Goal: Task Accomplishment & Management: Manage account settings

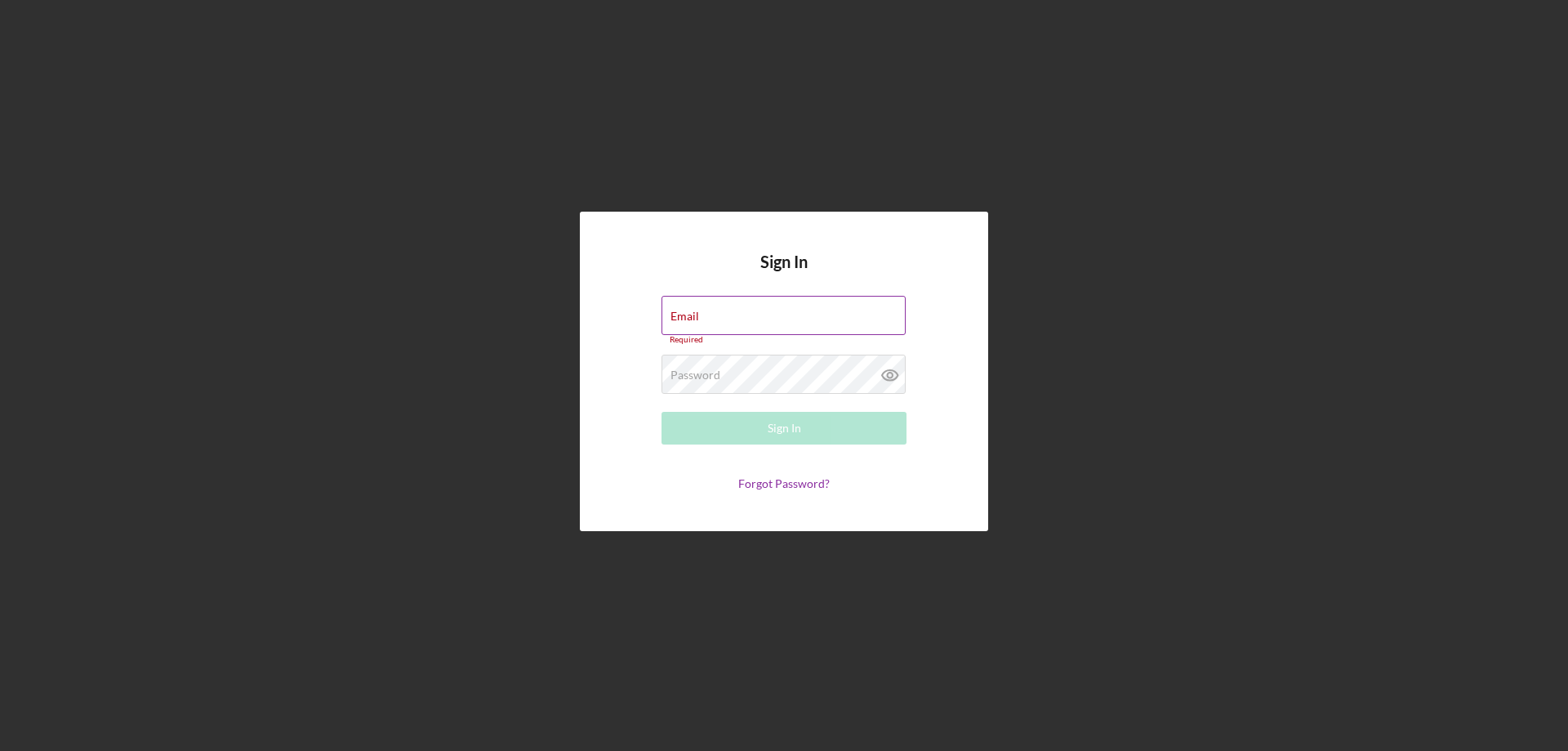
click at [705, 314] on div "Email Required" at bounding box center [783, 320] width 245 height 49
click at [708, 314] on div "Email Required" at bounding box center [783, 320] width 245 height 49
type input "[EMAIL_ADDRESS][DOMAIN_NAME]"
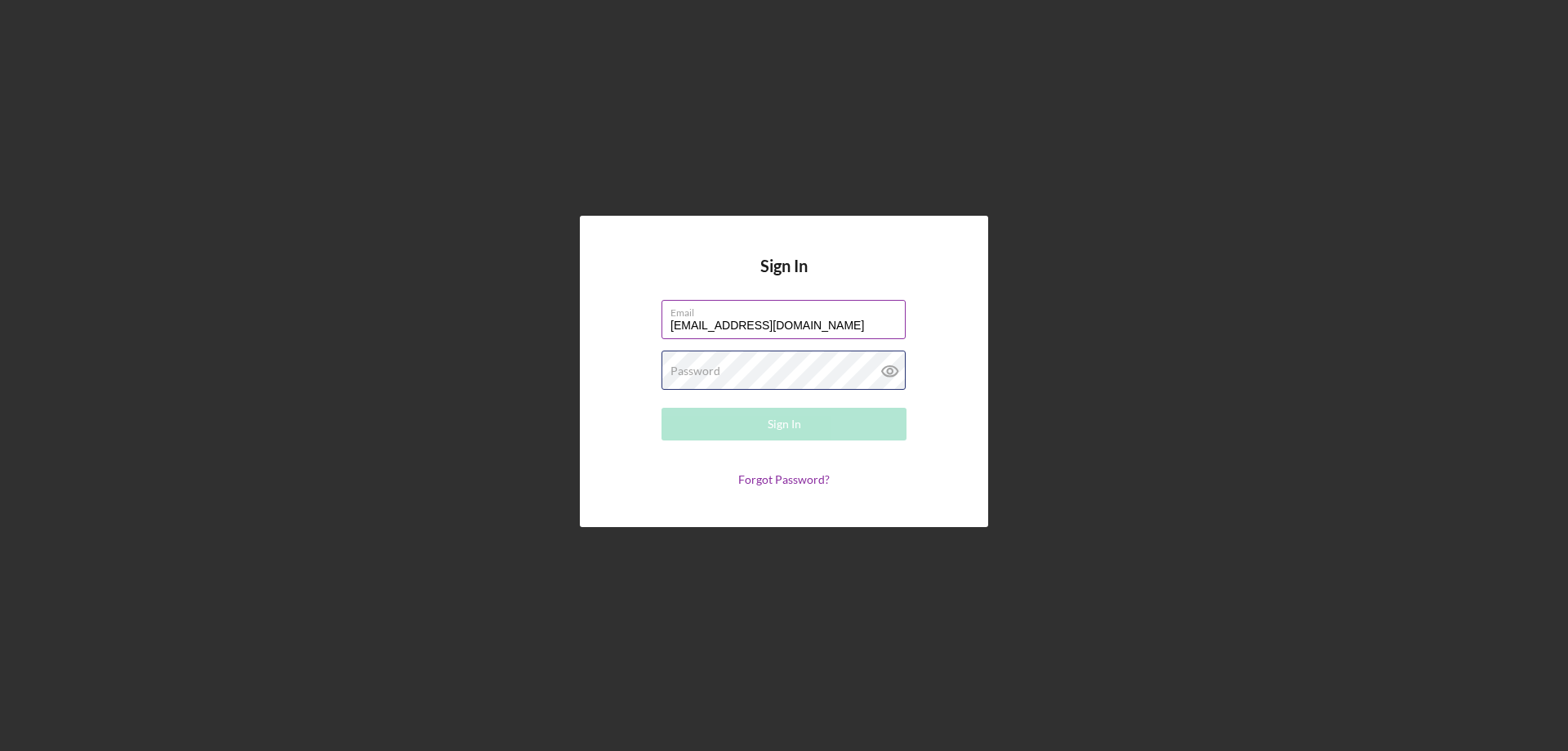
click at [766, 367] on div "Password Required" at bounding box center [783, 371] width 245 height 41
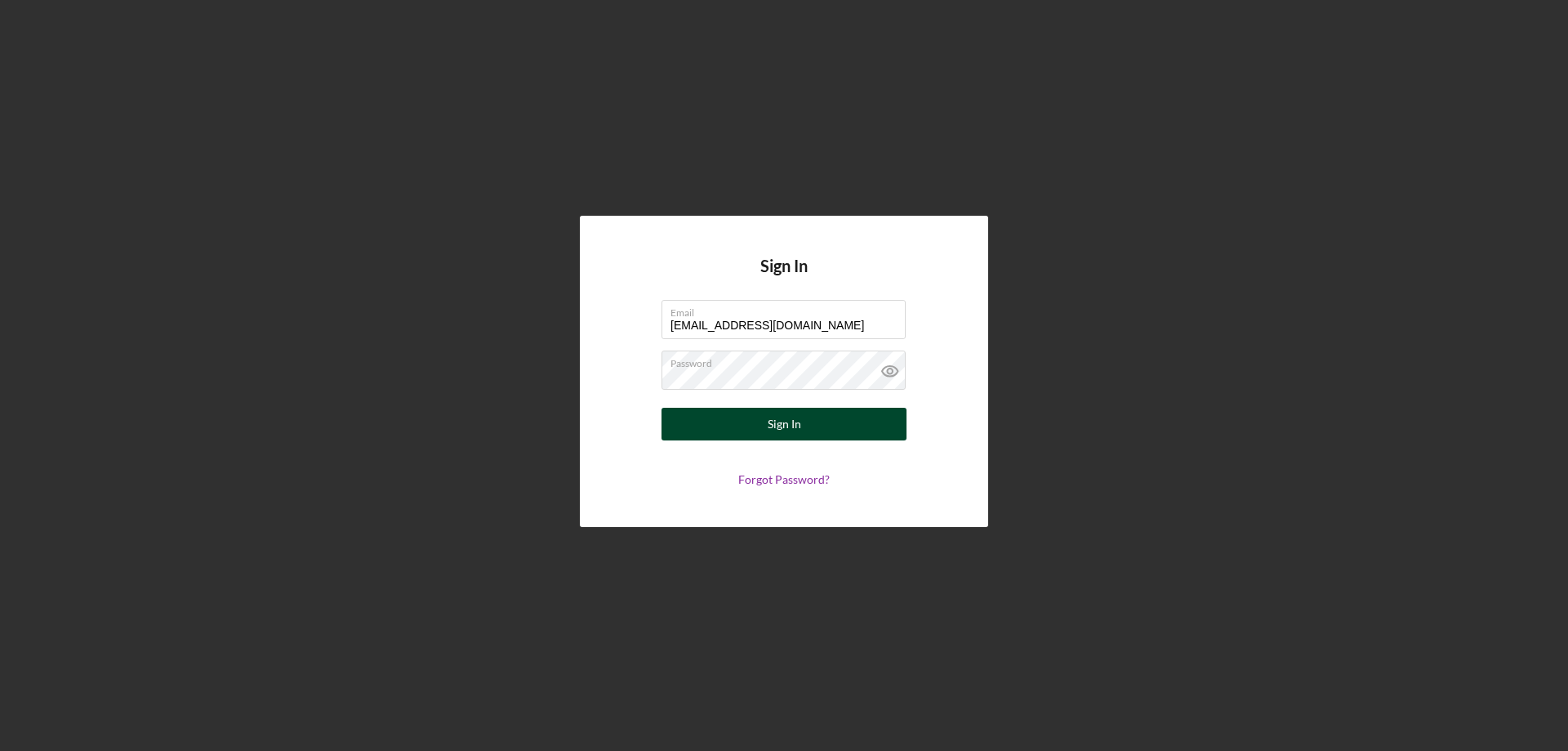
click at [801, 418] on button "Sign In" at bounding box center [783, 424] width 245 height 32
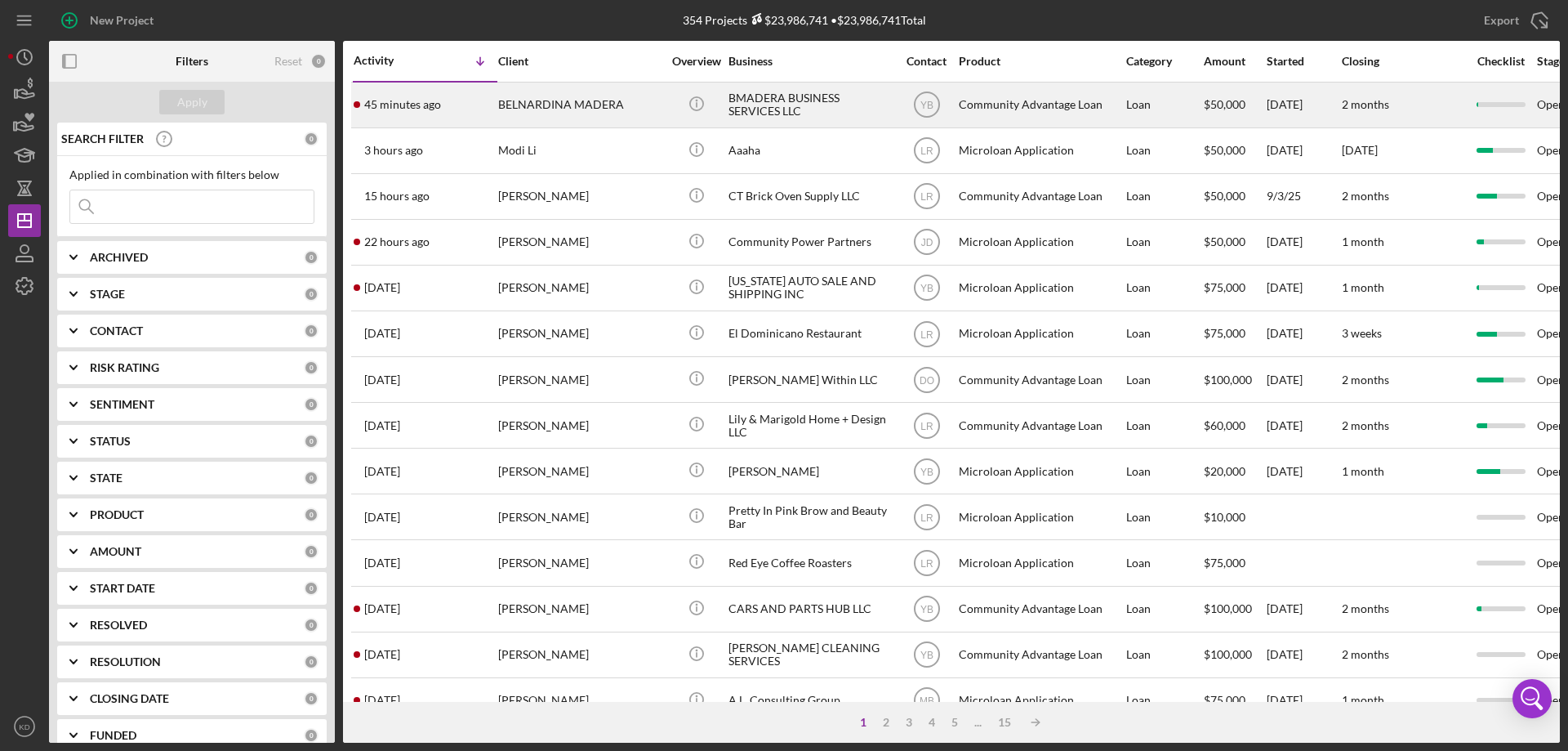
click at [531, 102] on div "BELNARDINA MADERA" at bounding box center [580, 105] width 164 height 43
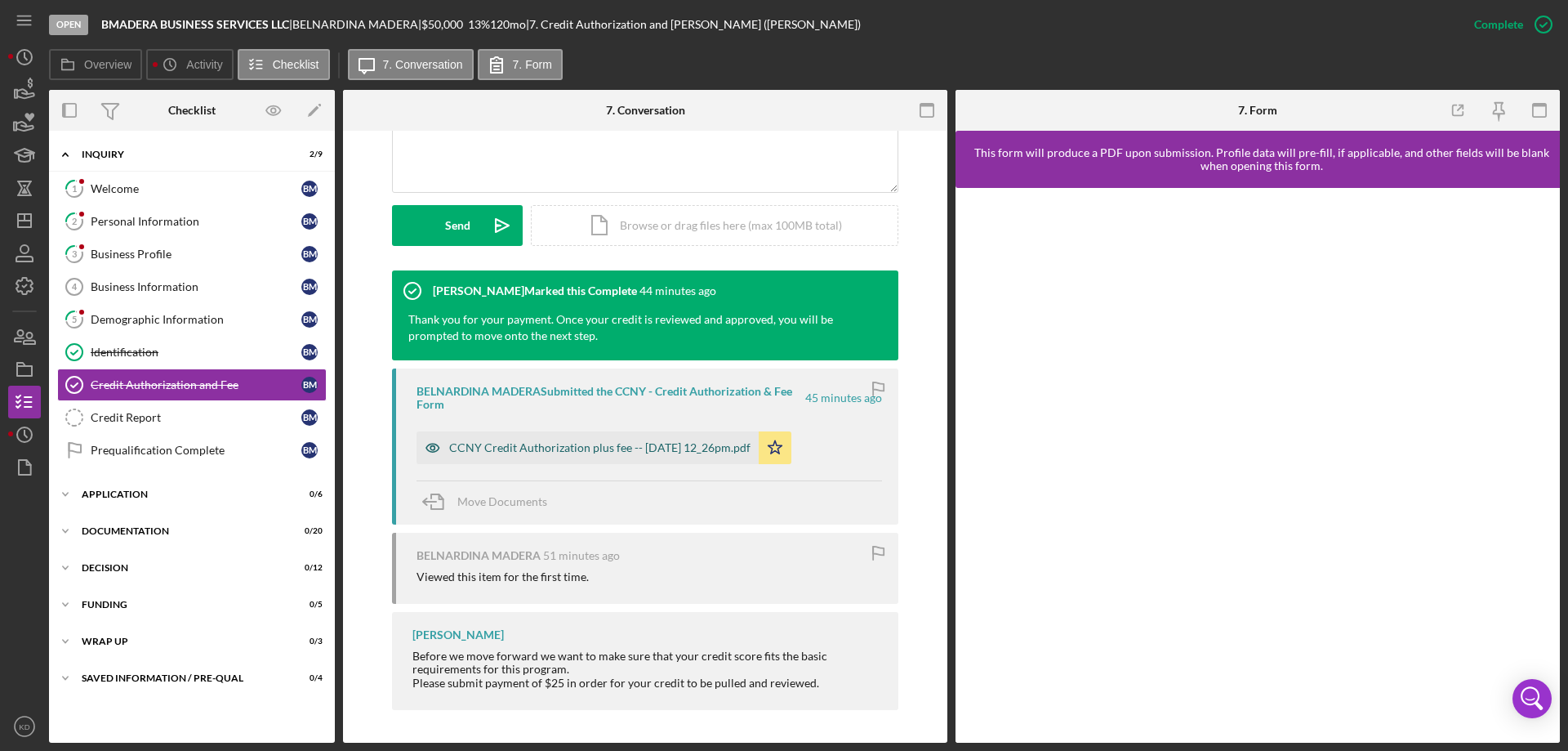
click at [509, 445] on div "CCNY Credit Authorization plus fee -- 2025-09-17 12_26pm.pdf" at bounding box center [600, 448] width 301 height 13
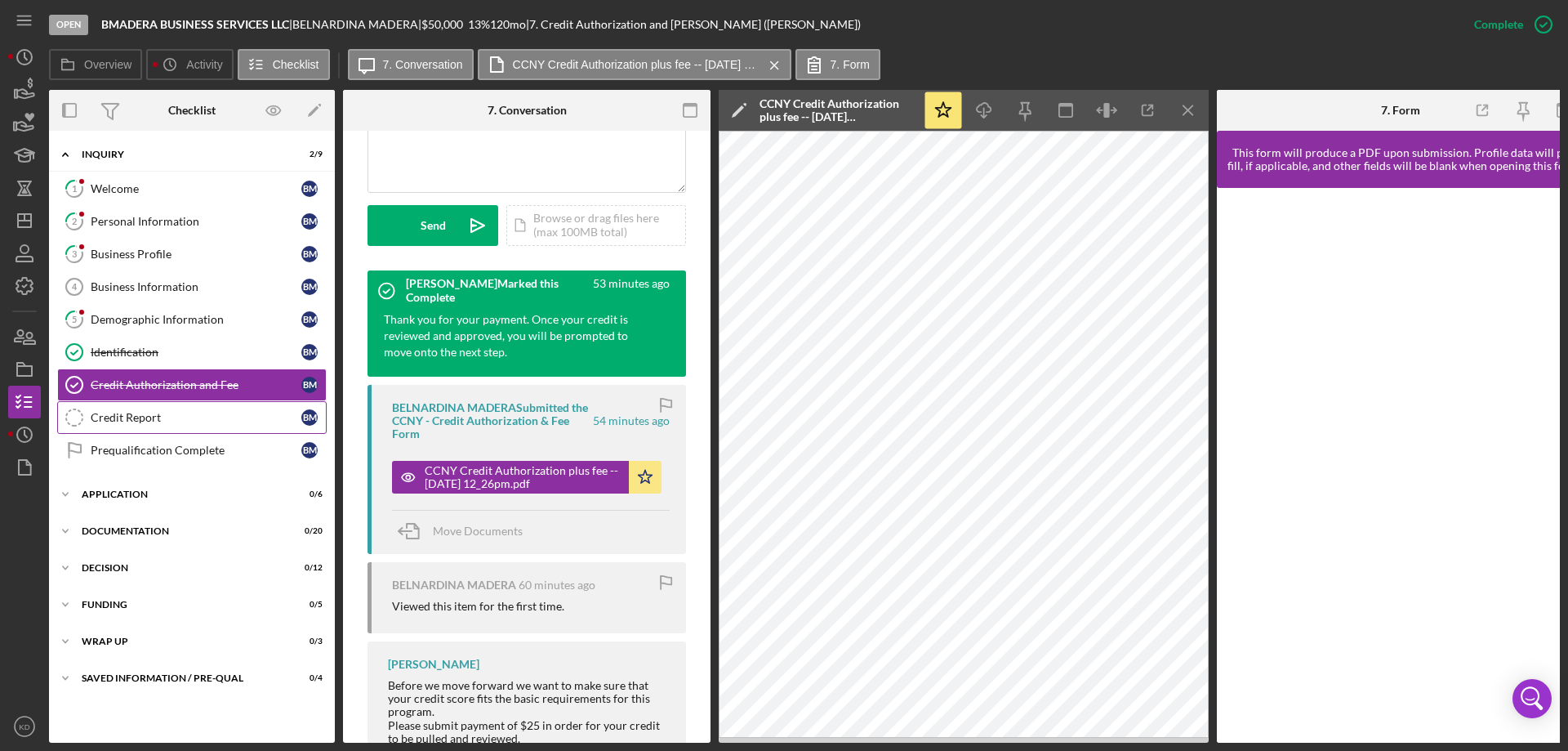
click at [127, 416] on div "Credit Report" at bounding box center [196, 417] width 211 height 13
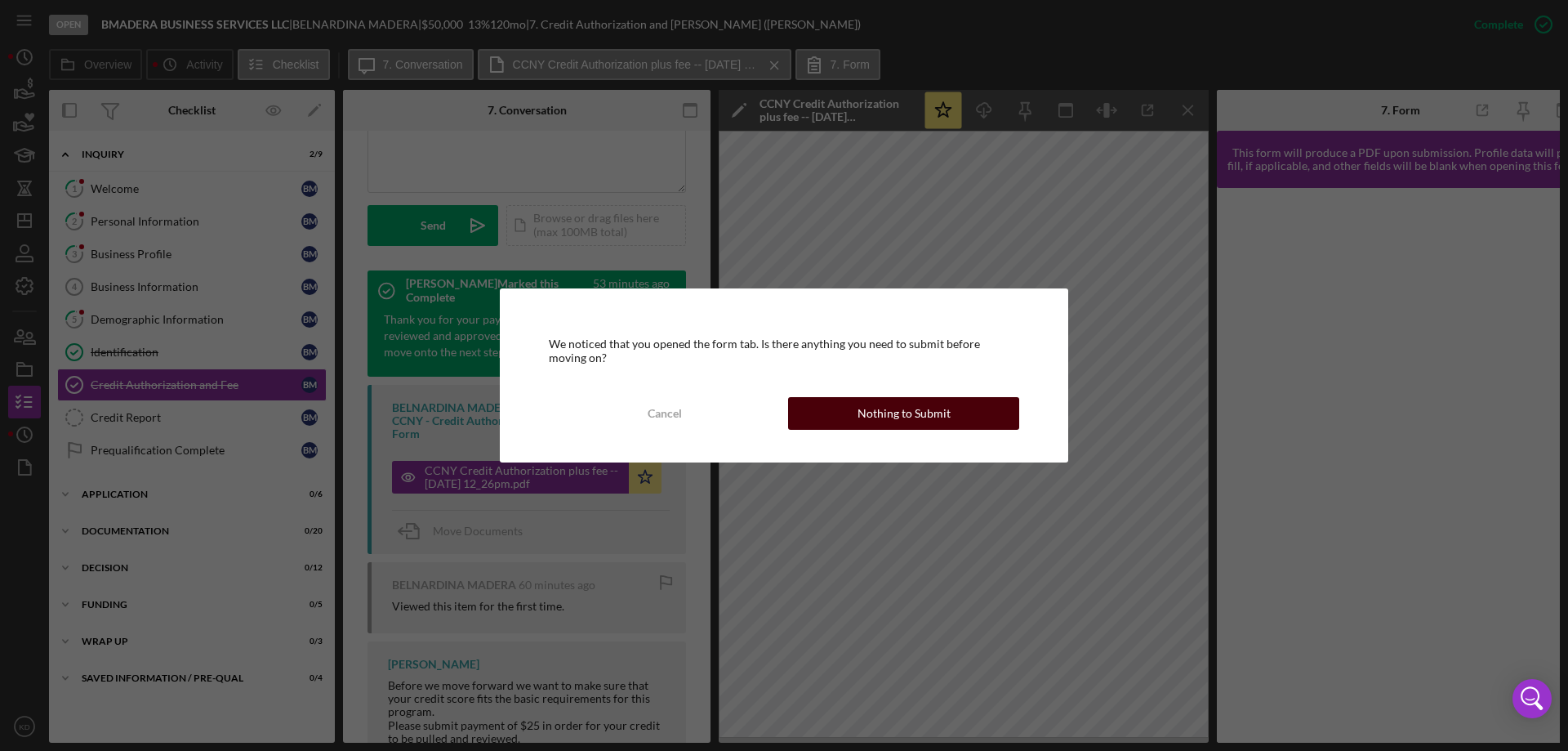
click at [936, 404] on div "Nothing to Submit" at bounding box center [903, 412] width 93 height 32
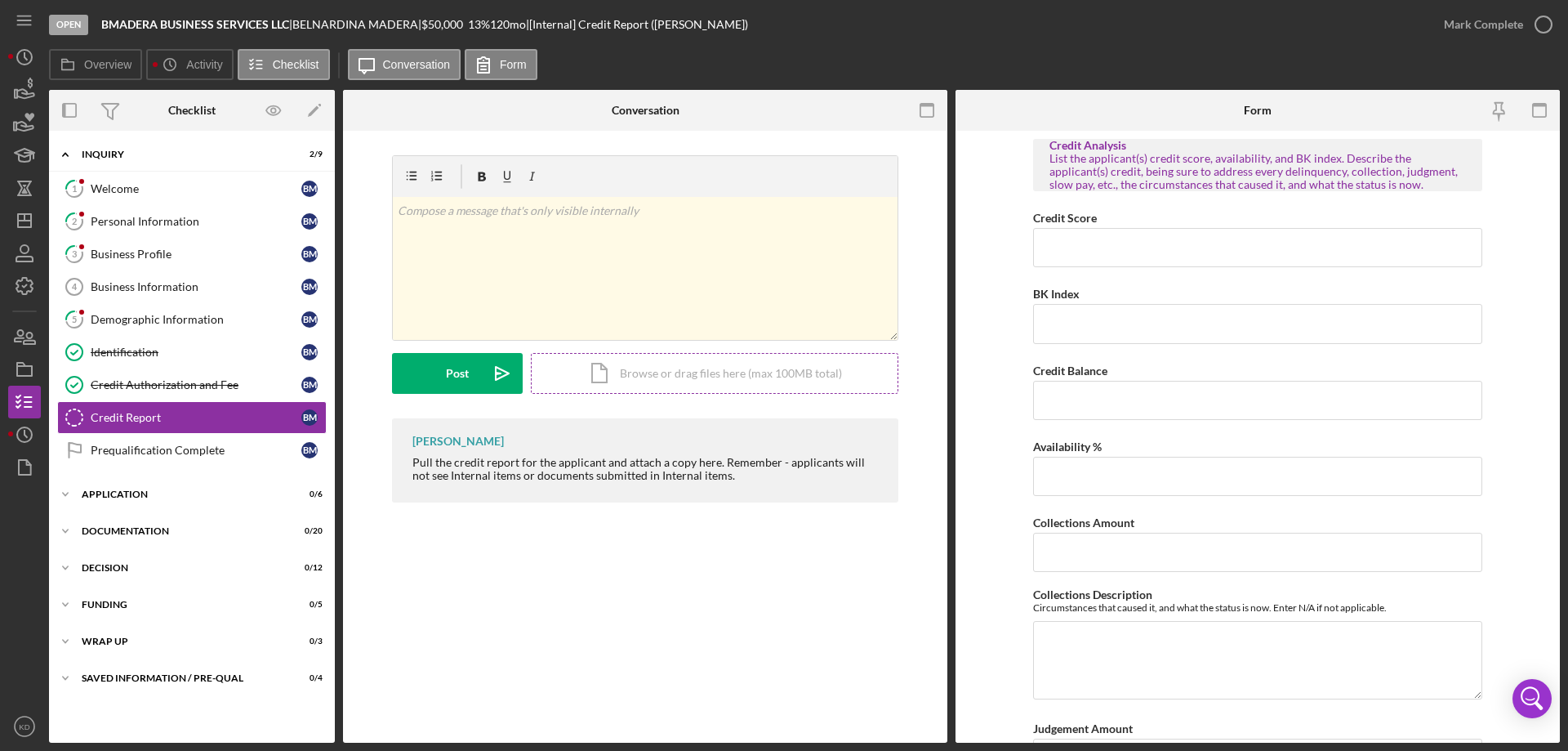
click at [679, 374] on div "Icon/Document Browse or drag files here (max 100MB total) Tap to choose files o…" at bounding box center [714, 374] width 367 height 41
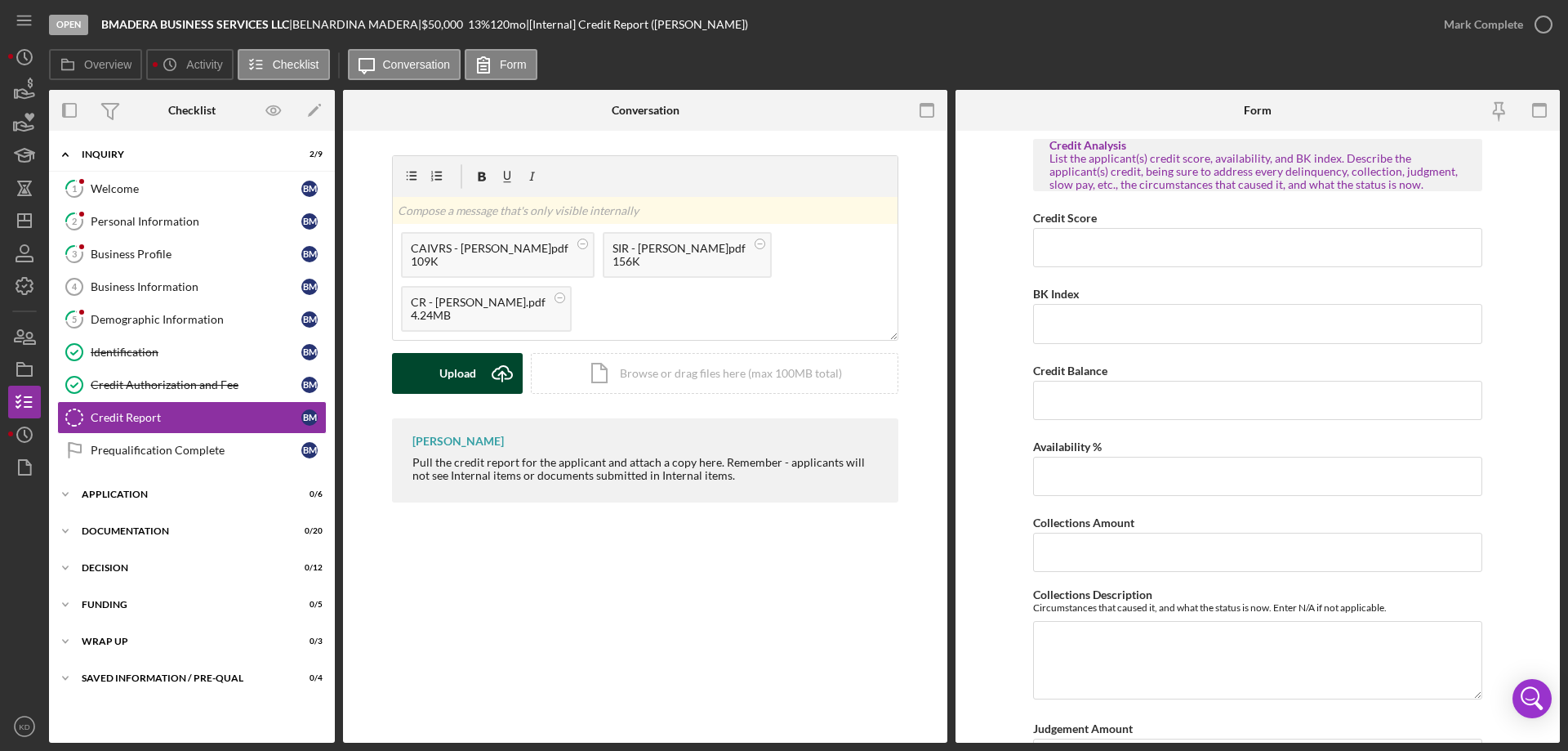
click at [449, 369] on div "Upload" at bounding box center [458, 374] width 37 height 41
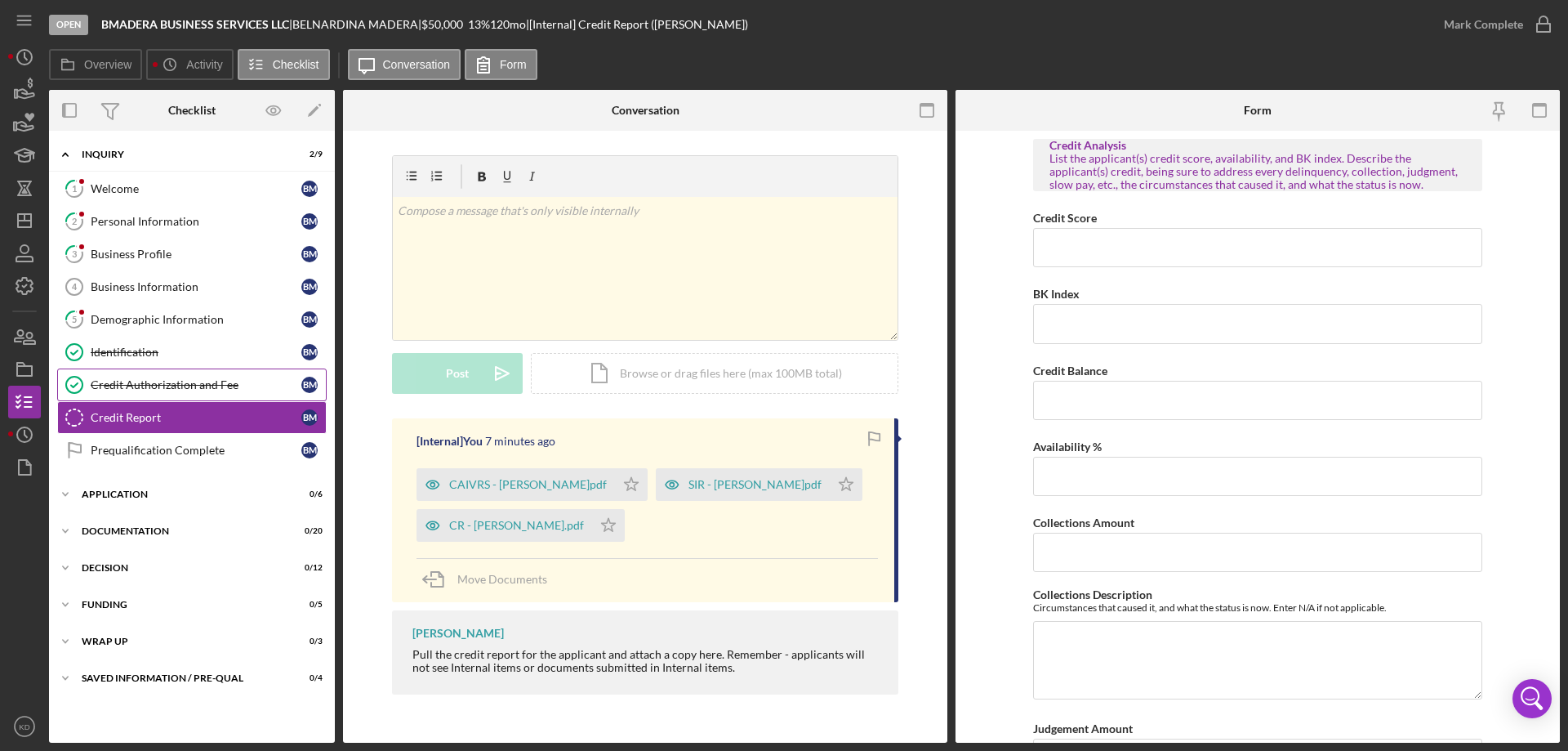
click at [131, 388] on div "Credit Authorization and Fee" at bounding box center [196, 385] width 211 height 13
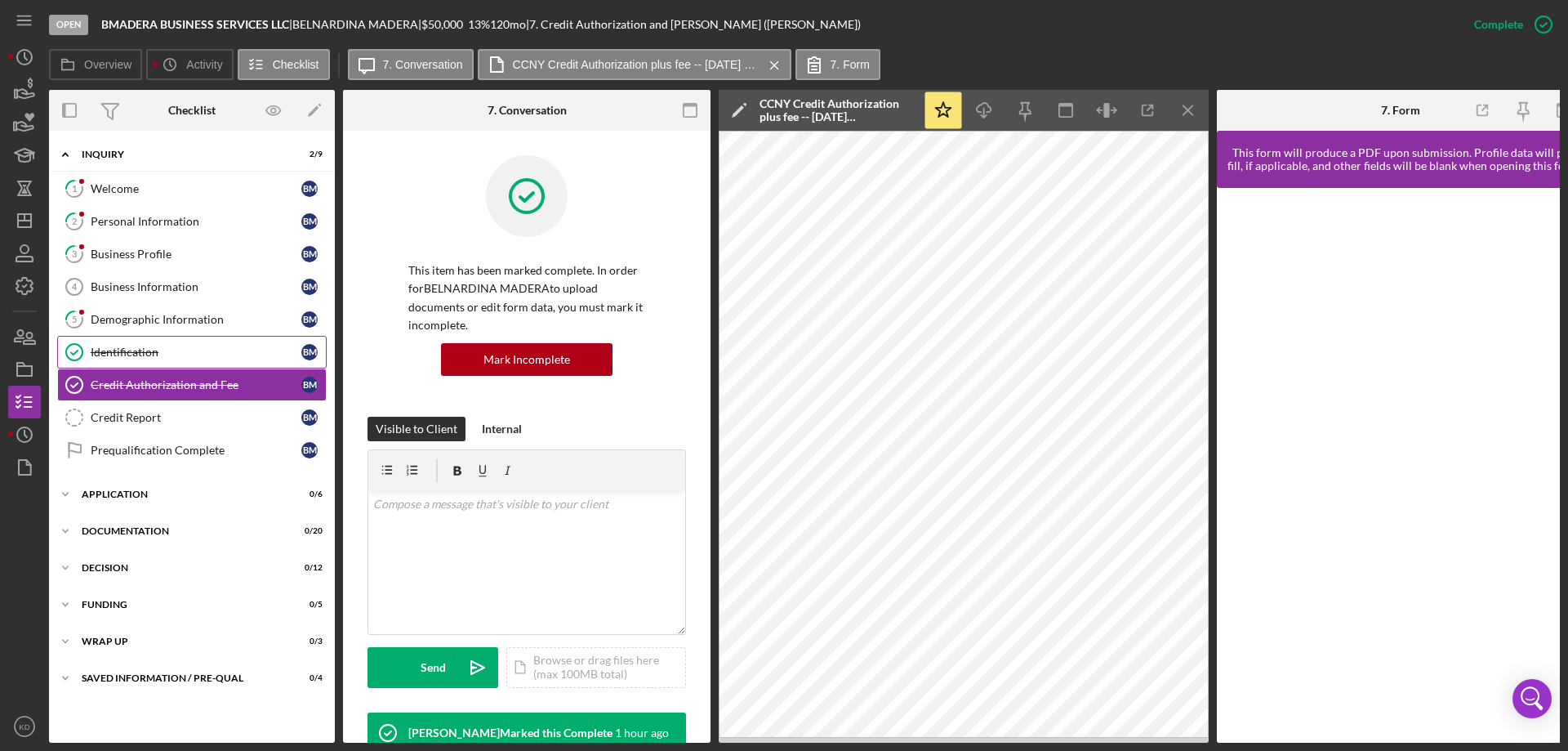
click at [108, 353] on div "Identification" at bounding box center [196, 352] width 211 height 13
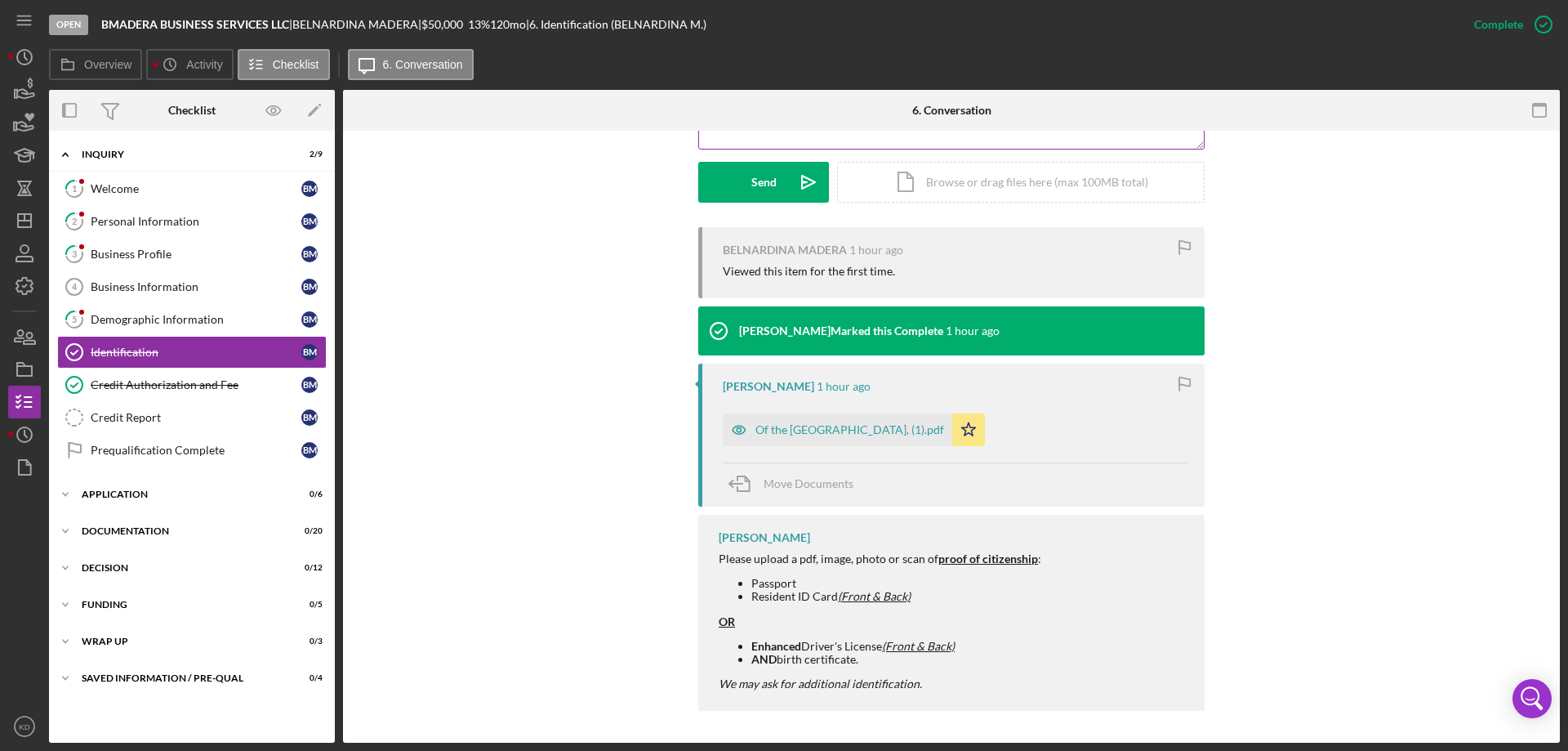
scroll to position [449, 0]
click at [766, 424] on div "Of the United States, (1).pdf" at bounding box center [850, 429] width 189 height 13
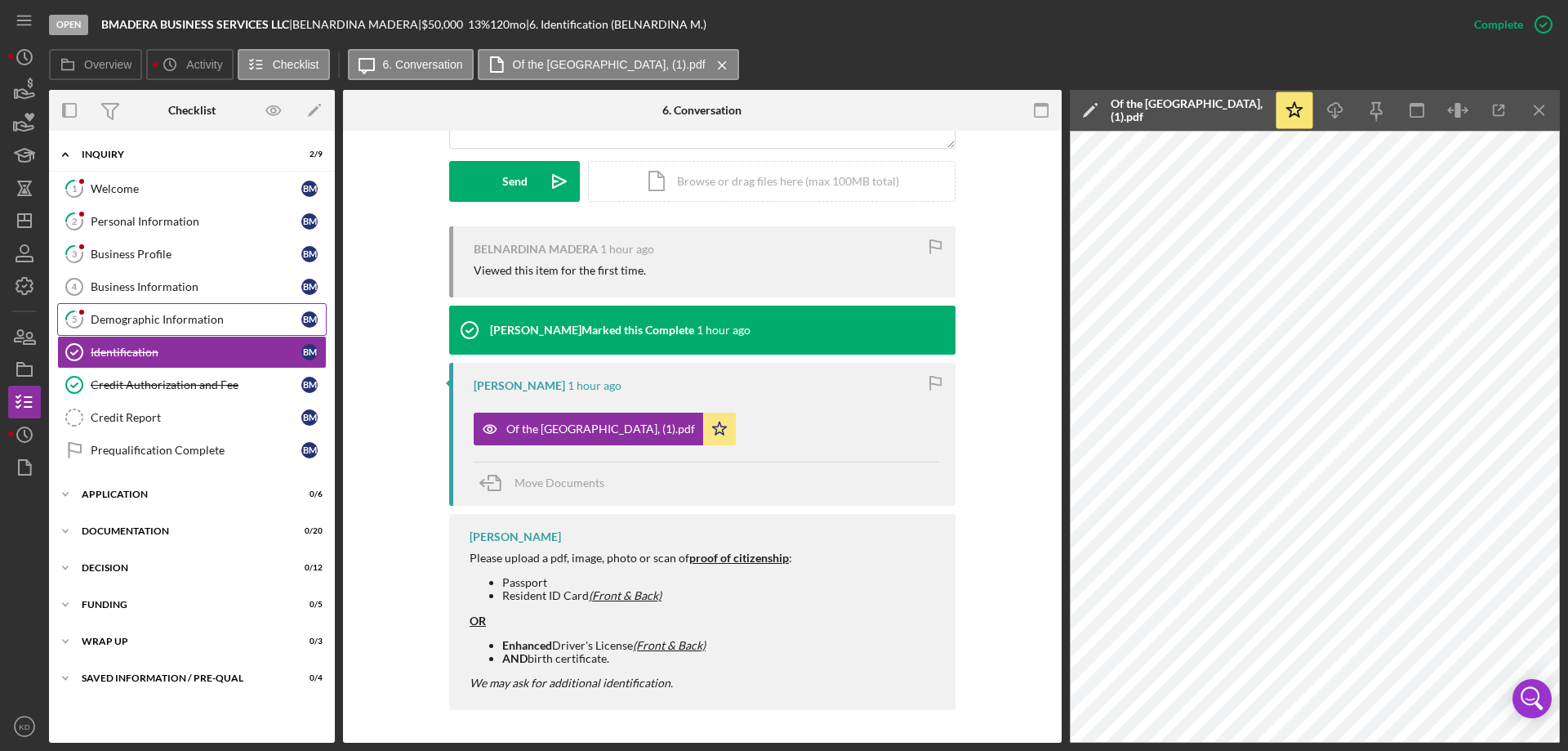
click at [142, 320] on div "Demographic Information" at bounding box center [196, 319] width 211 height 13
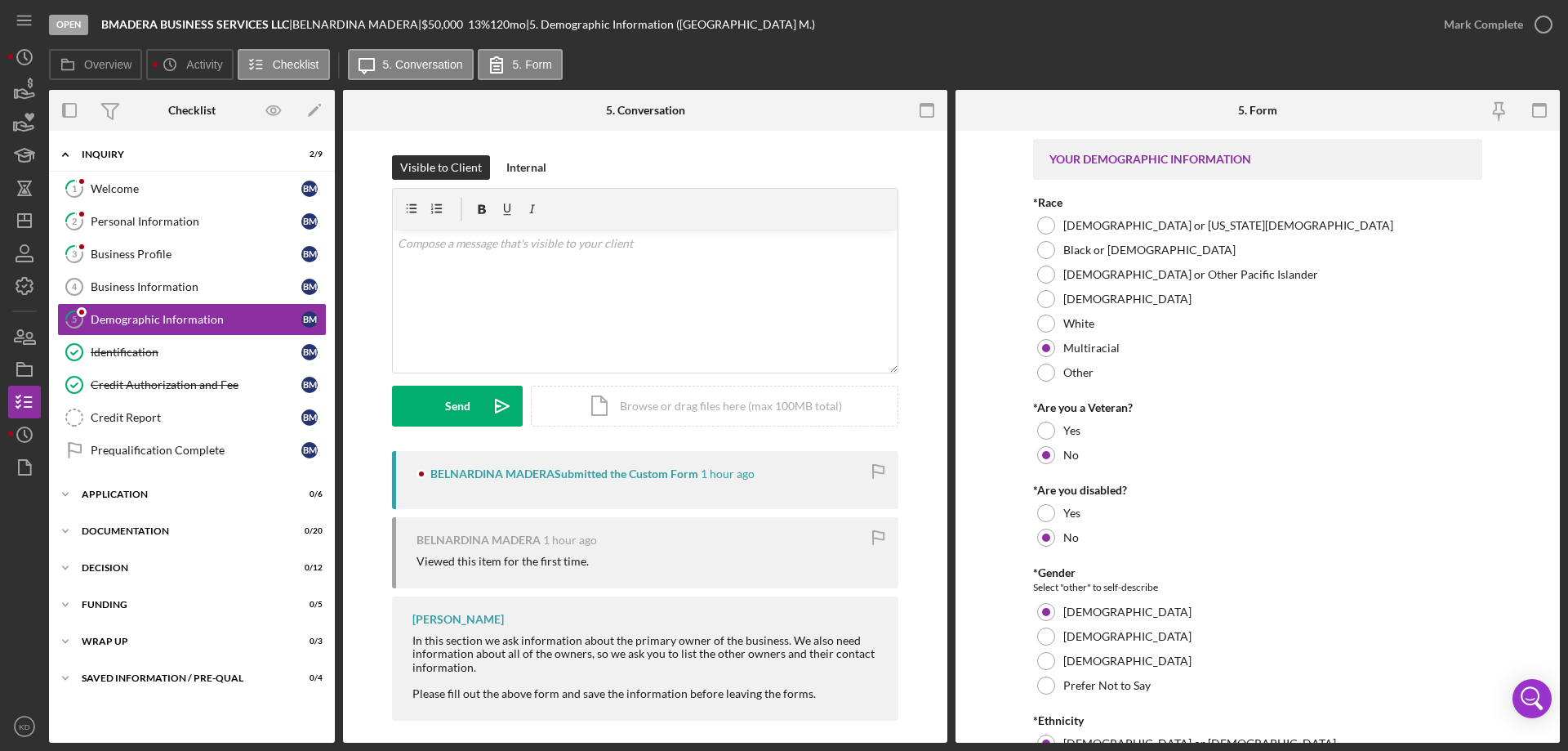
click at [1311, 411] on div "*Are you a Veteran?" at bounding box center [1257, 408] width 449 height 13
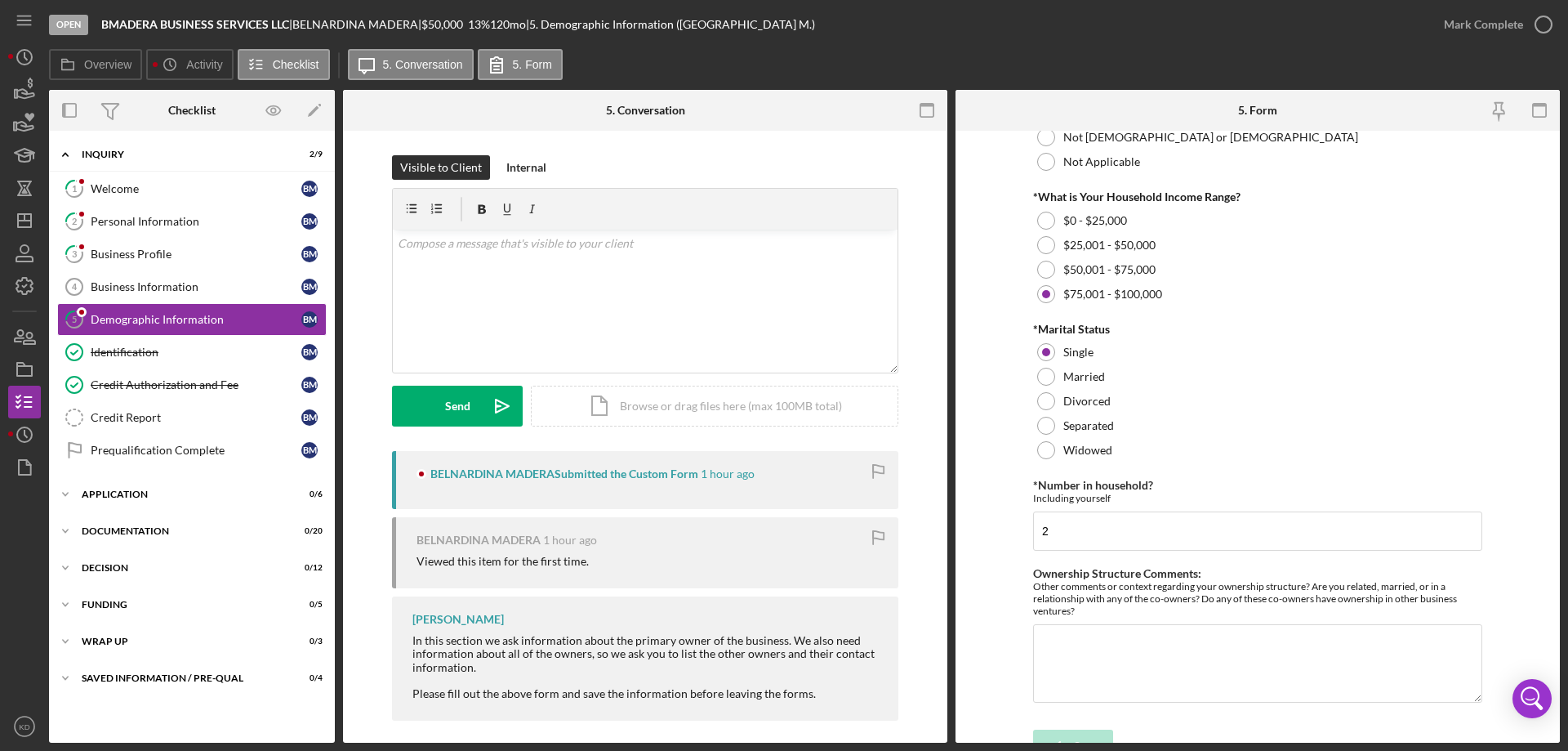
scroll to position [634, 0]
click at [107, 186] on div "Welcome" at bounding box center [196, 189] width 211 height 13
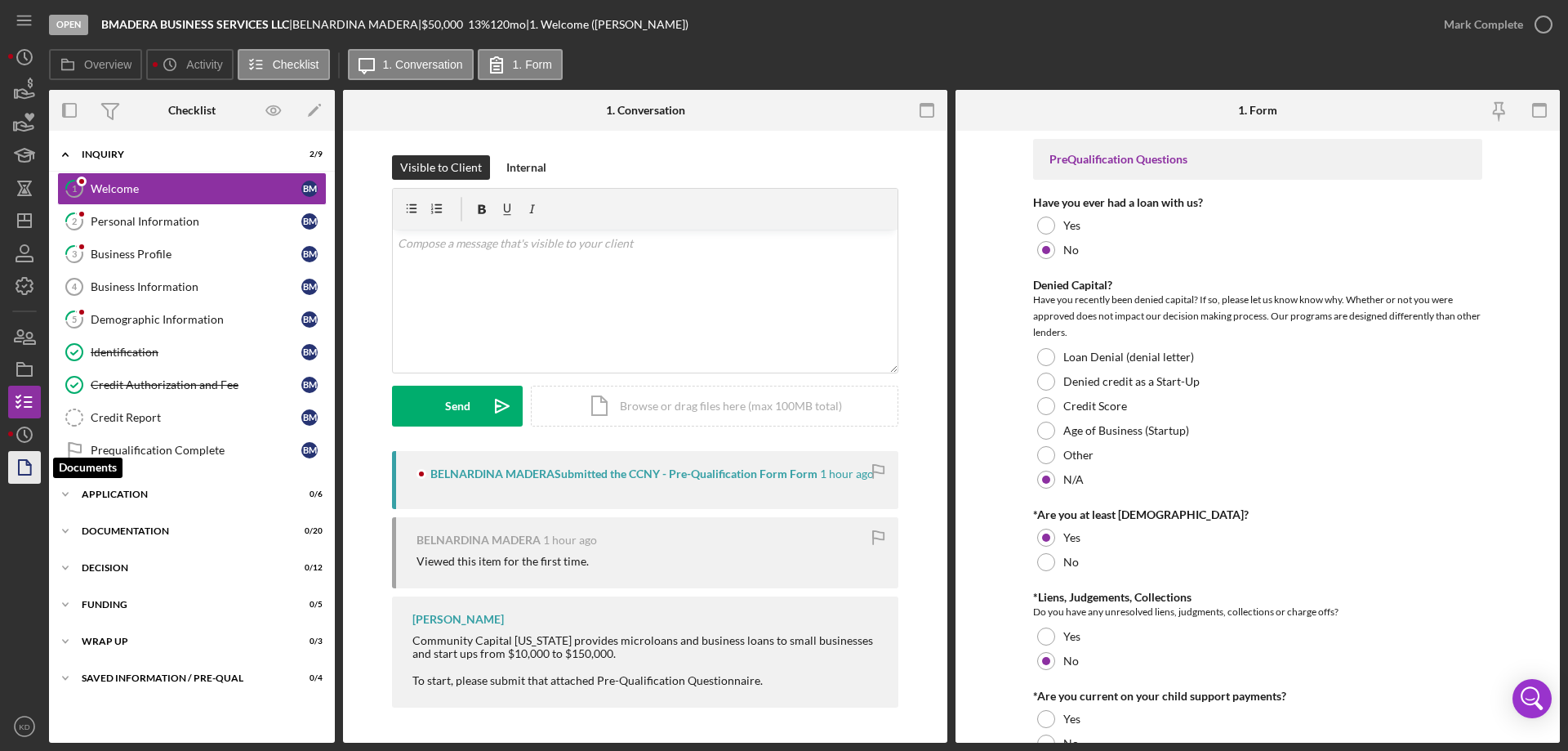
click at [24, 462] on icon "button" at bounding box center [24, 467] width 41 height 41
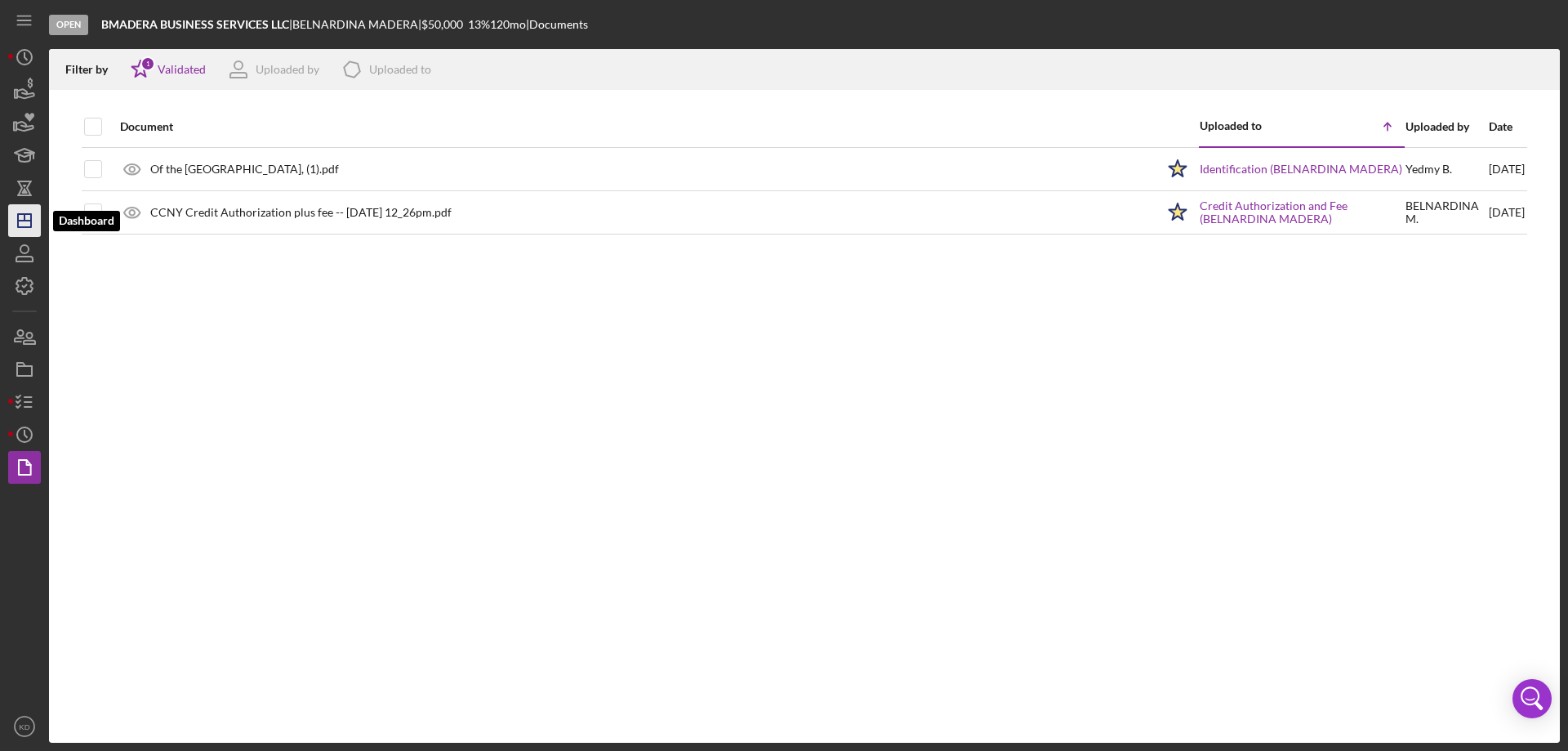
click at [34, 220] on icon "Icon/Dashboard" at bounding box center [24, 220] width 41 height 41
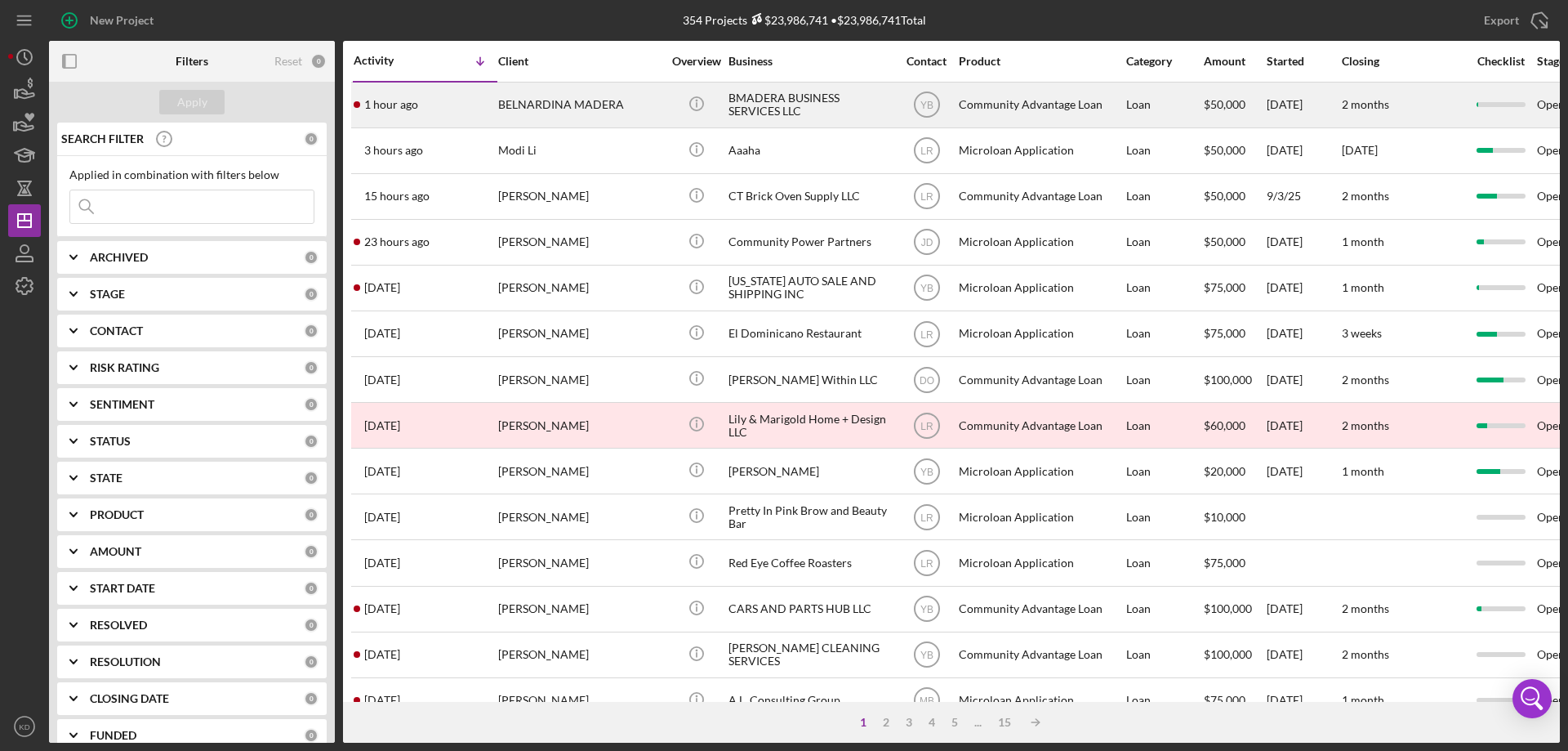
click at [763, 94] on div "BMADERA BUSINESS SERVICES LLC" at bounding box center [810, 105] width 164 height 43
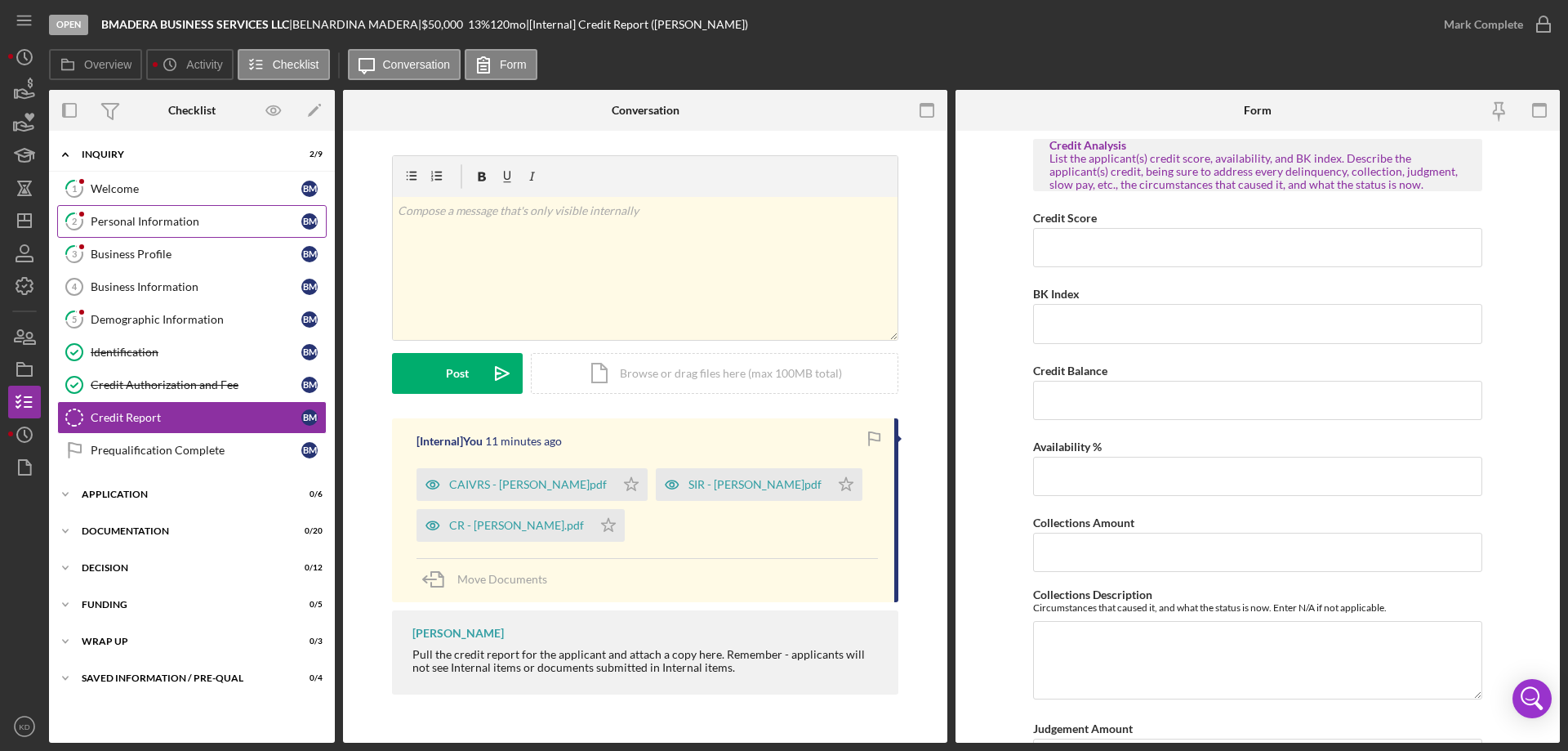
click at [158, 220] on div "Personal Information" at bounding box center [196, 221] width 211 height 13
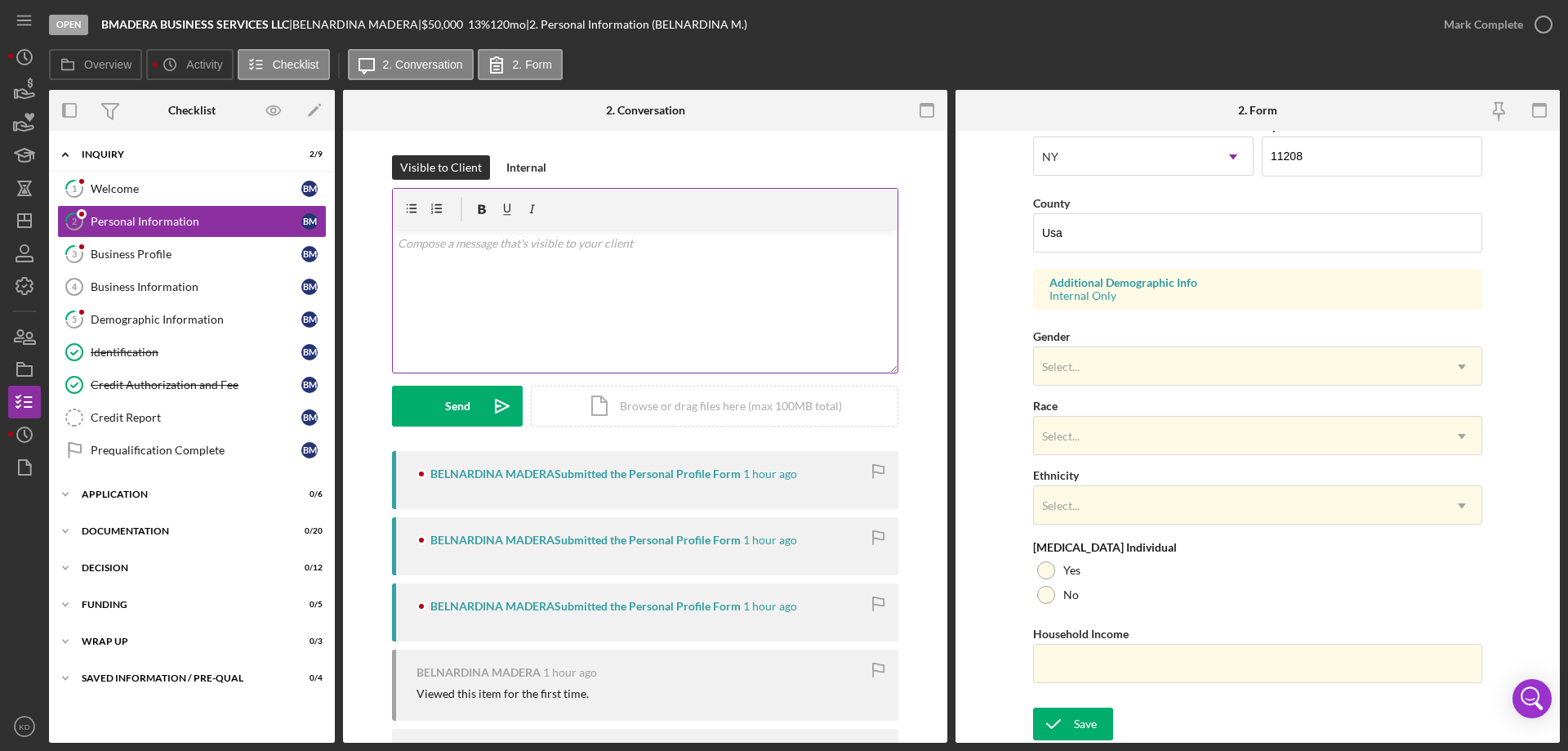
scroll to position [1, 0]
click at [126, 254] on div "Business Profile" at bounding box center [196, 254] width 211 height 13
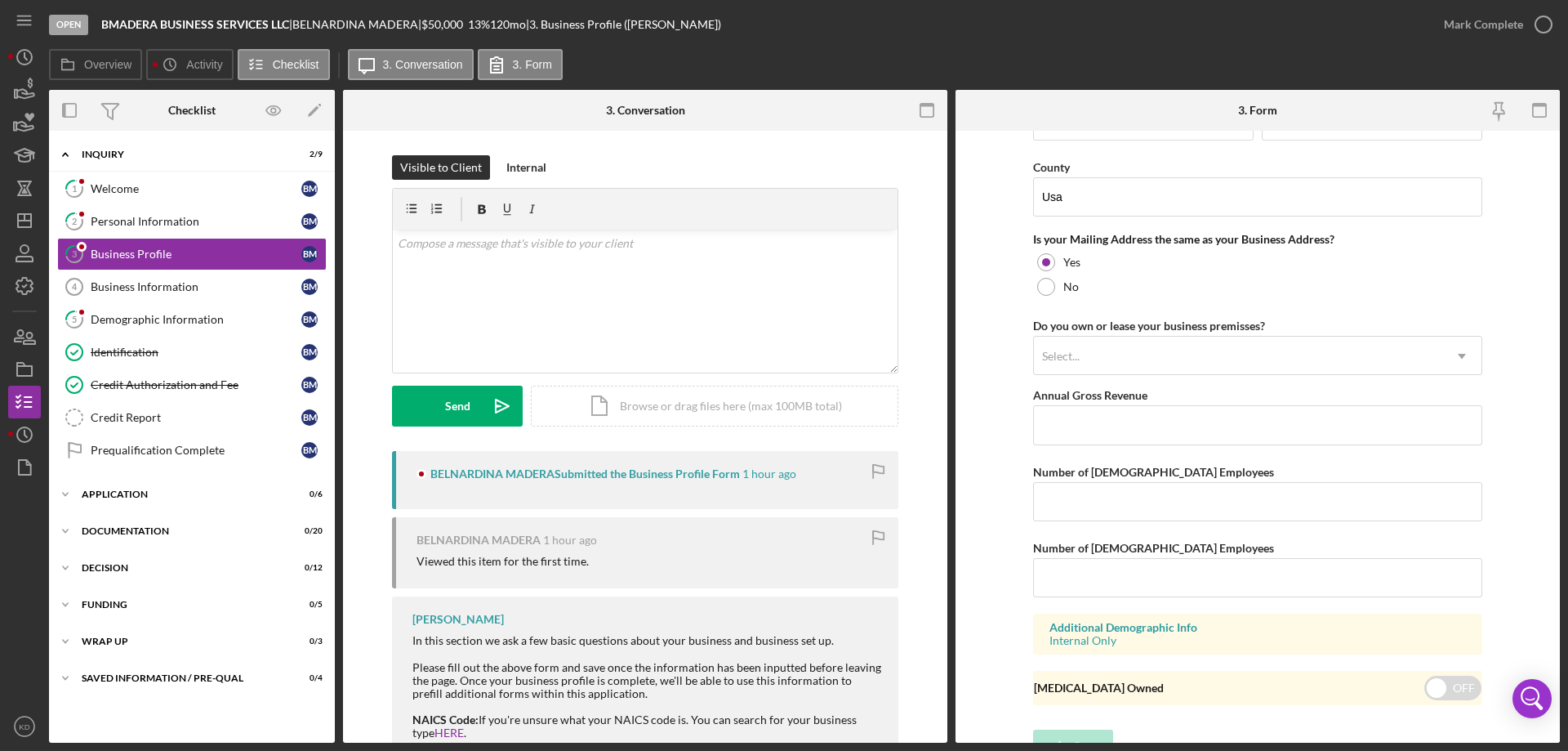
scroll to position [1201, 0]
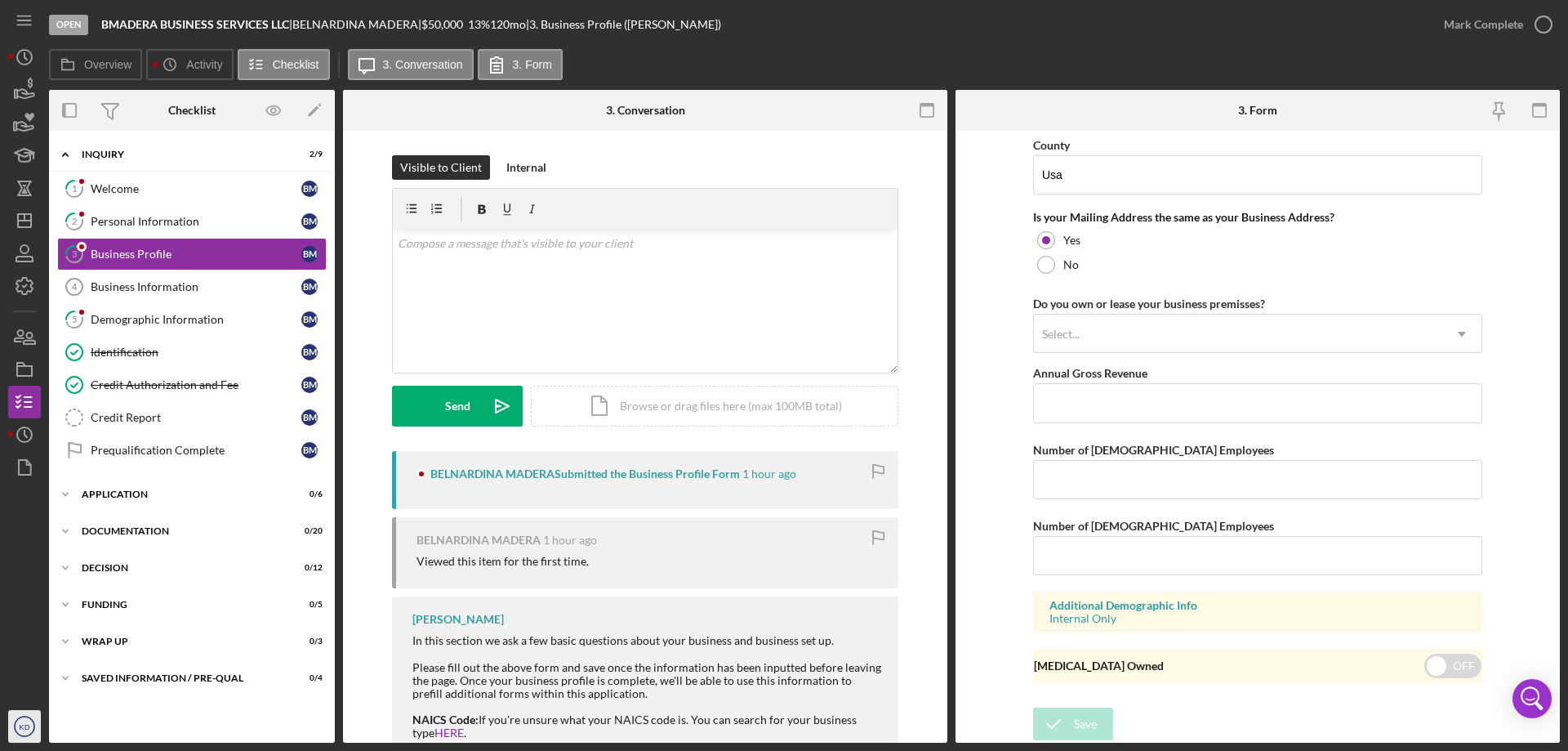
click at [24, 725] on text "KD" at bounding box center [23, 727] width 10 height 9
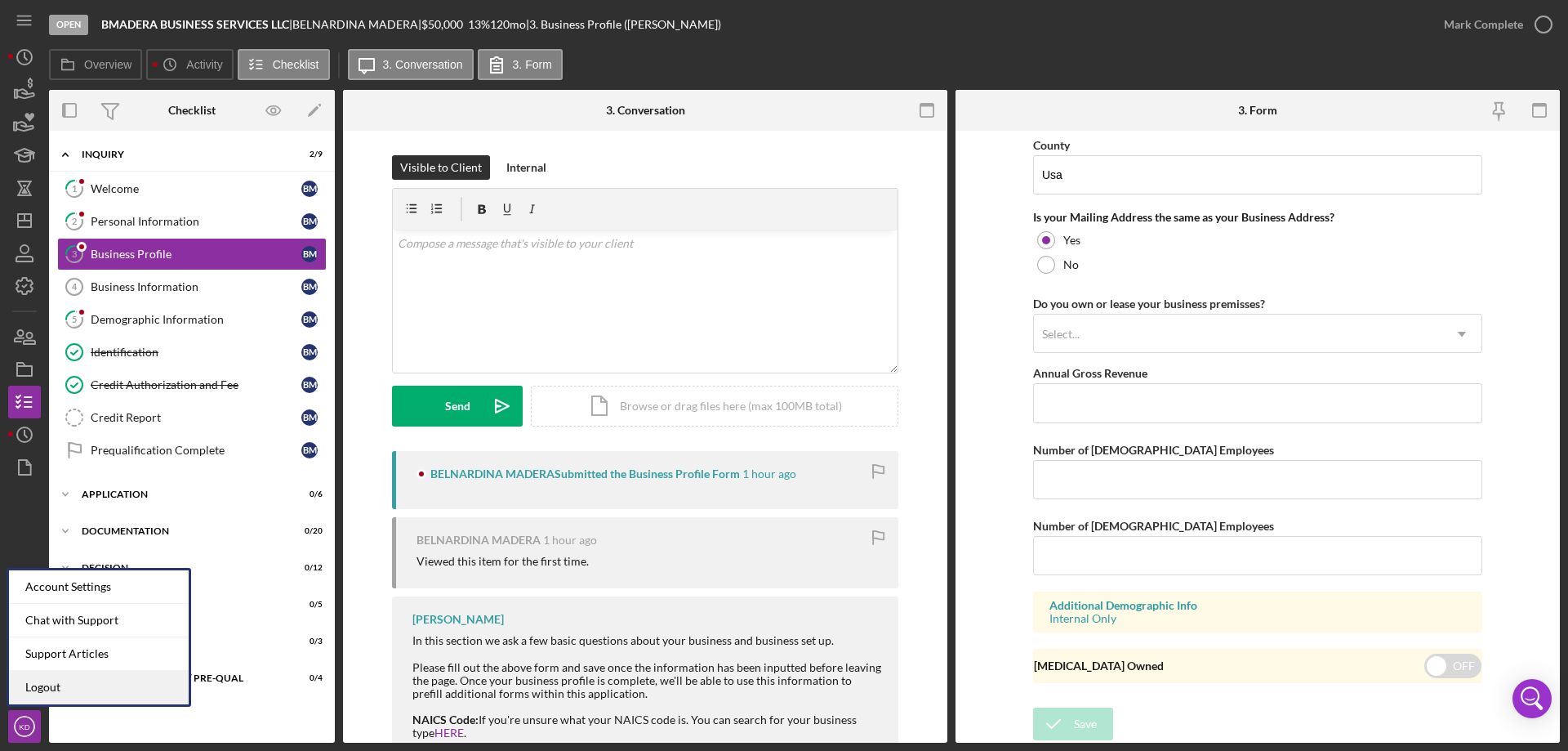
click at [51, 686] on link "Logout" at bounding box center [99, 687] width 179 height 33
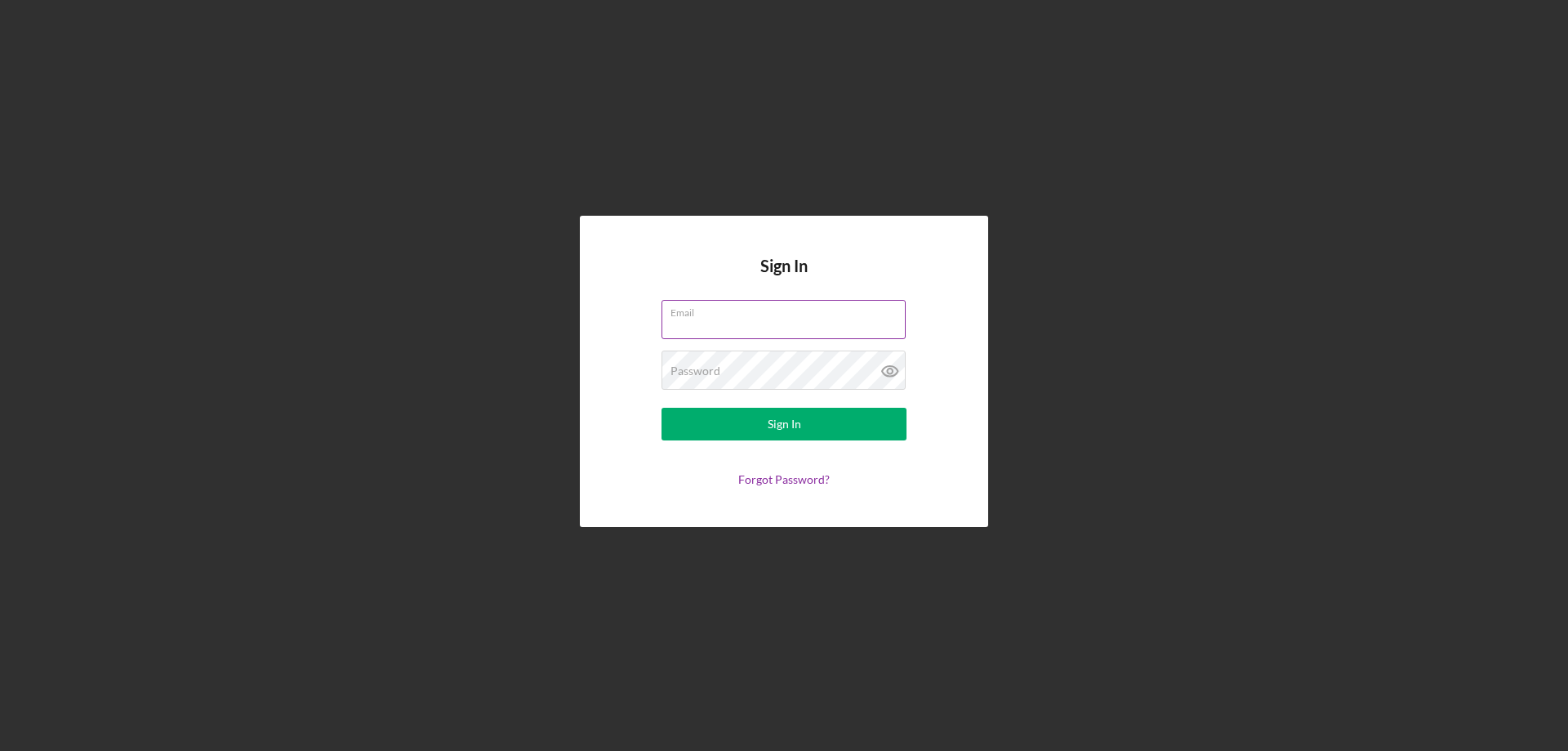
click at [699, 321] on input "Email" at bounding box center [783, 319] width 244 height 39
type input "[EMAIL_ADDRESS][DOMAIN_NAME]"
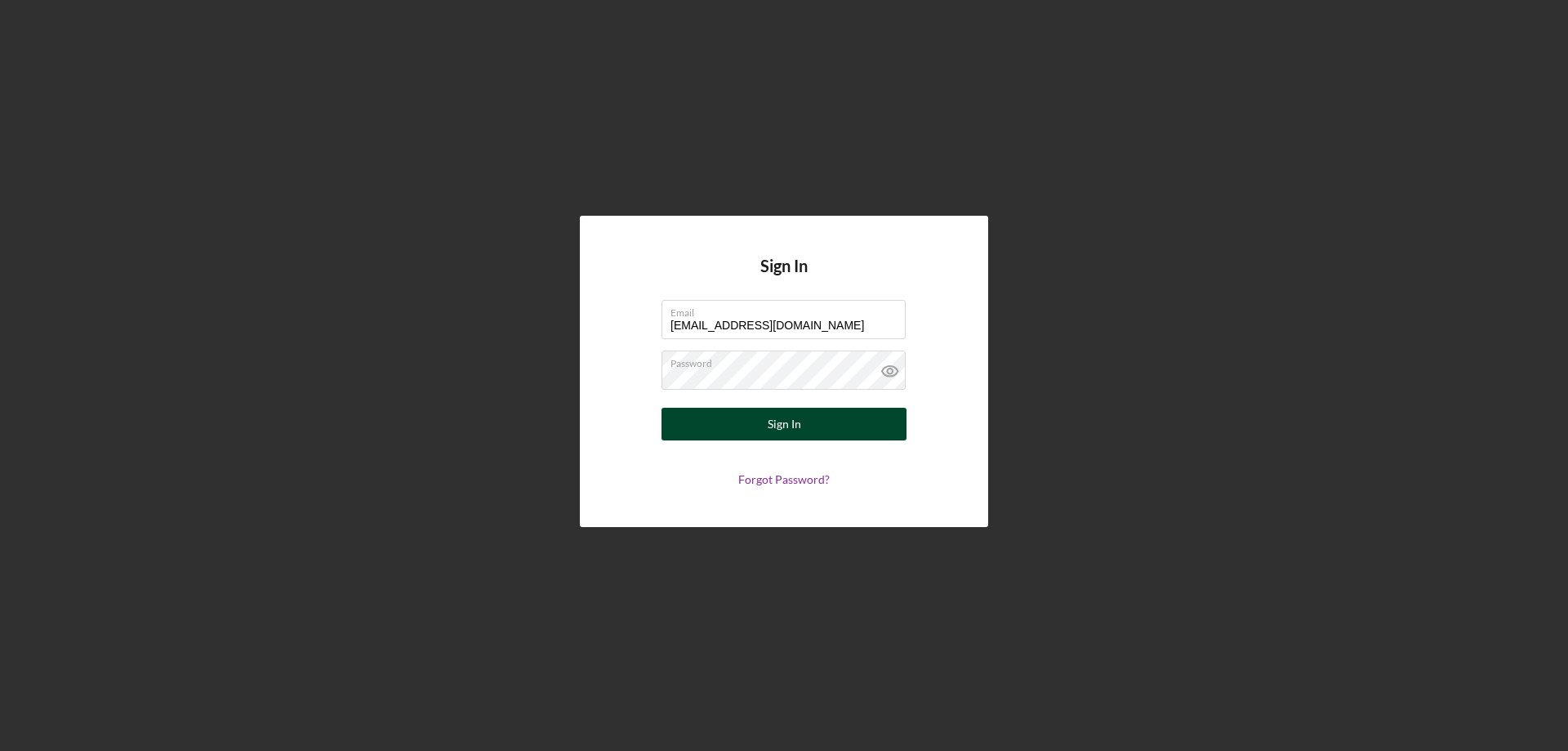
click at [787, 424] on div "Sign In" at bounding box center [784, 424] width 33 height 32
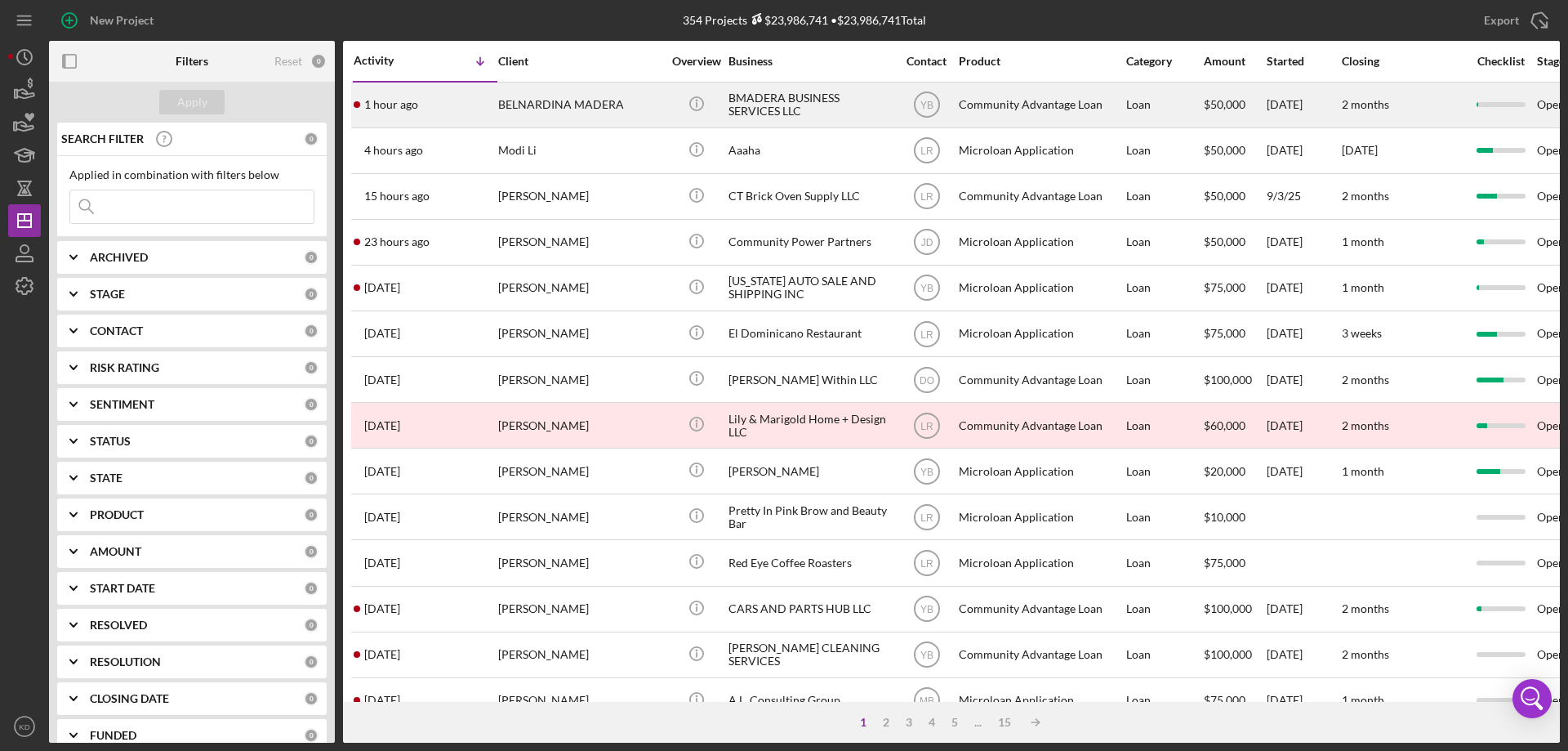
click at [590, 107] on div "BELNARDINA MADERA" at bounding box center [580, 105] width 164 height 43
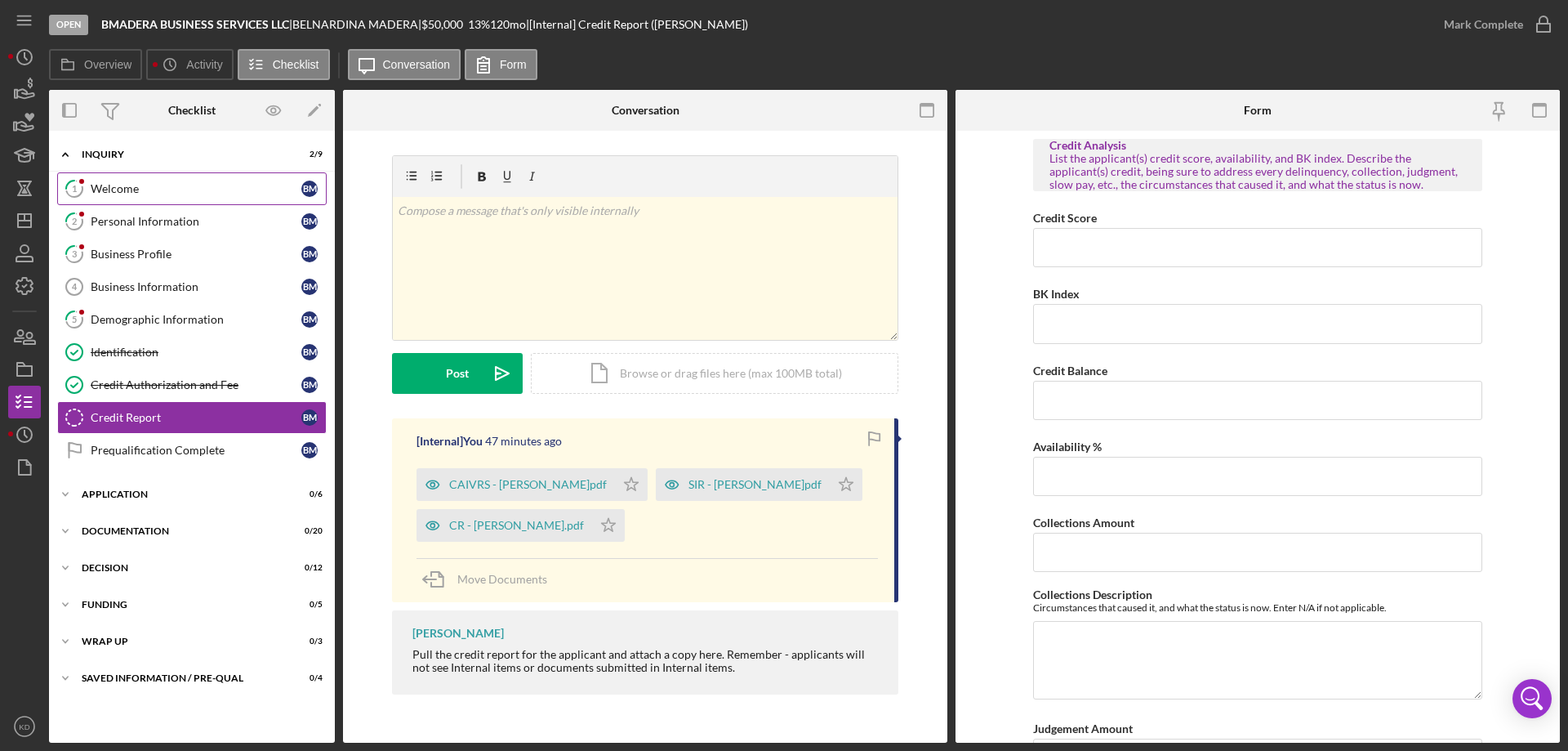
click at [137, 192] on div "Welcome" at bounding box center [196, 189] width 211 height 13
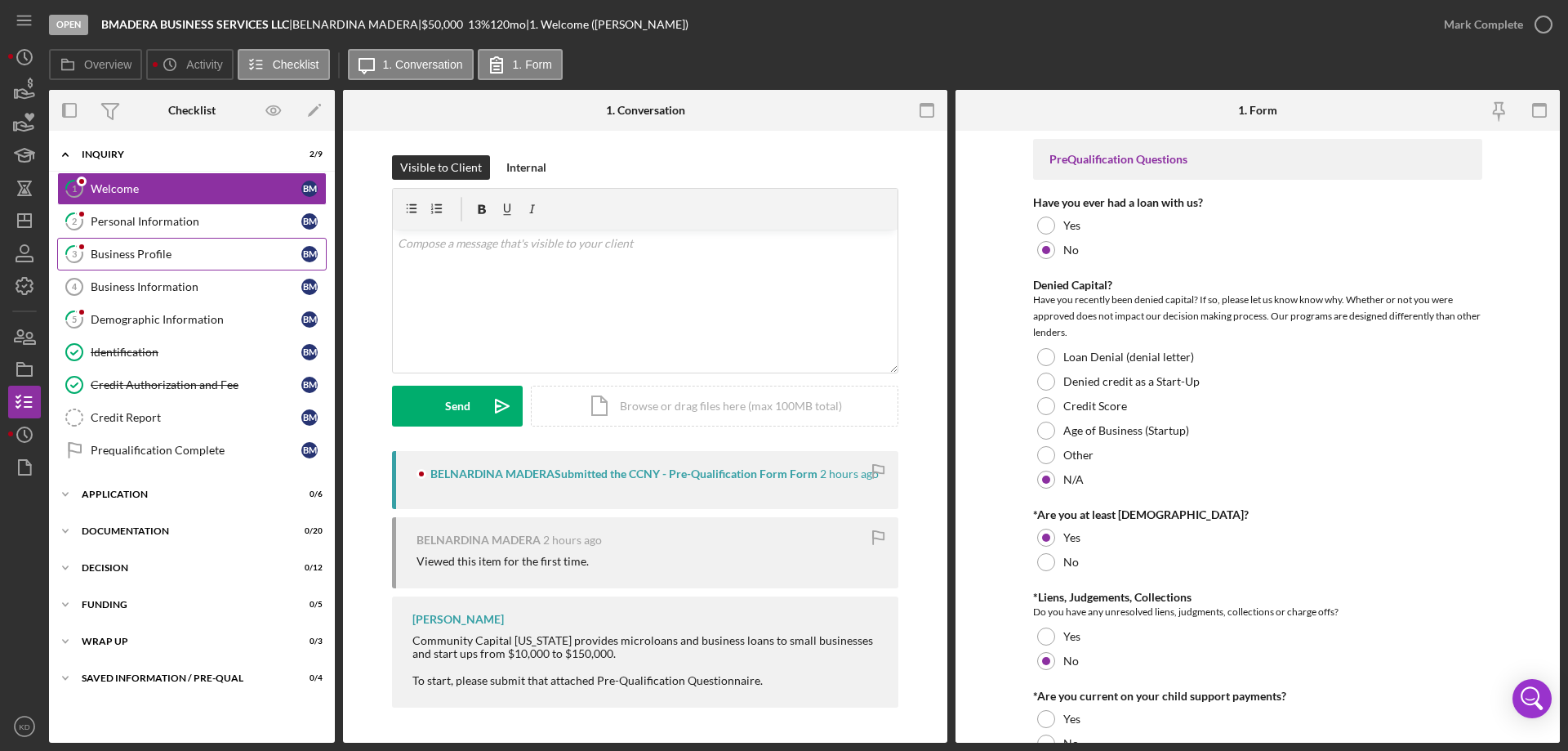
click at [110, 254] on div "Business Profile" at bounding box center [196, 254] width 211 height 13
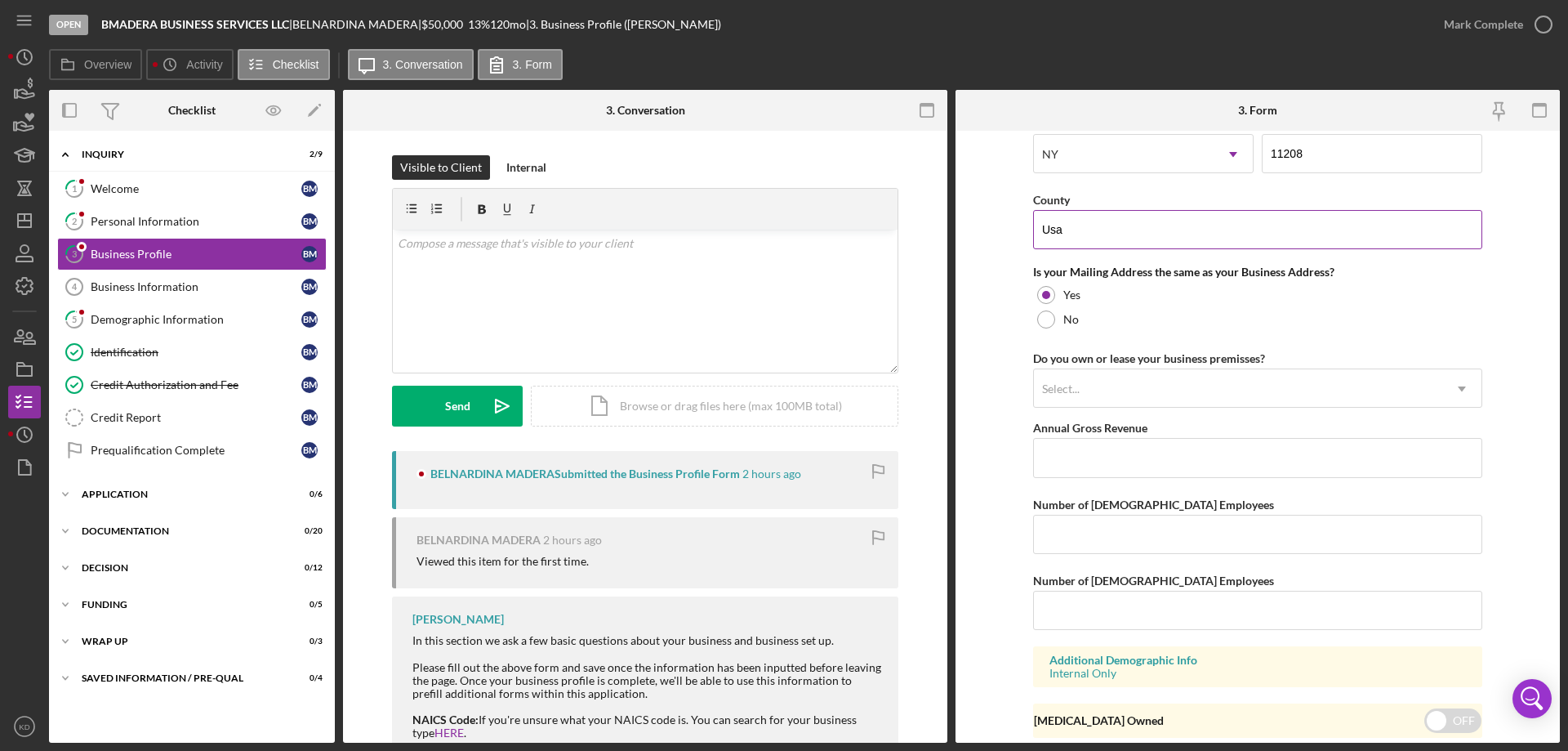
scroll to position [1120, 0]
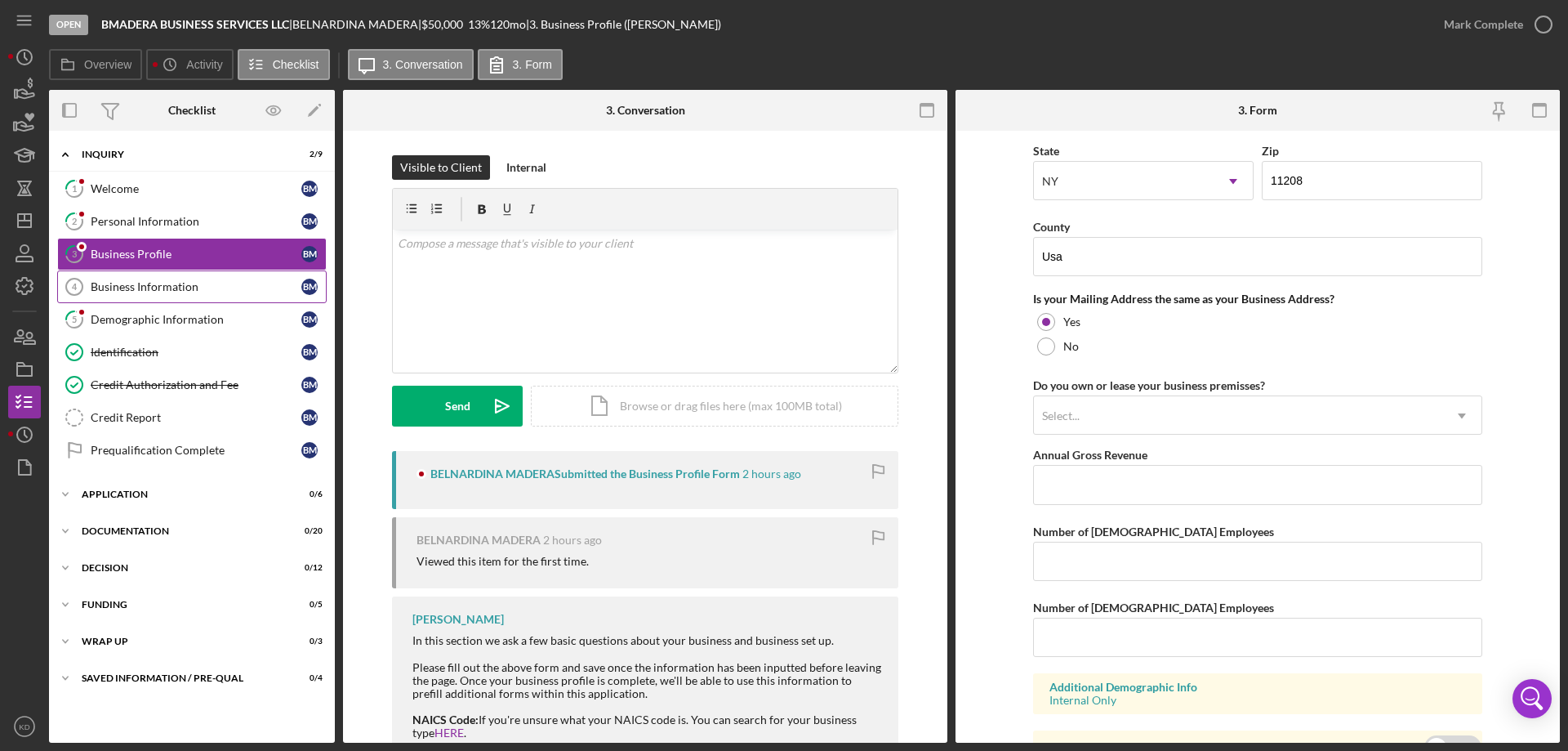
click at [116, 281] on div "Business Information" at bounding box center [196, 287] width 211 height 13
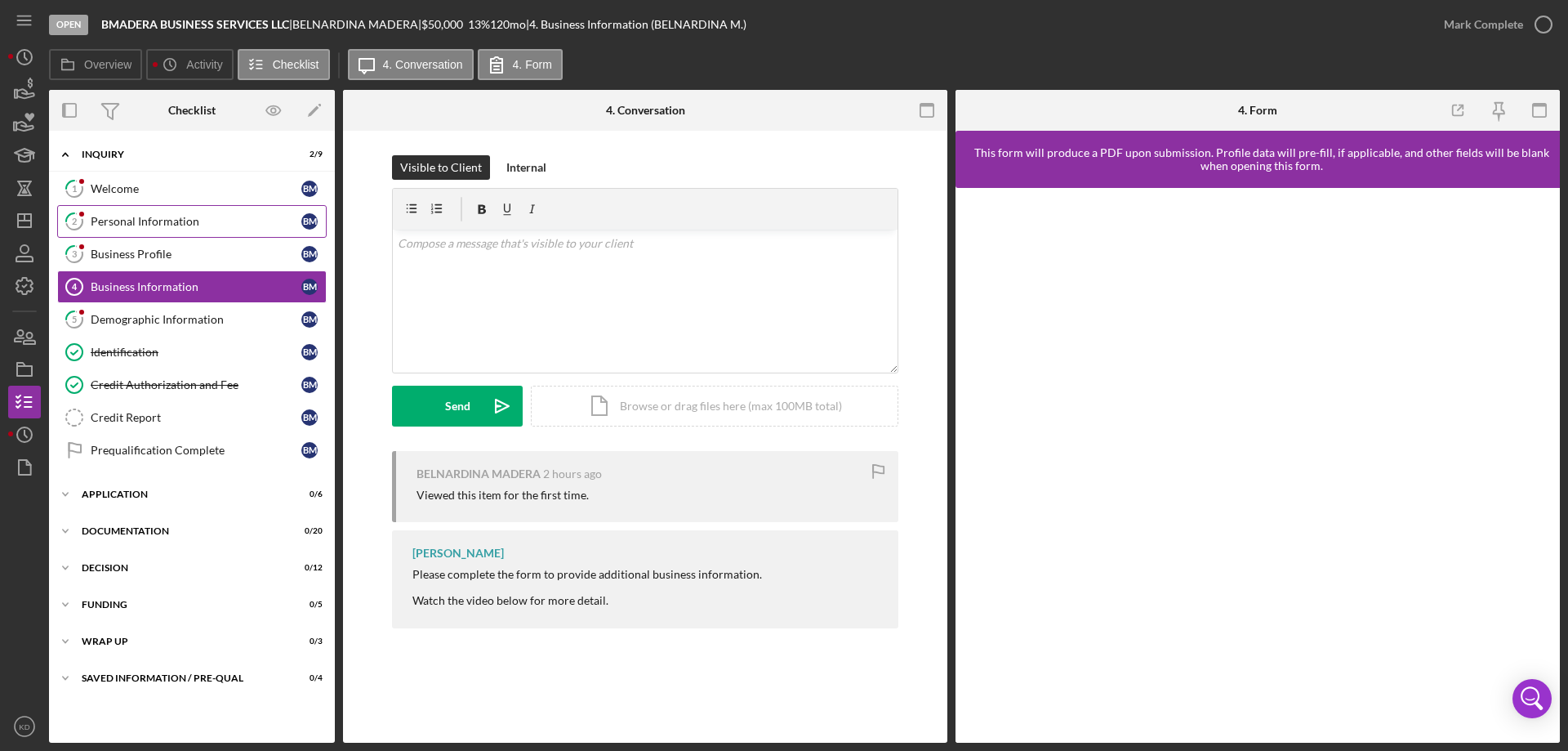
click at [175, 221] on div "Personal Information" at bounding box center [196, 221] width 211 height 13
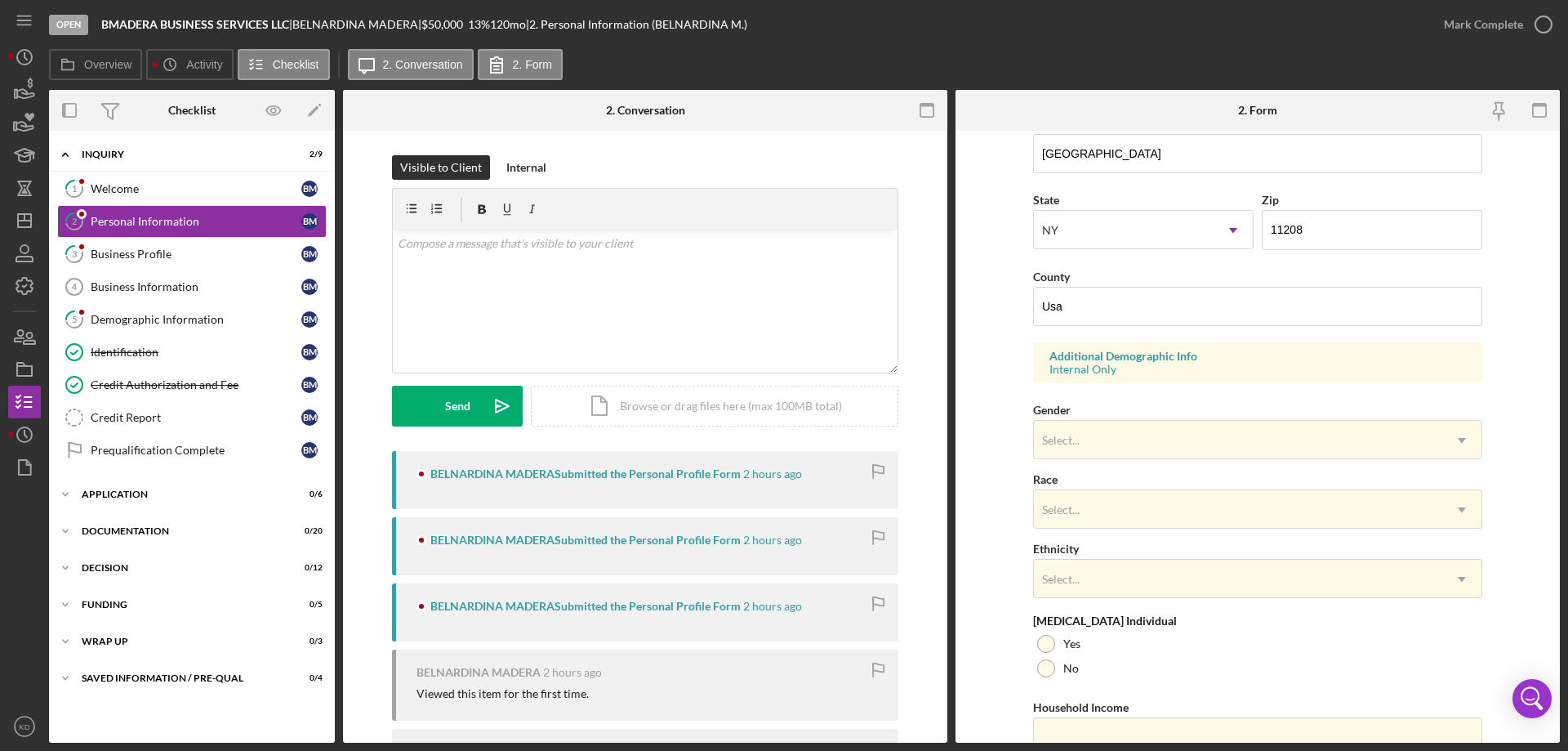
scroll to position [479, 0]
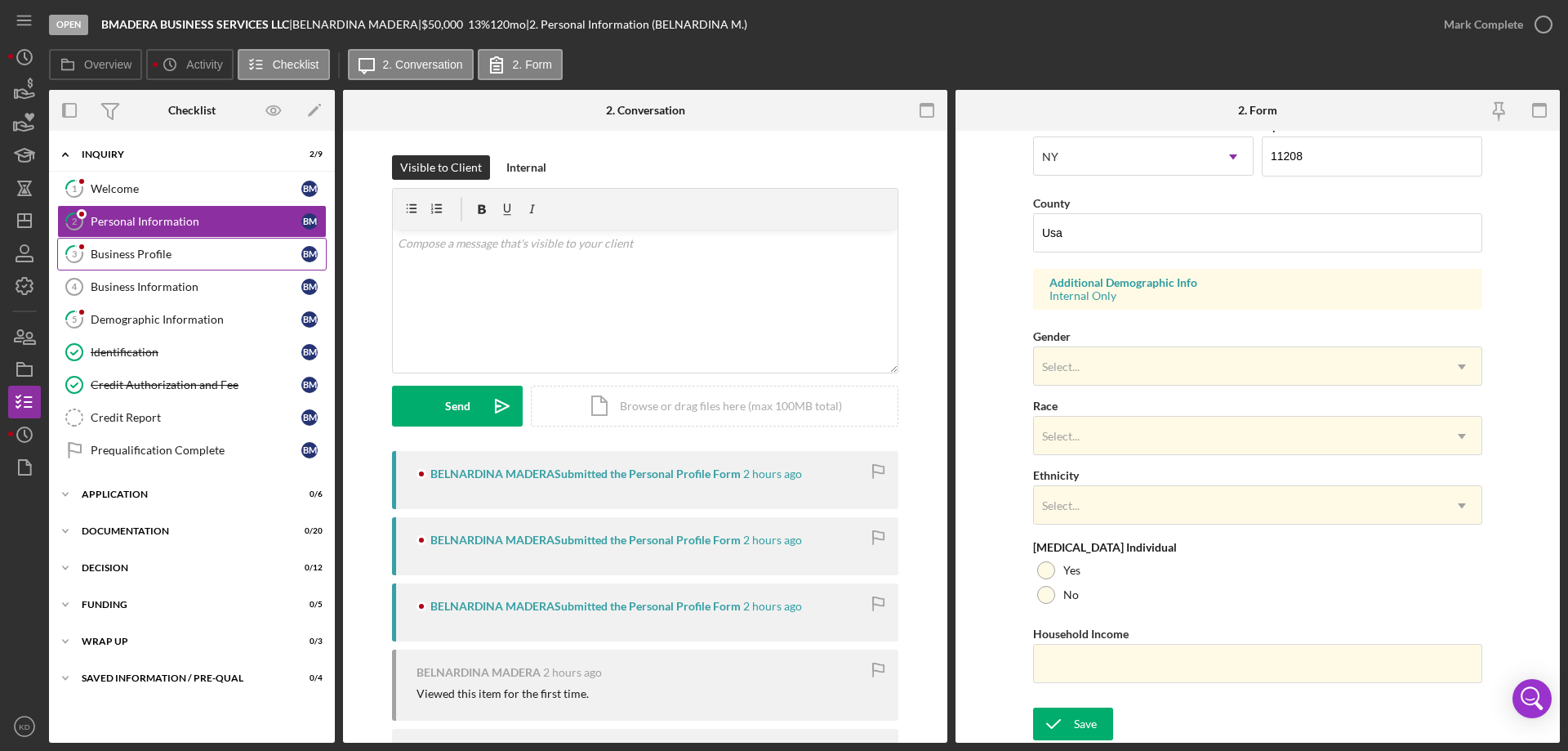
click at [128, 253] on div "Business Profile" at bounding box center [196, 254] width 211 height 13
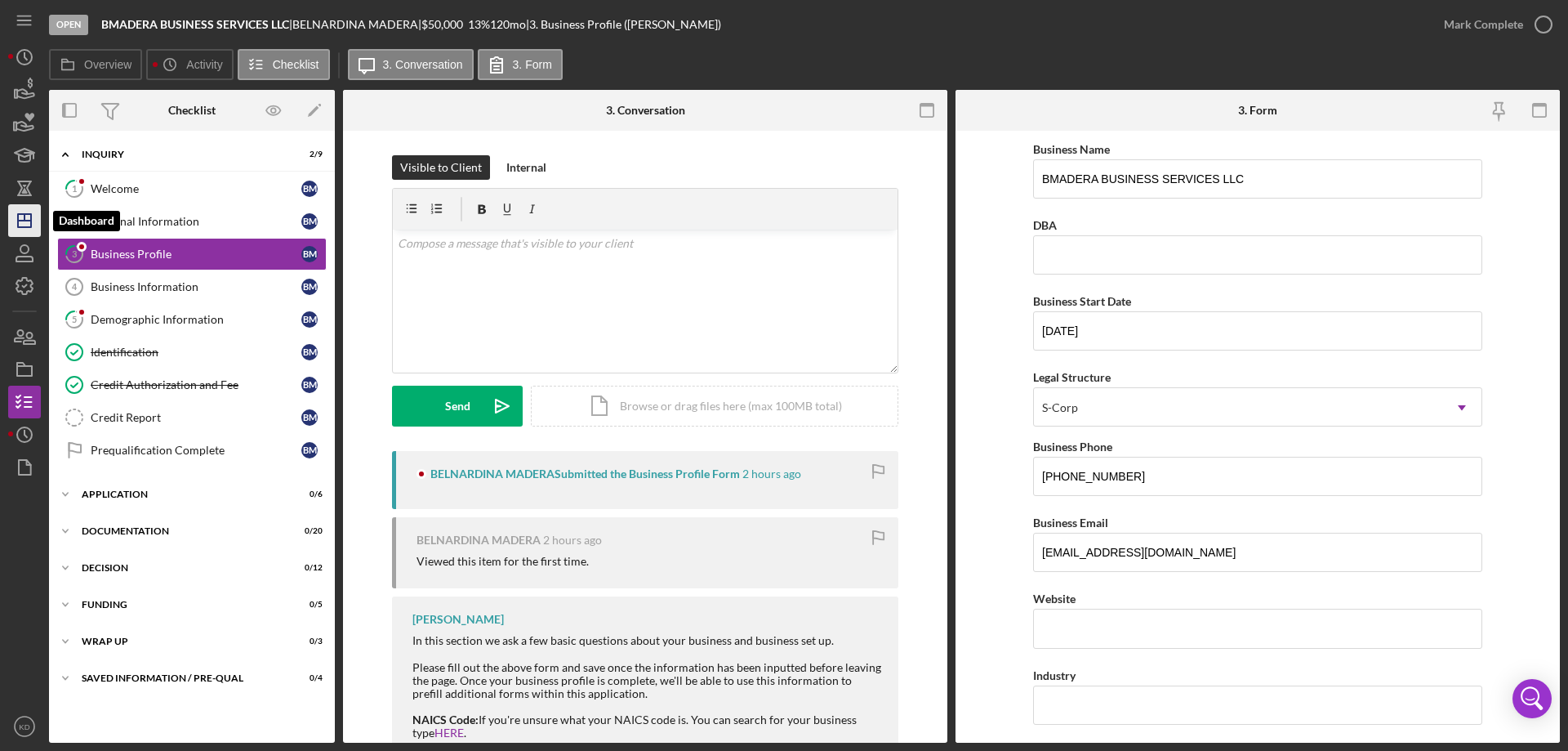
click at [19, 224] on icon "Icon/Dashboard" at bounding box center [24, 220] width 41 height 41
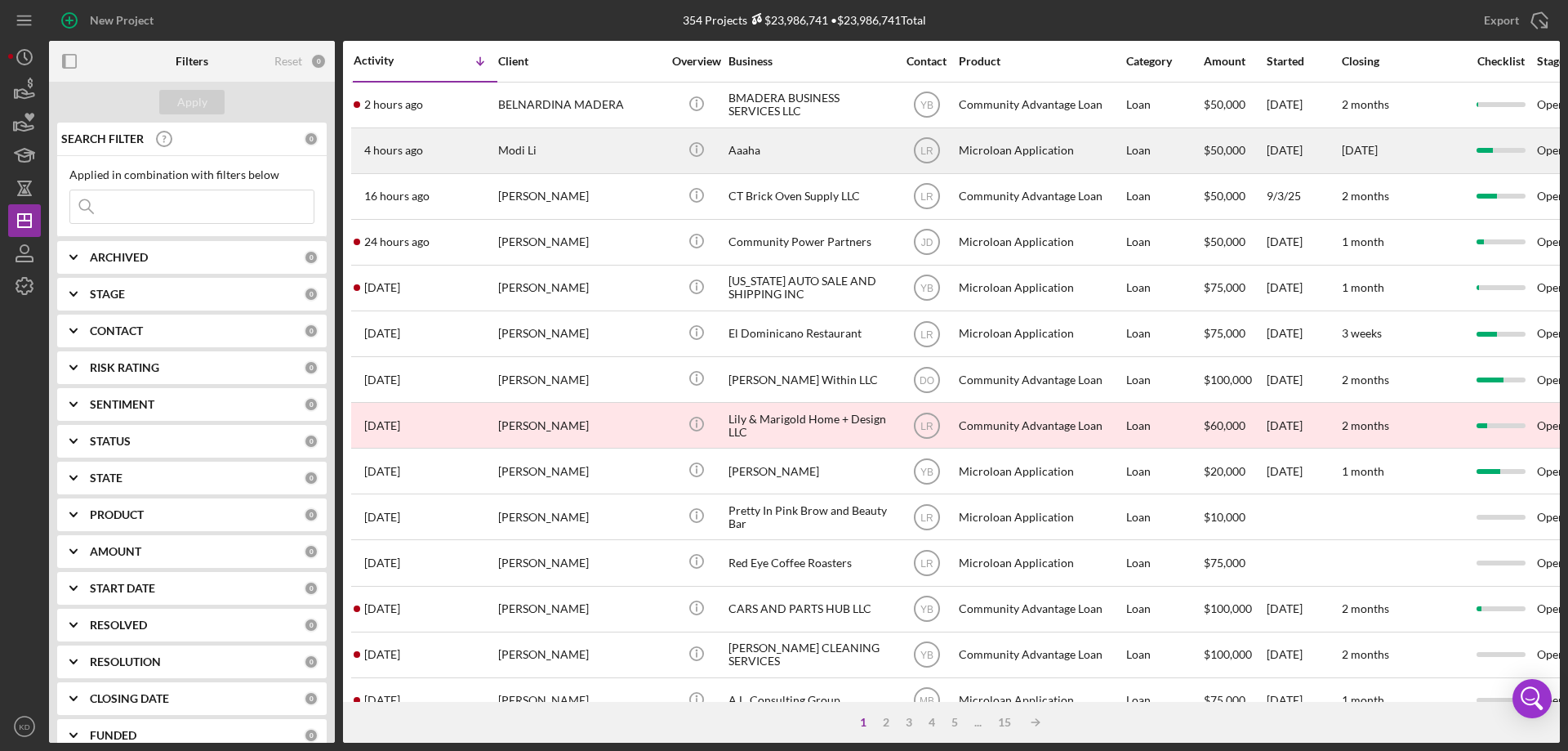
click at [746, 147] on div "Aaaha" at bounding box center [810, 151] width 164 height 43
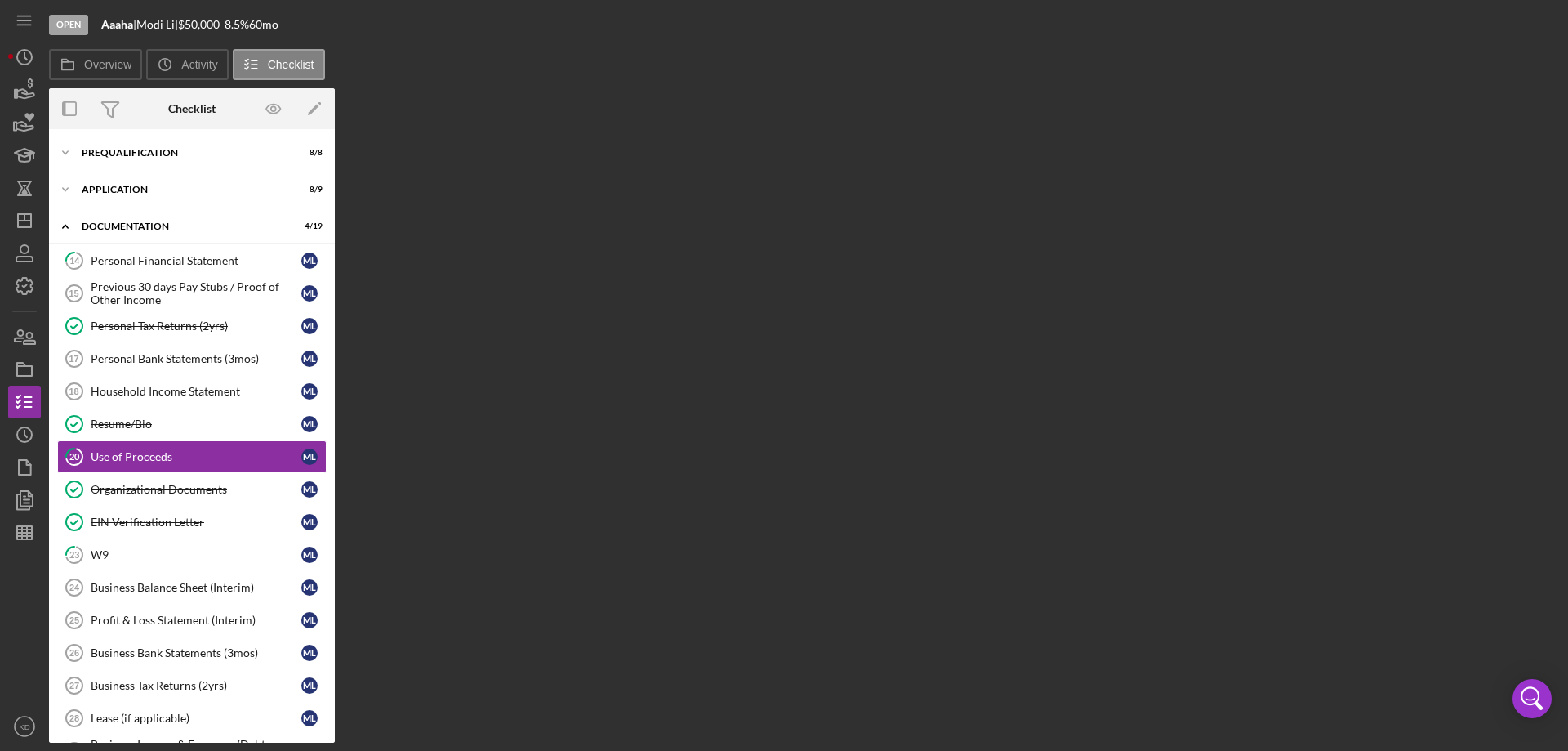
scroll to position [21, 0]
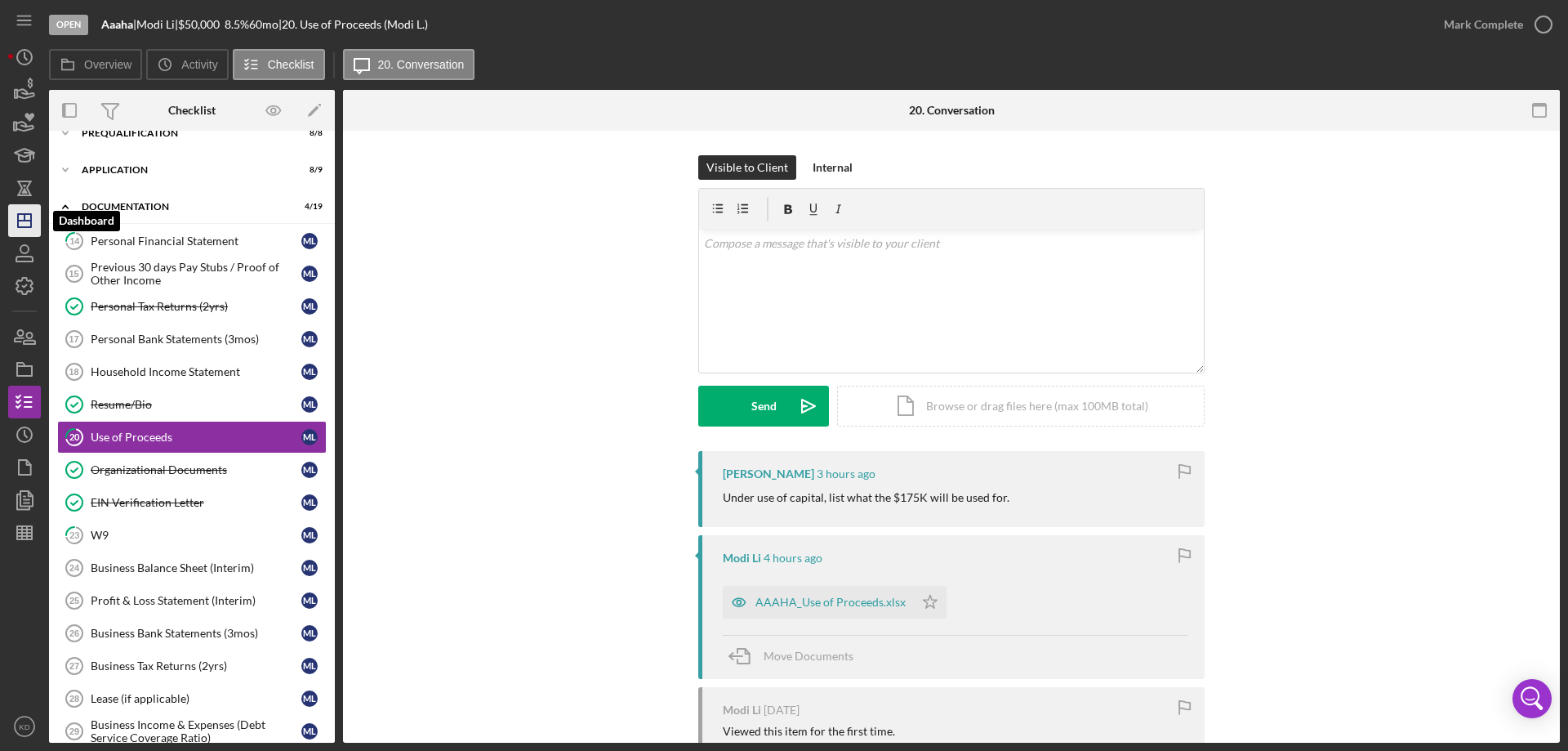
click at [18, 215] on polygon "button" at bounding box center [24, 220] width 13 height 13
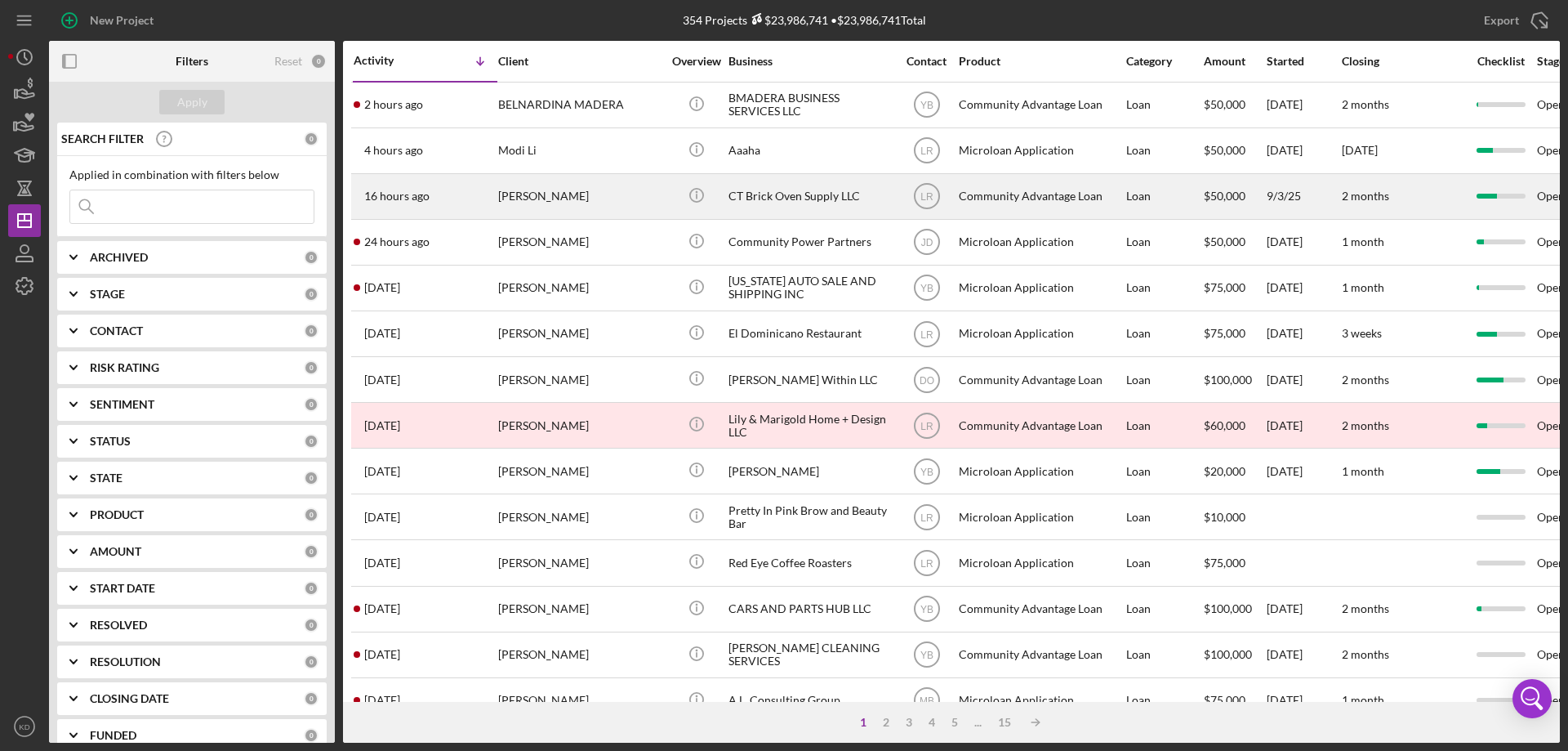
click at [763, 195] on div "CT Brick Oven Supply LLC" at bounding box center [810, 196] width 164 height 43
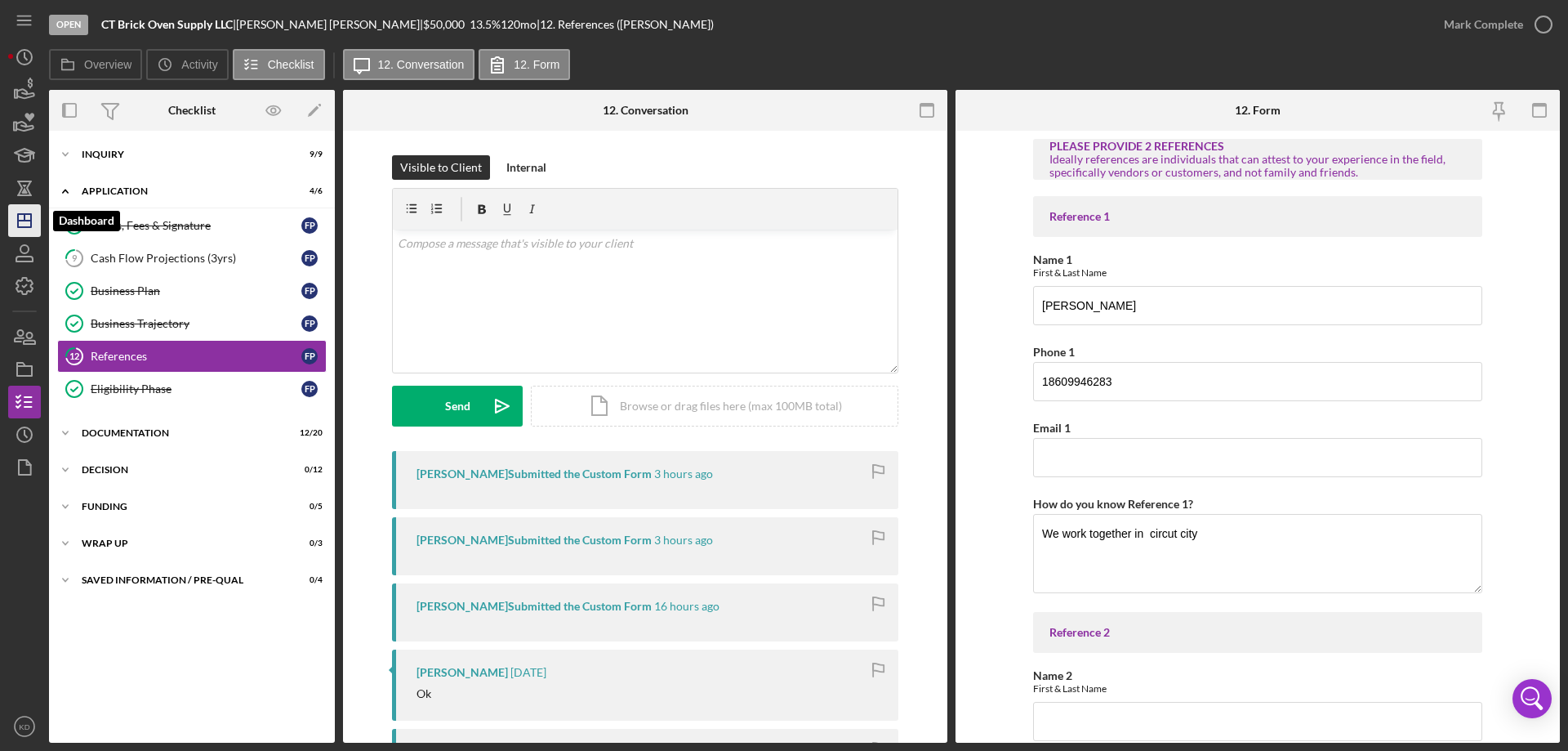
click at [24, 223] on icon "Icon/Dashboard" at bounding box center [24, 220] width 41 height 41
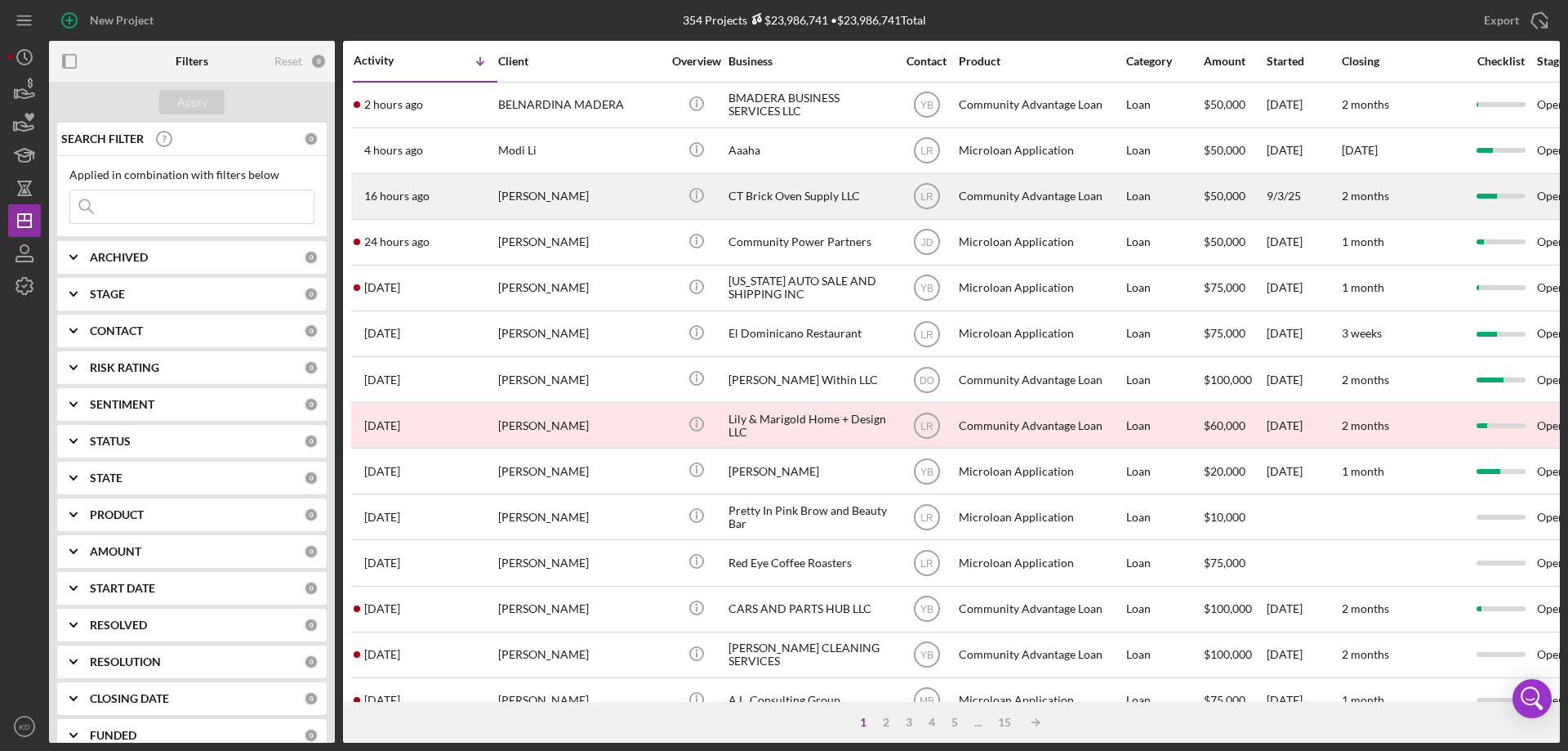
click at [820, 200] on div "CT Brick Oven Supply LLC" at bounding box center [810, 196] width 164 height 43
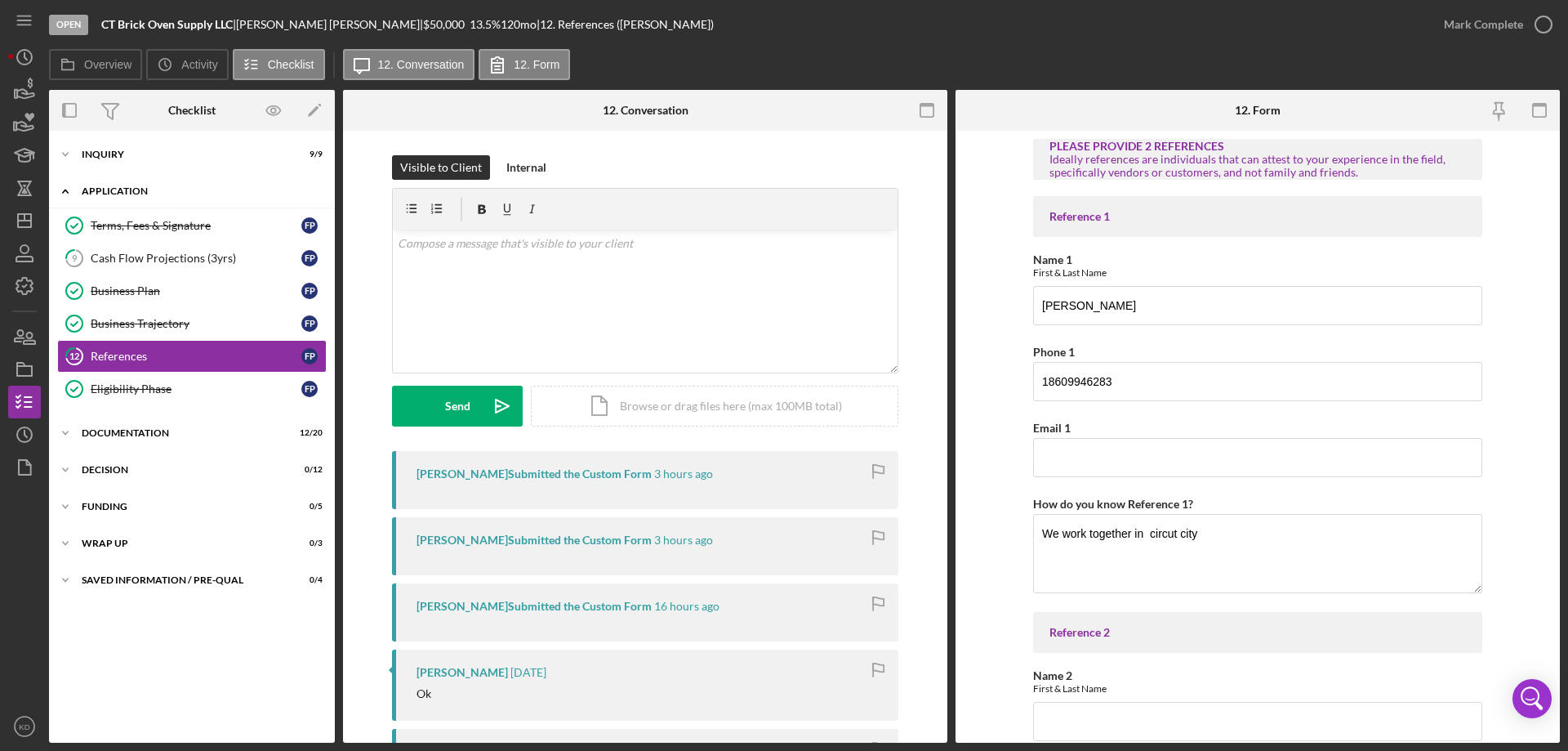
click at [69, 186] on icon "Icon/Expander" at bounding box center [65, 191] width 32 height 32
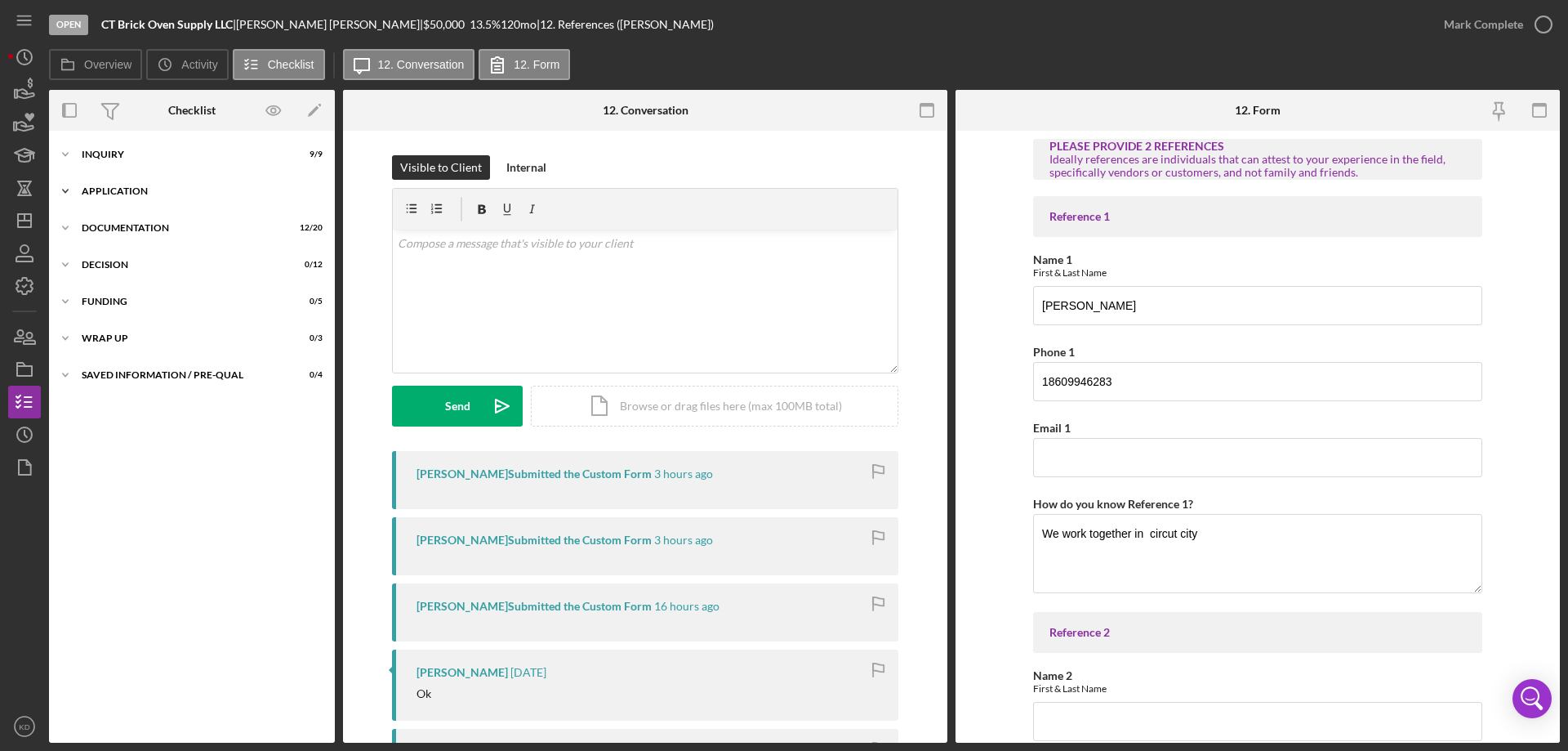
click at [69, 186] on icon "Icon/Expander" at bounding box center [65, 191] width 32 height 32
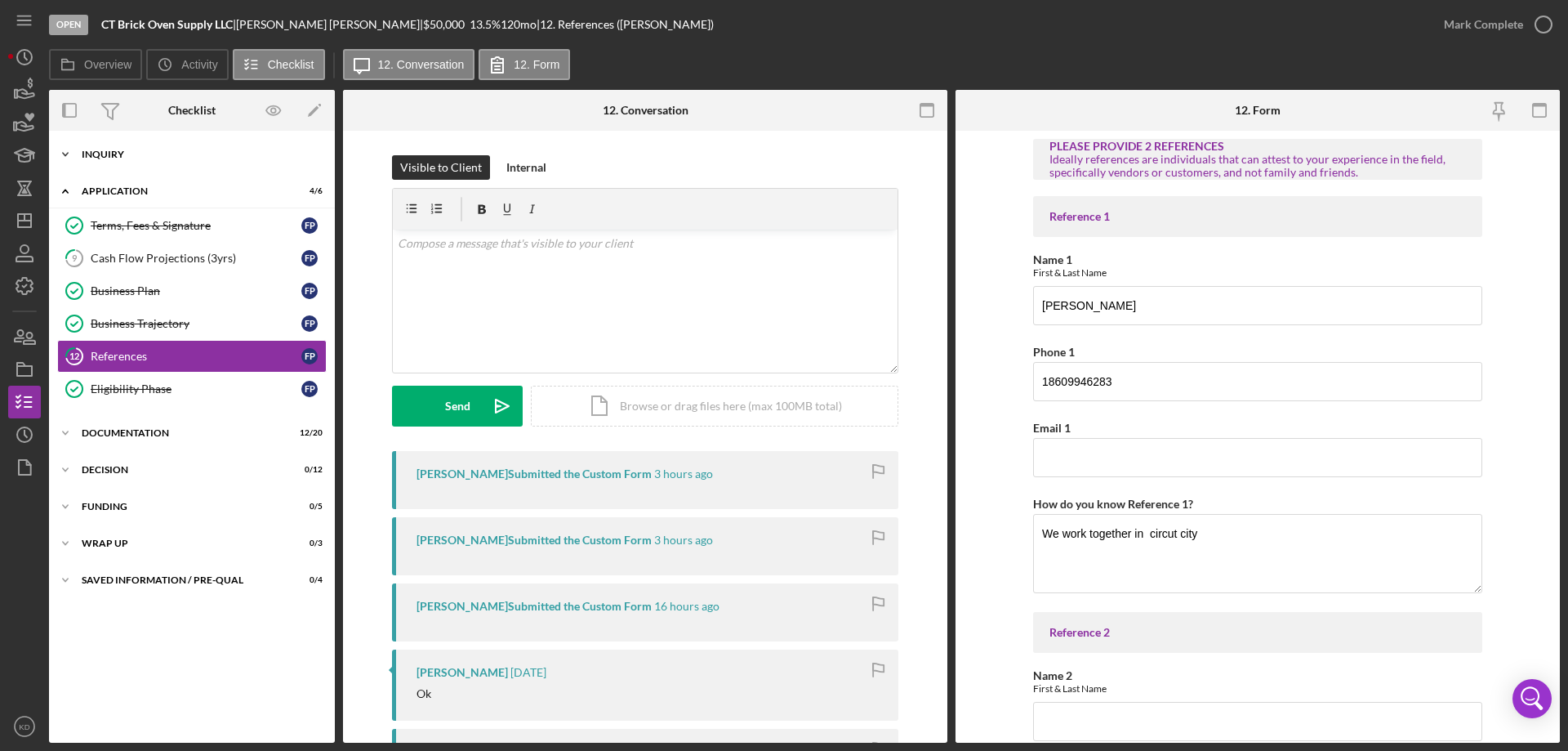
click at [71, 154] on icon "Icon/Expander" at bounding box center [65, 154] width 32 height 32
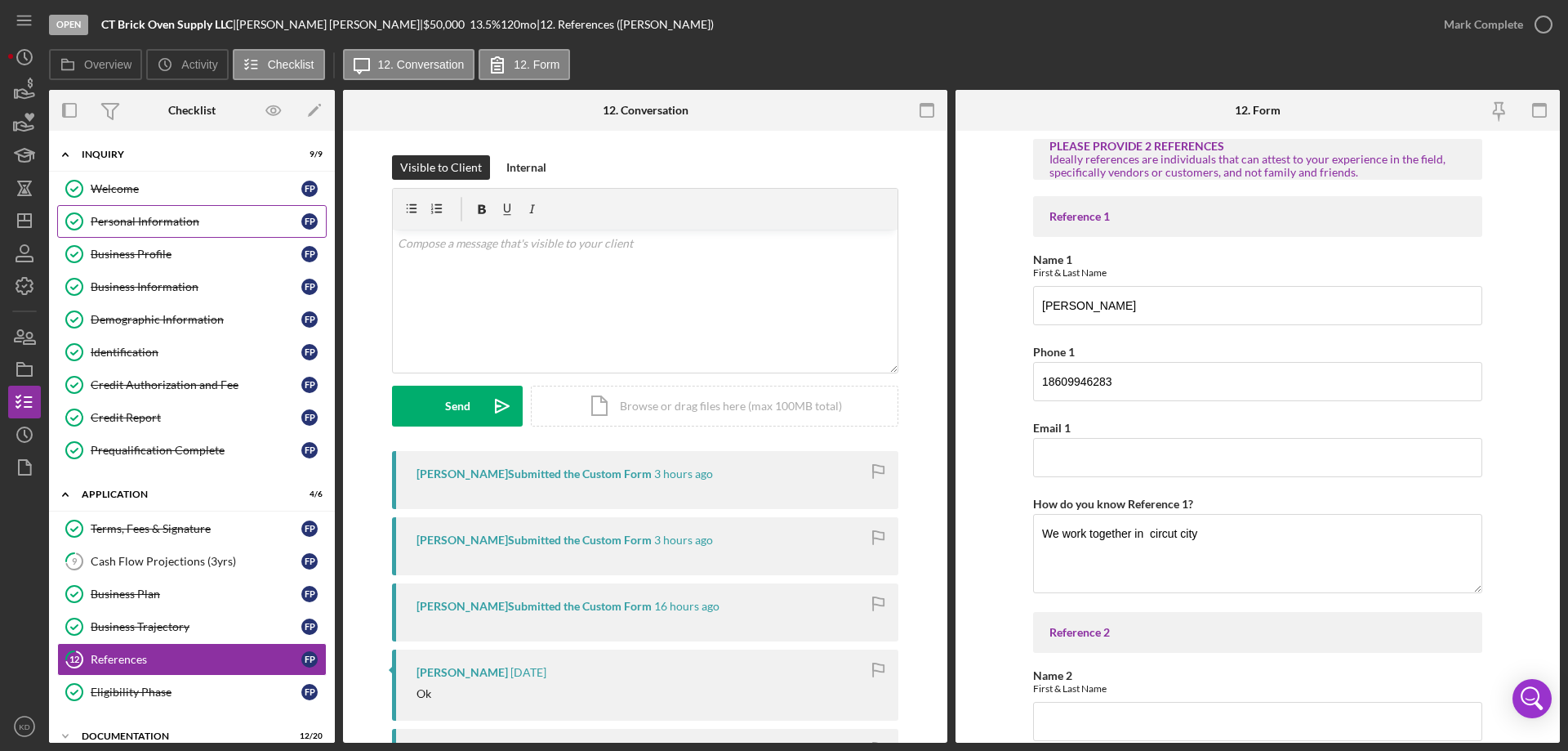
click at [138, 218] on div "Personal Information" at bounding box center [196, 221] width 211 height 13
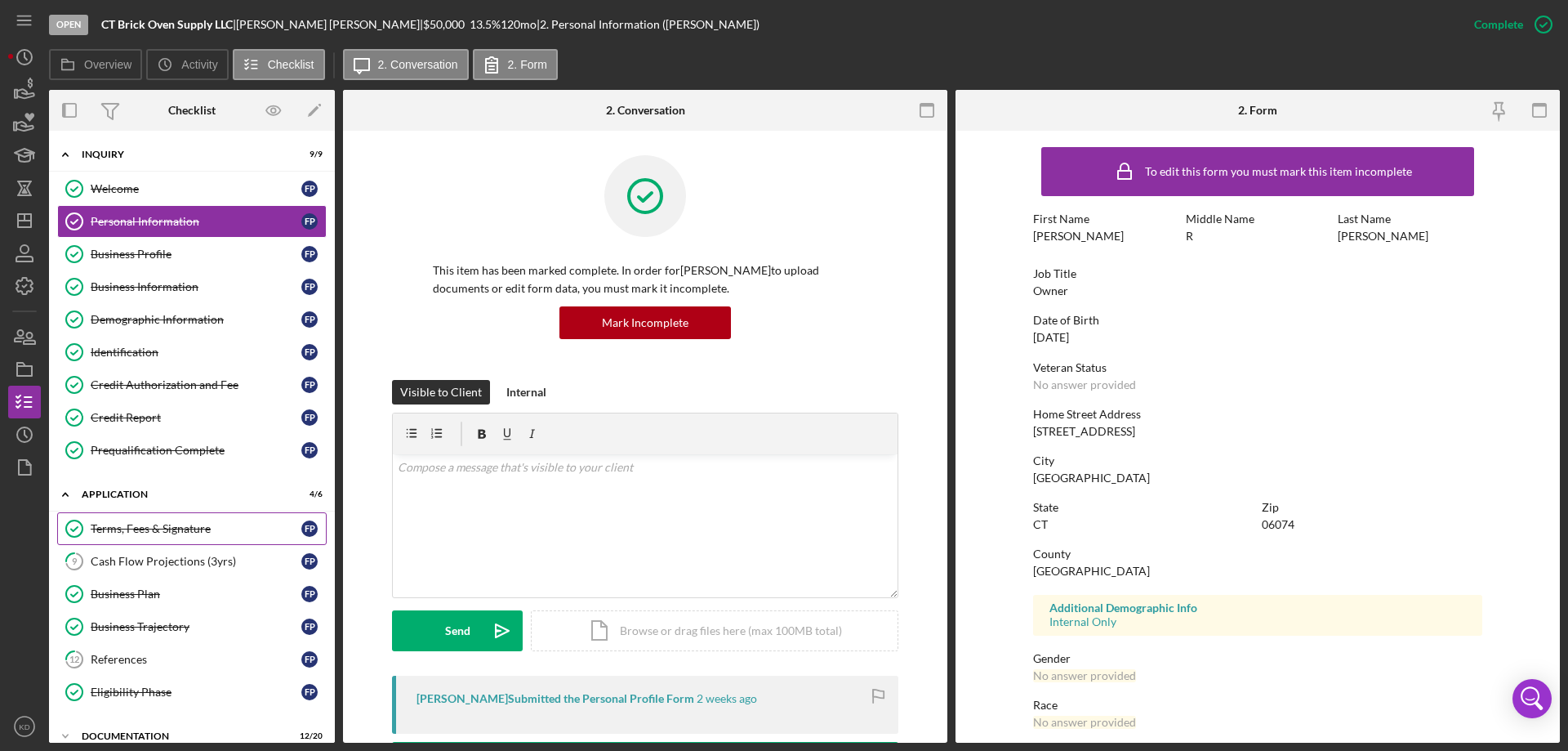
click at [144, 529] on div "Terms, Fees & Signature" at bounding box center [196, 528] width 211 height 13
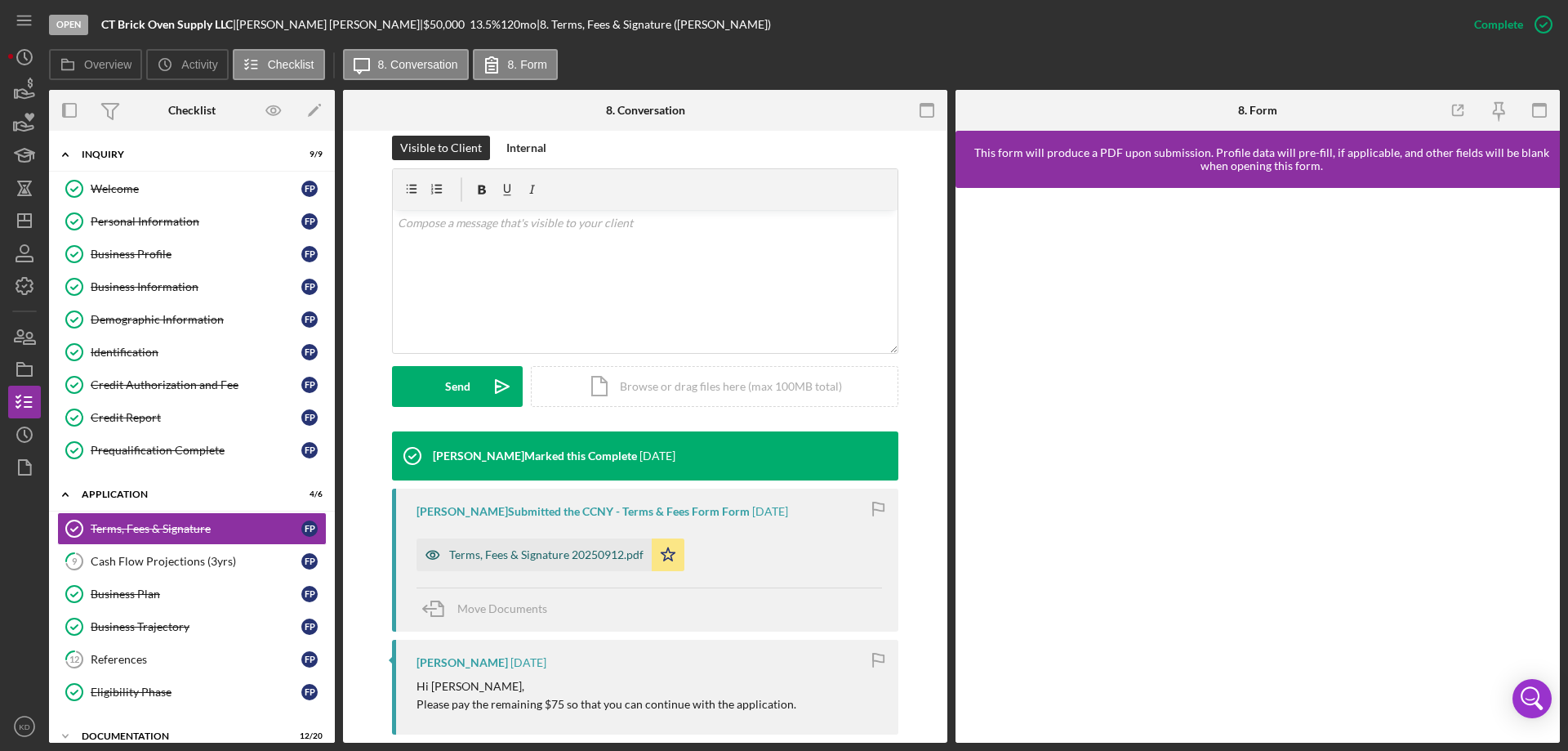
scroll to position [245, 0]
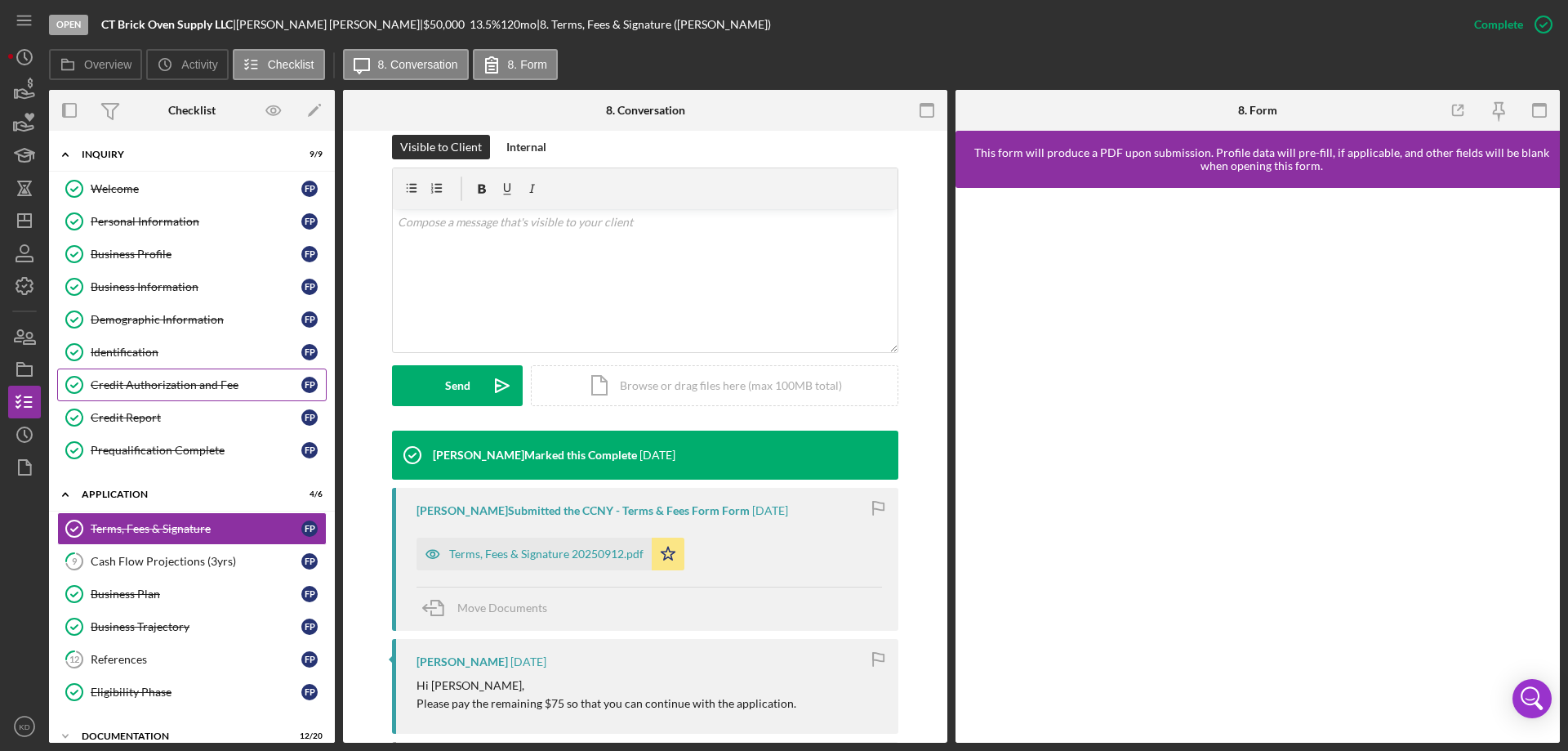
click at [162, 378] on div "Credit Authorization and Fee" at bounding box center [196, 385] width 211 height 13
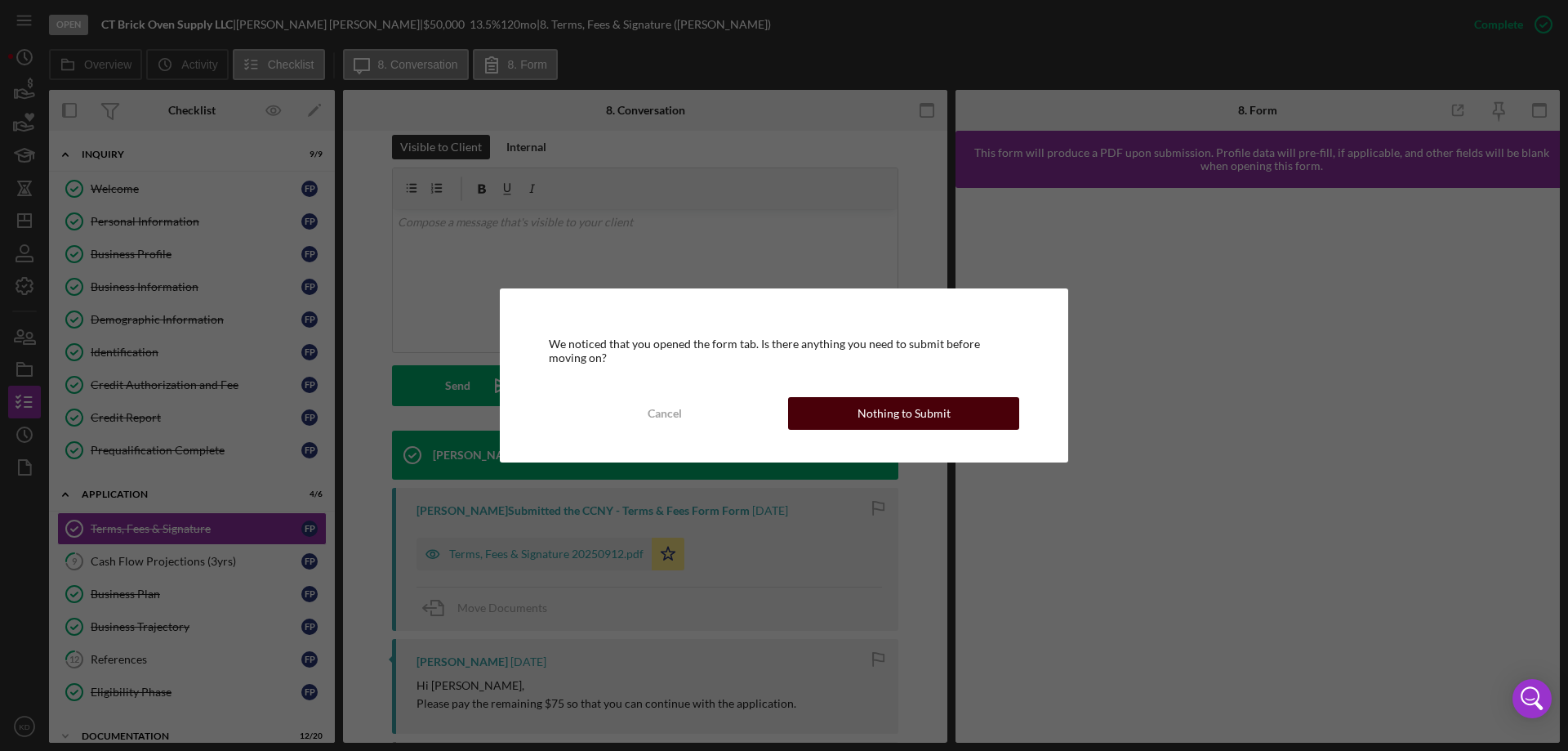
click at [885, 400] on div "Nothing to Submit" at bounding box center [903, 412] width 93 height 32
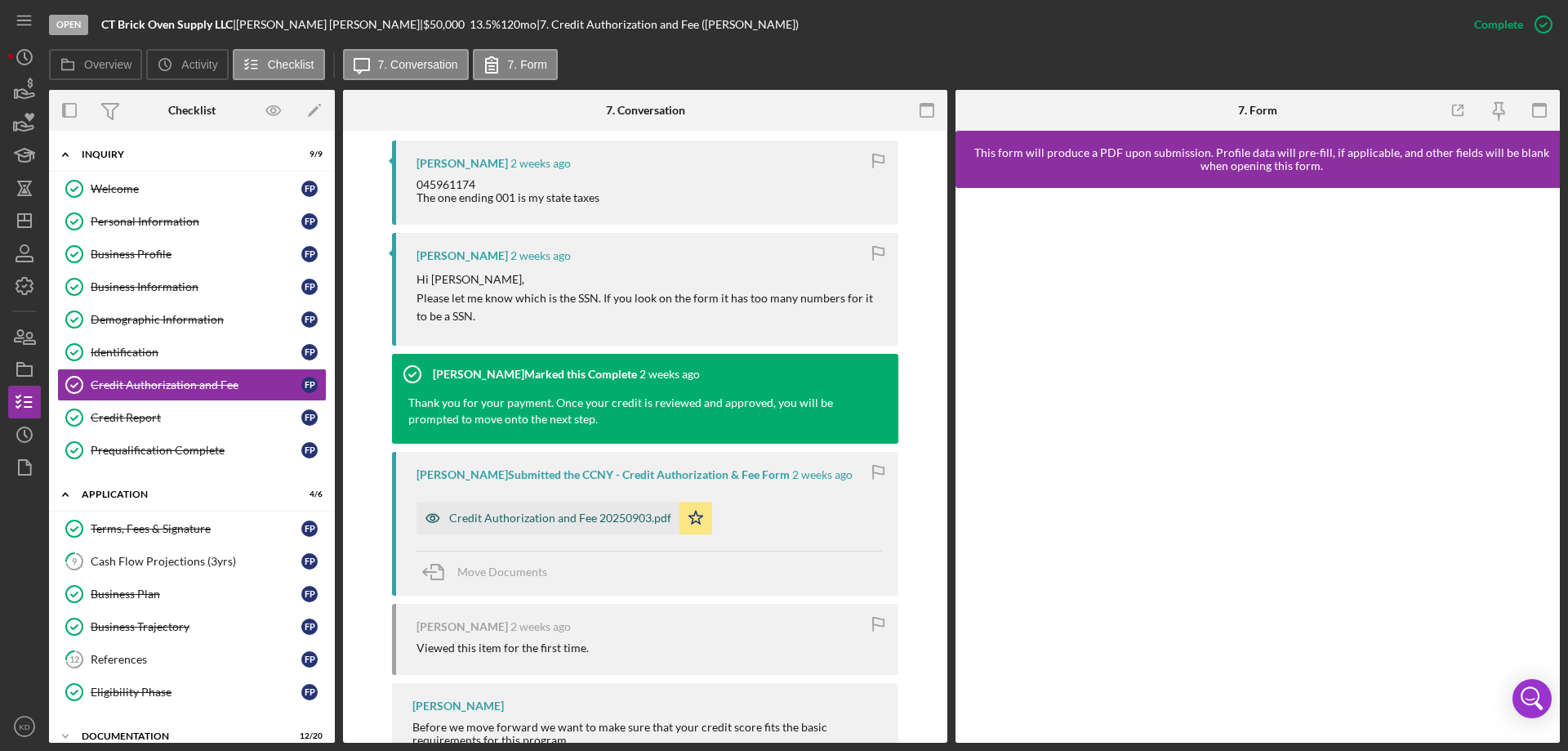
click at [557, 530] on div "Credit Authorization and Fee 20250903.pdf" at bounding box center [547, 517] width 263 height 32
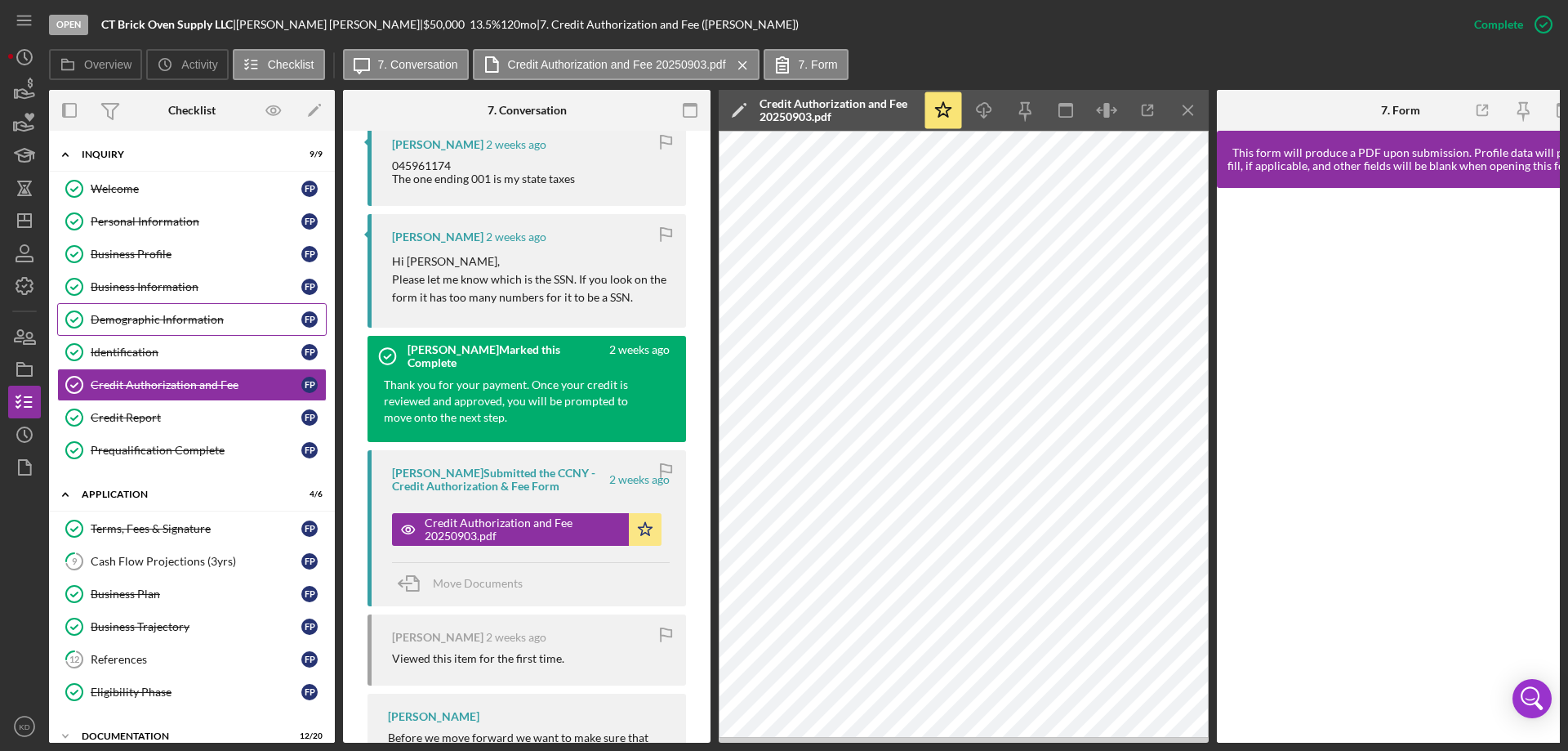
click at [173, 320] on div "Demographic Information" at bounding box center [196, 319] width 211 height 13
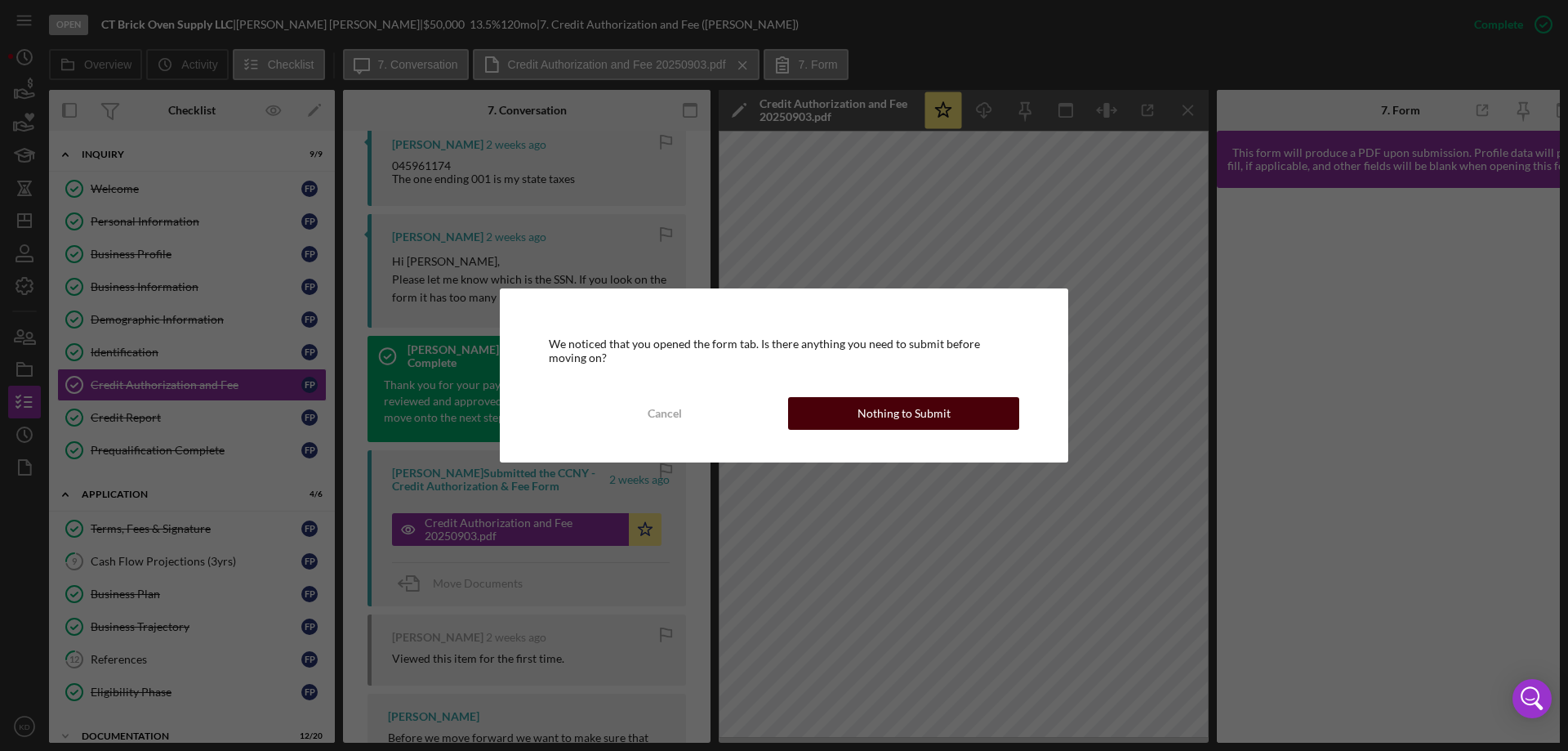
click at [902, 413] on div "Nothing to Submit" at bounding box center [903, 412] width 93 height 32
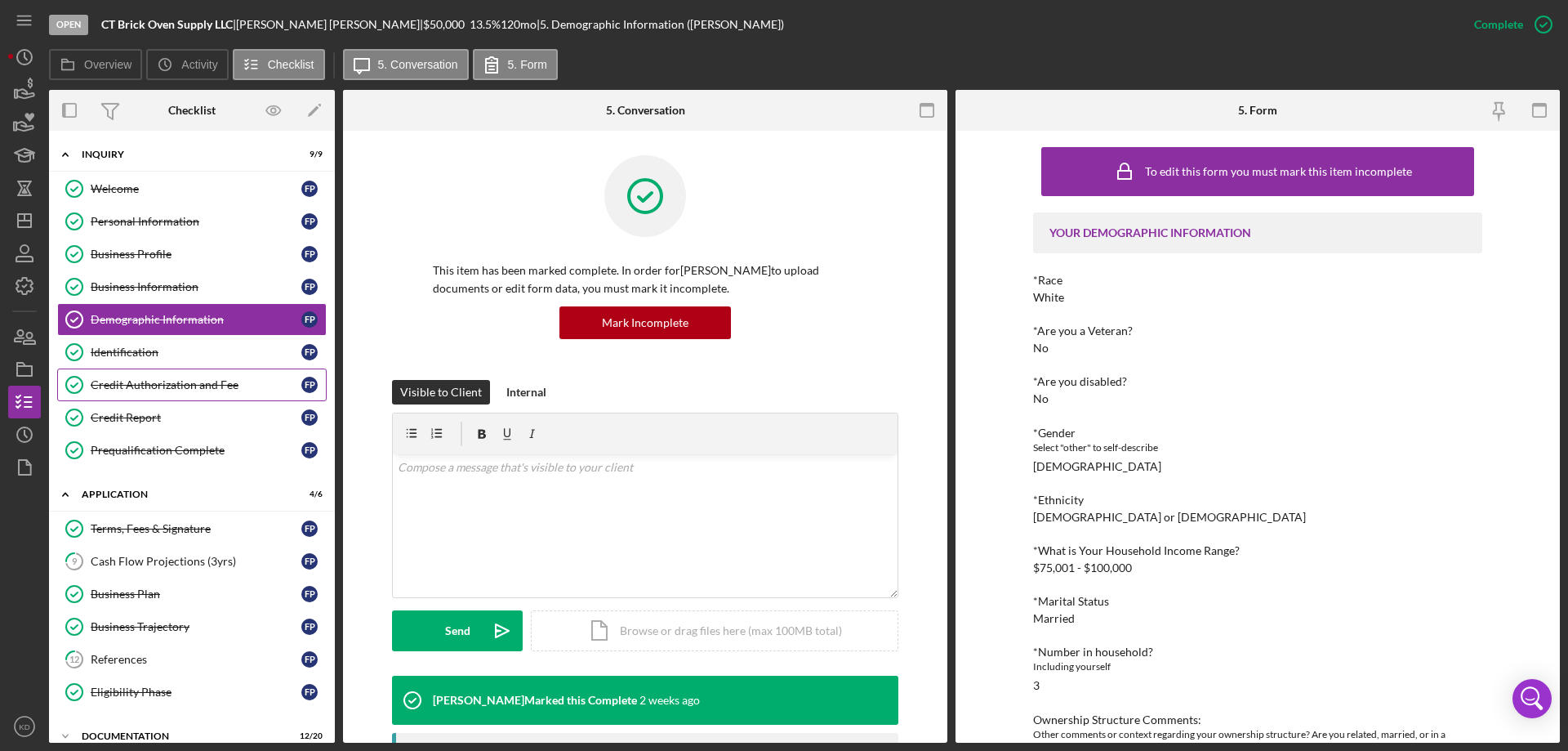
click at [251, 376] on link "Credit Authorization and Fee Credit Authorization and Fee F P" at bounding box center [191, 384] width 269 height 32
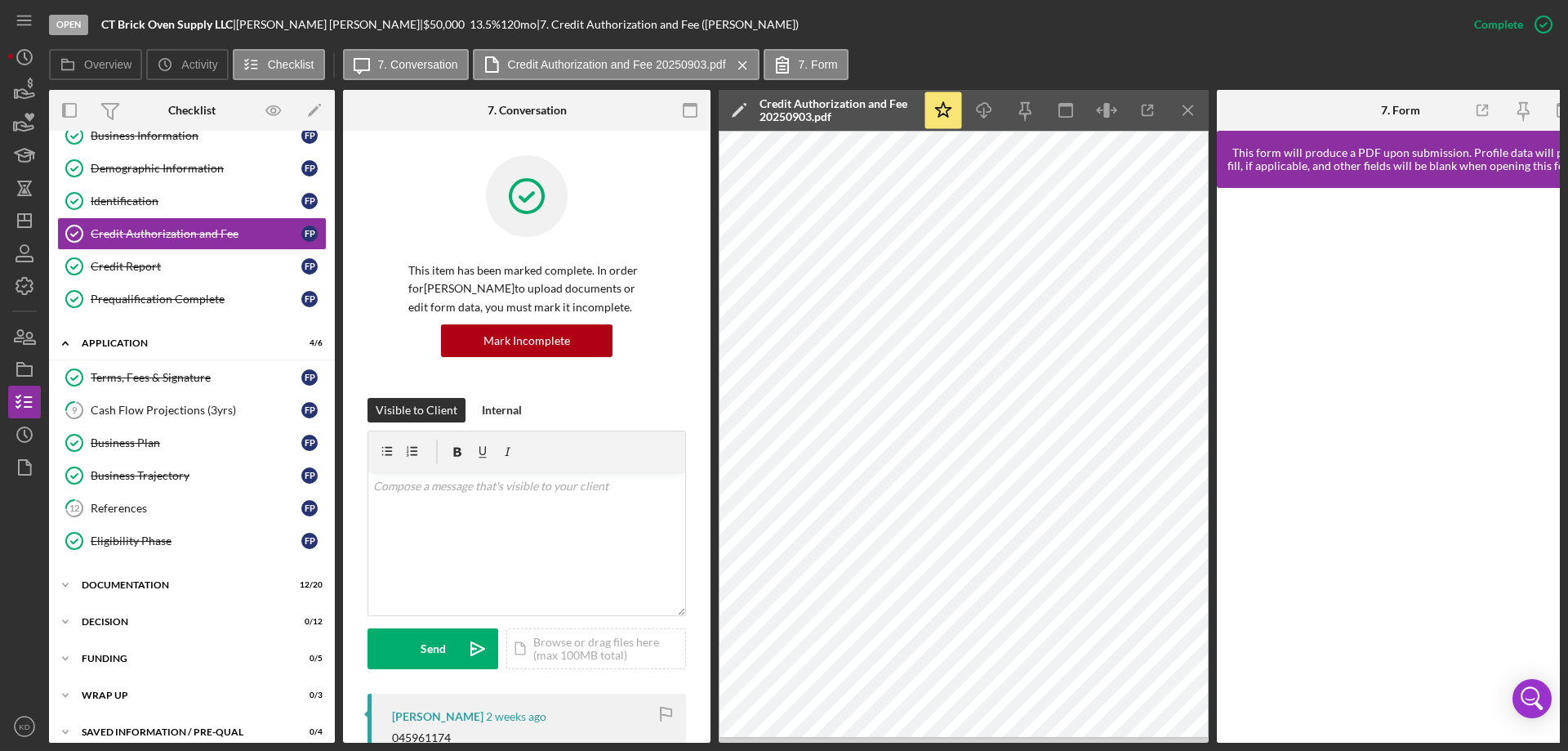
scroll to position [171, 0]
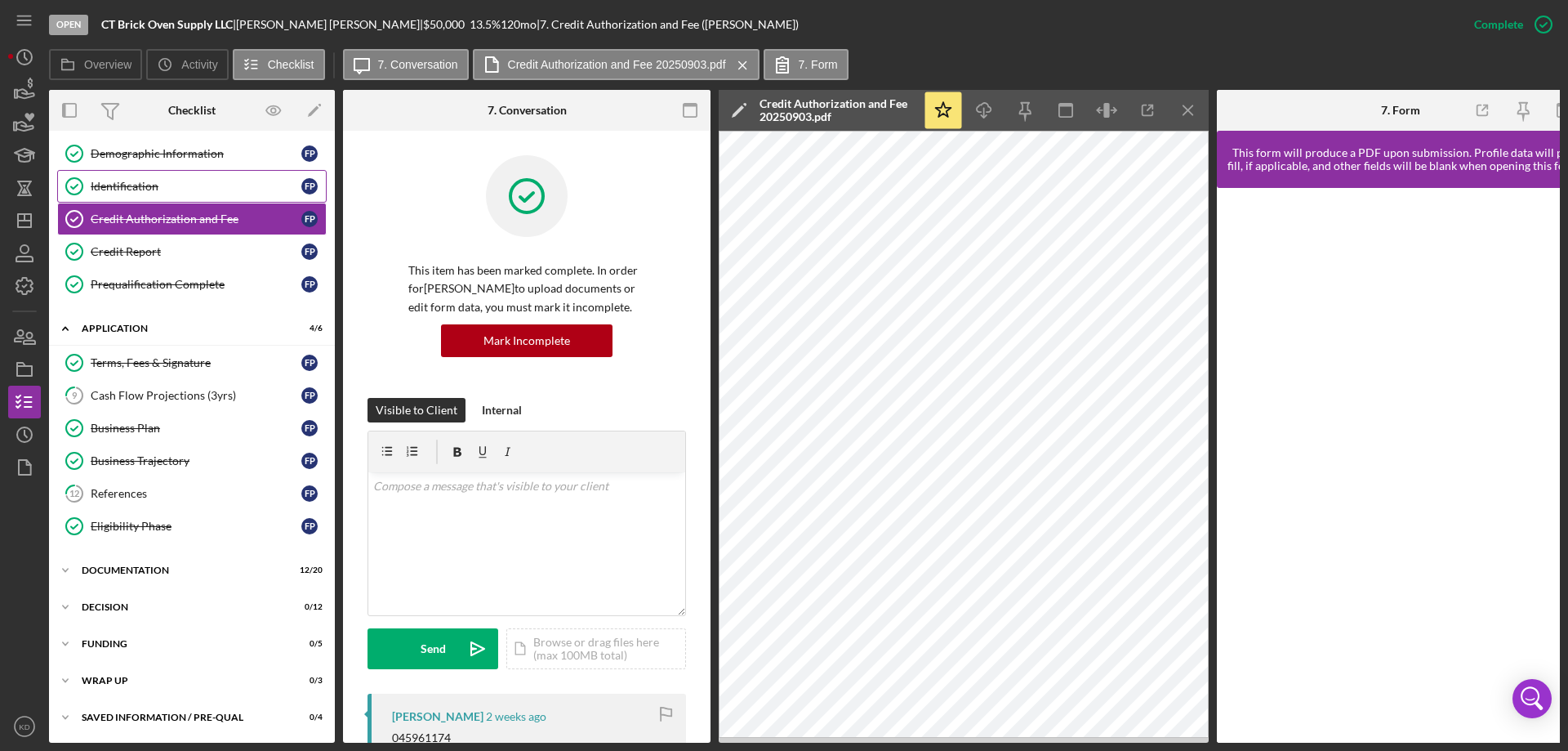
click at [99, 182] on div "Identification" at bounding box center [196, 186] width 211 height 13
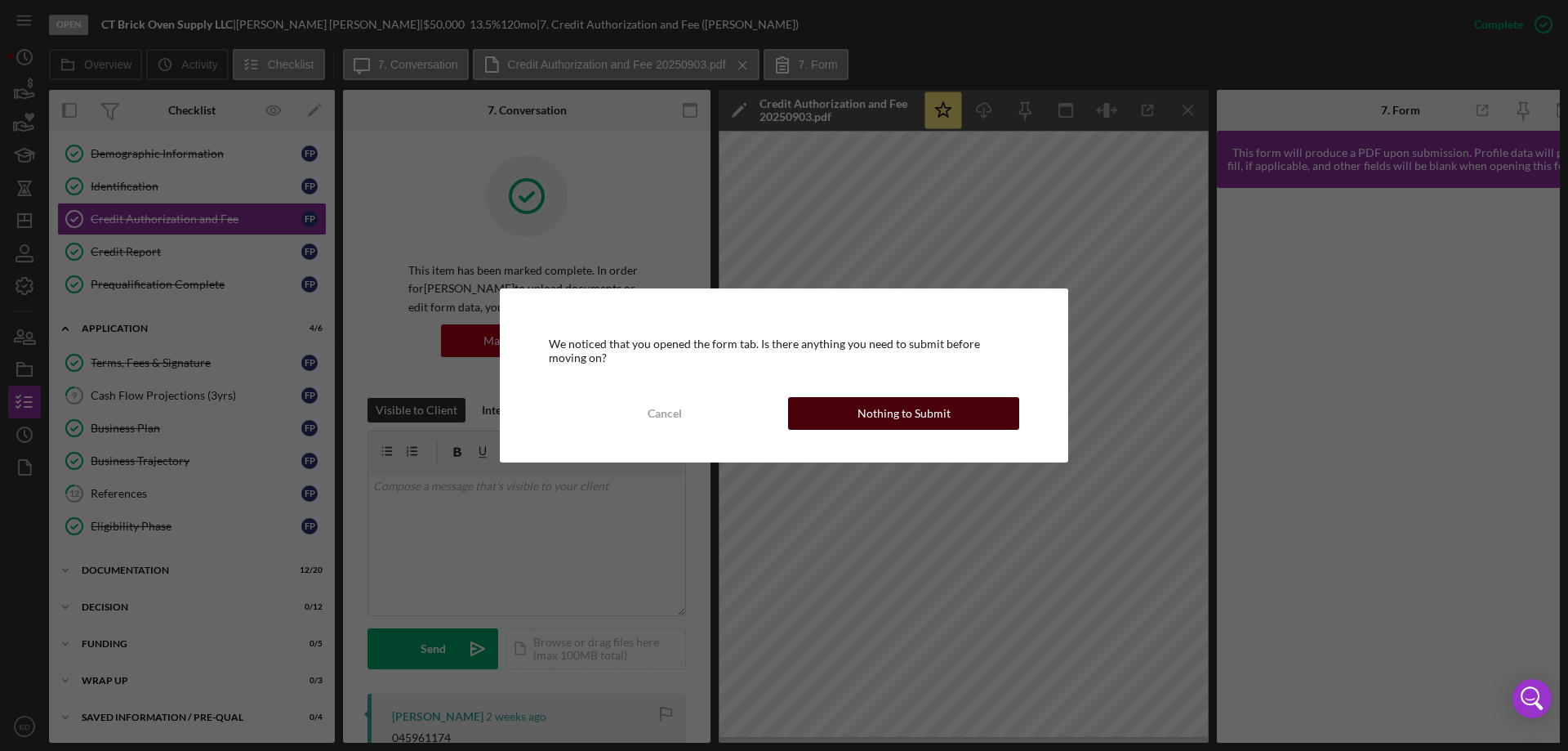
click at [978, 405] on button "Nothing to Submit" at bounding box center [903, 412] width 231 height 32
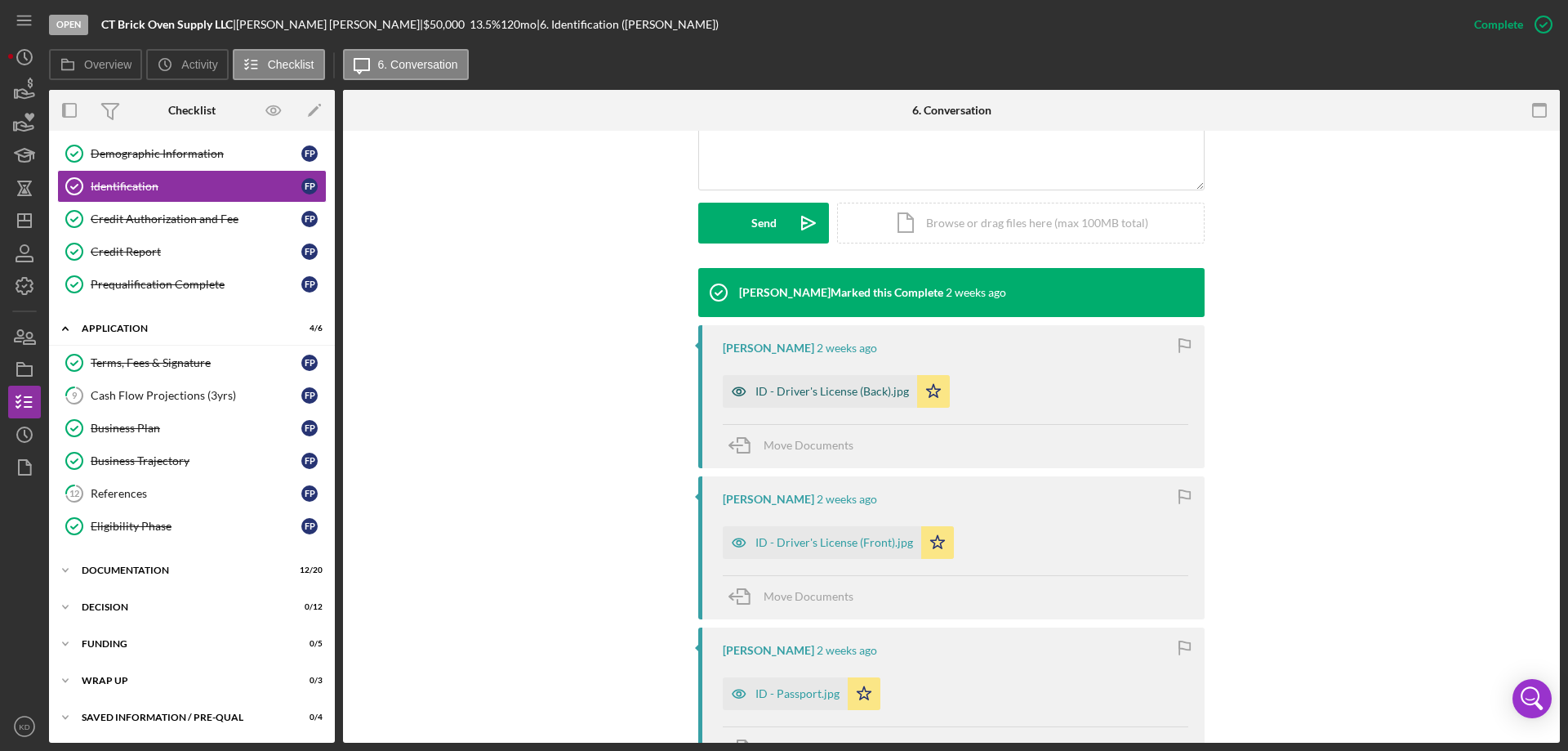
scroll to position [409, 0]
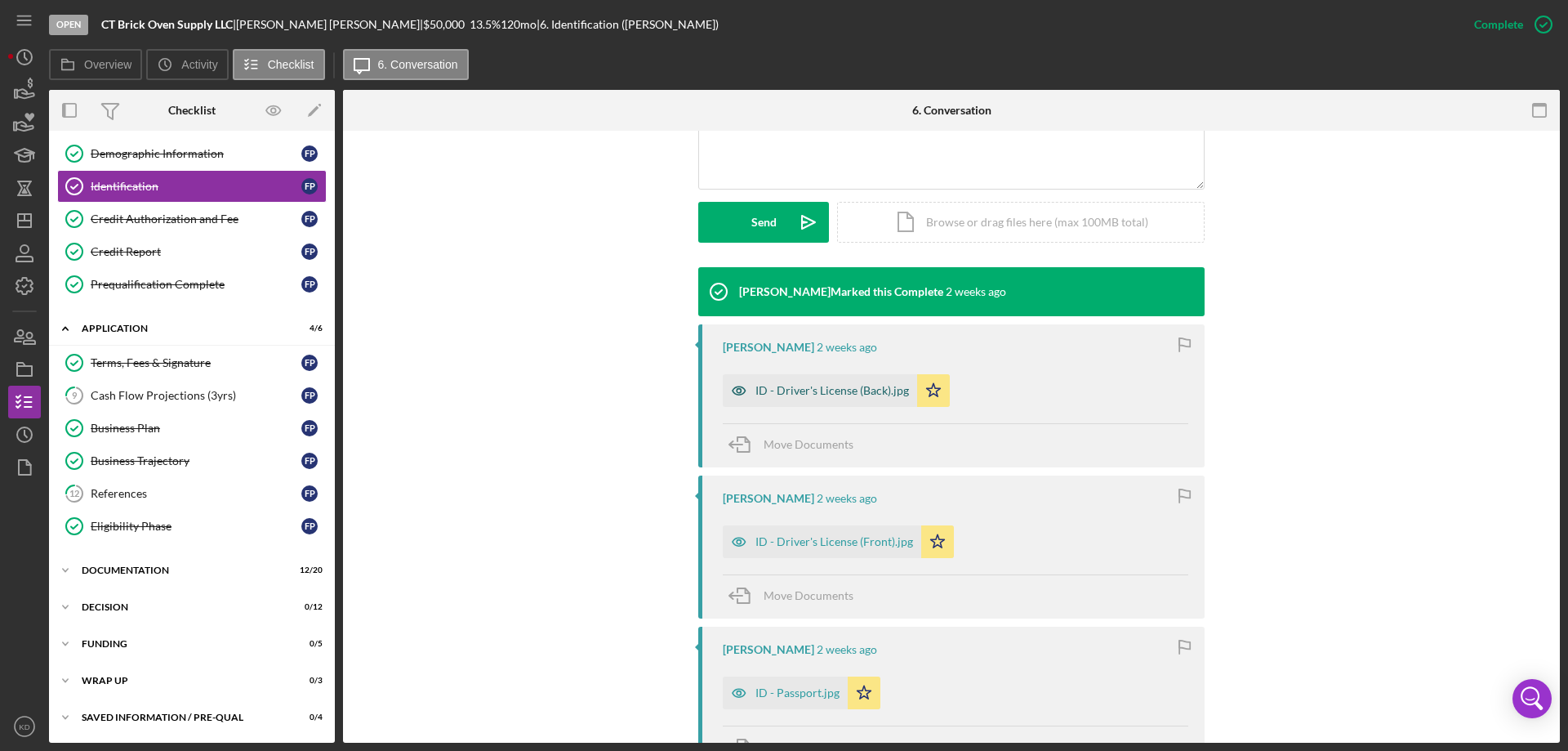
click at [845, 388] on div "ID - Driver's License (Back).jpg" at bounding box center [832, 390] width 153 height 13
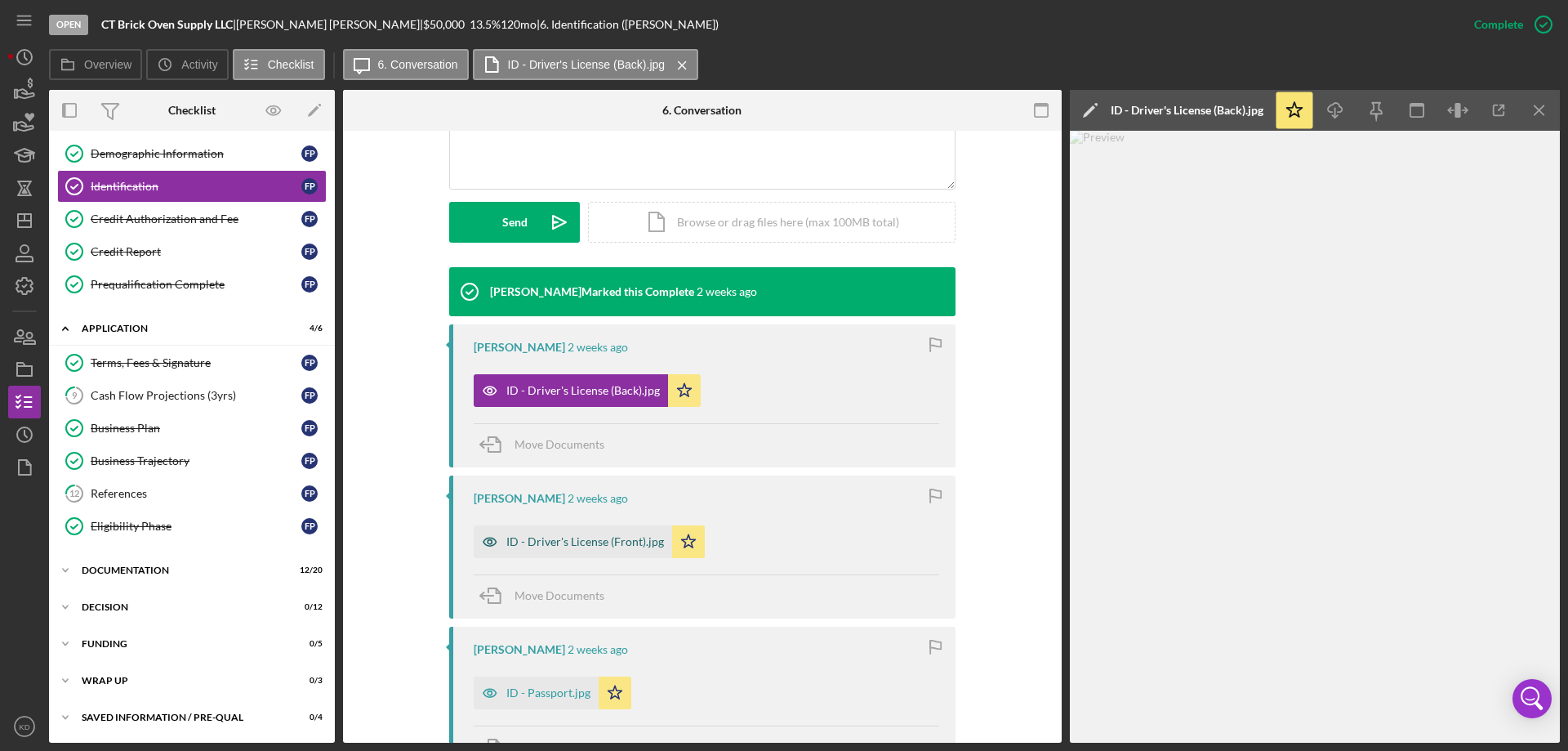
click at [515, 546] on div "ID - Driver's License (Front).jpg" at bounding box center [585, 542] width 157 height 13
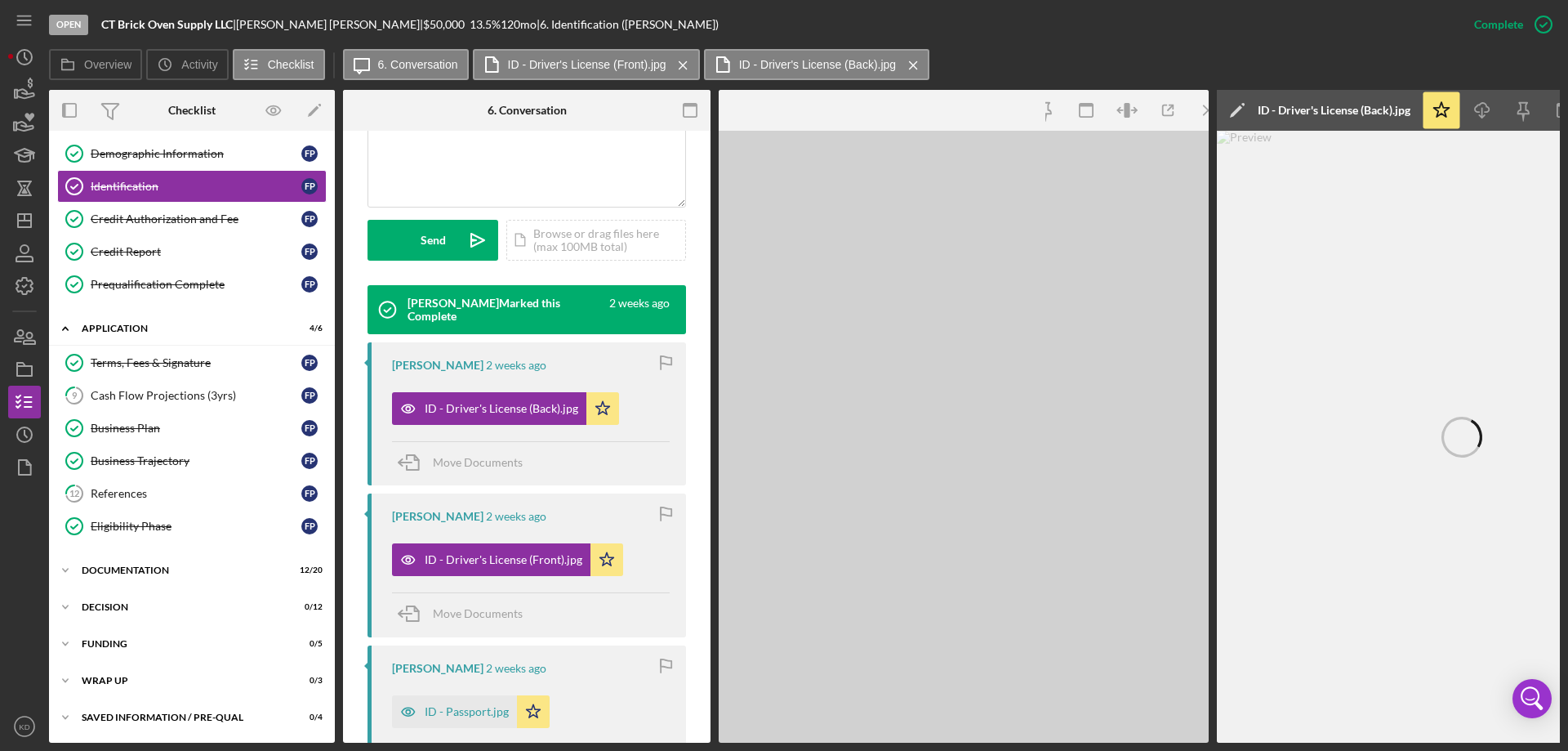
scroll to position [445, 0]
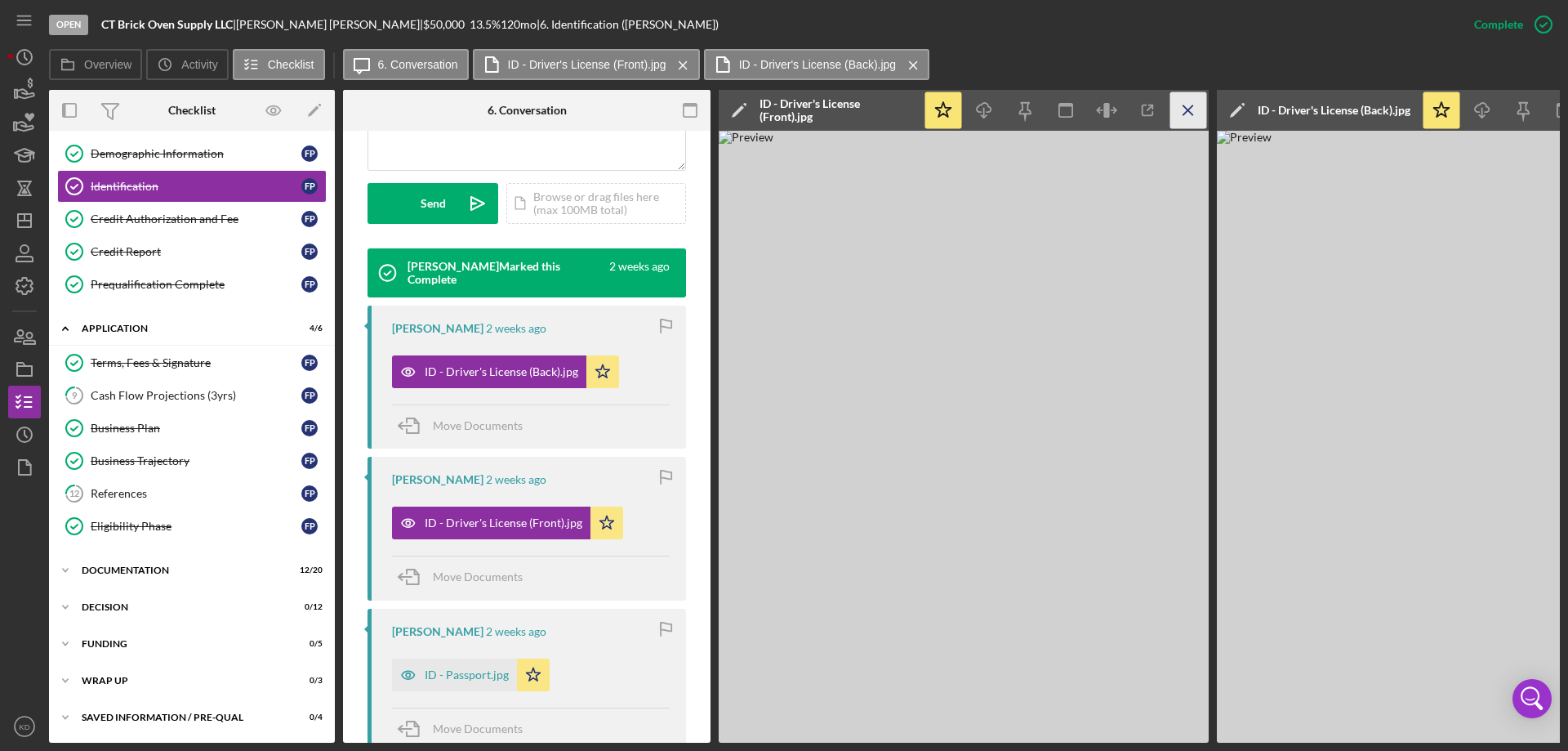
click at [1178, 118] on icon "Icon/Menu Close" at bounding box center [1189, 111] width 37 height 37
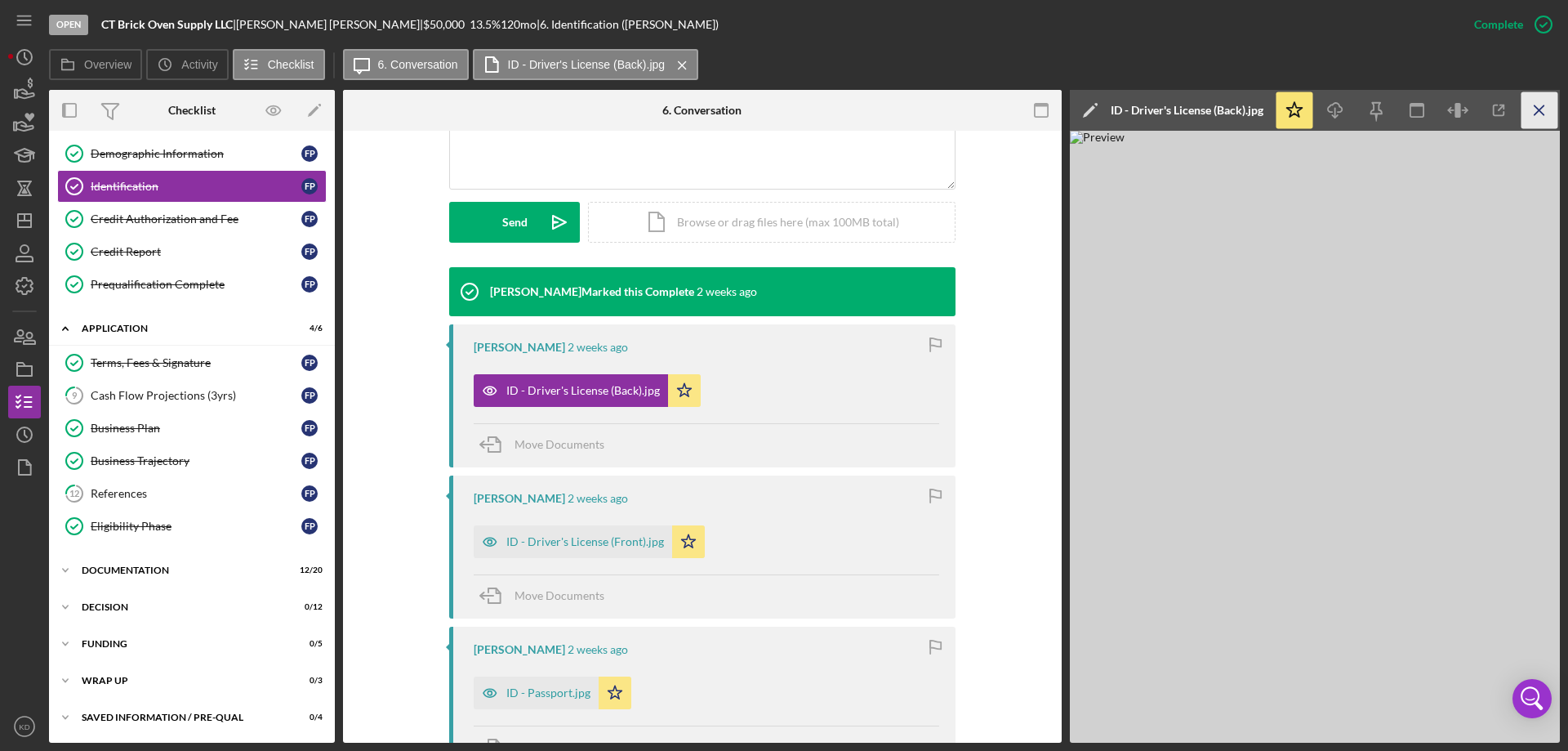
click at [1545, 104] on icon "Icon/Menu Close" at bounding box center [1540, 111] width 37 height 37
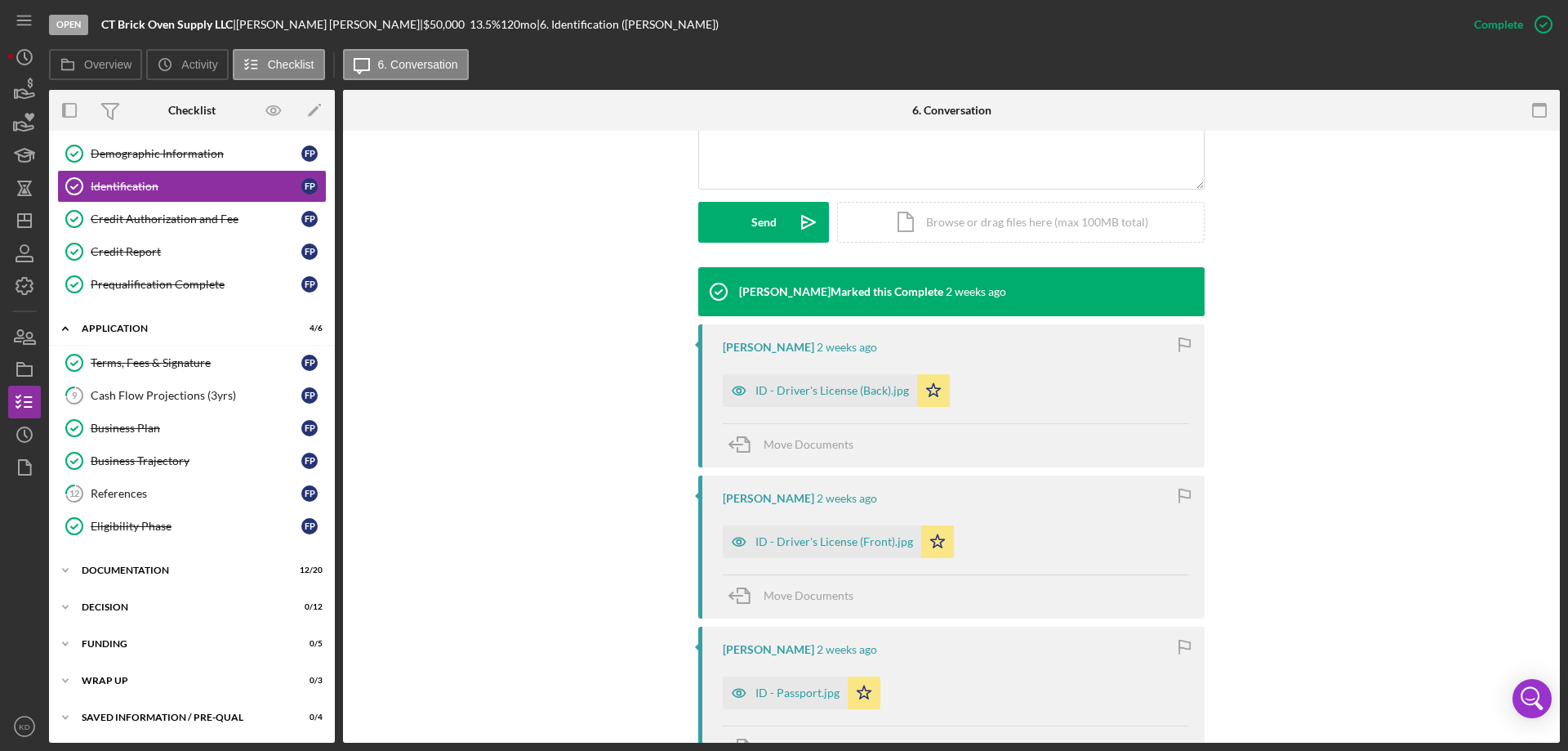
scroll to position [0, 0]
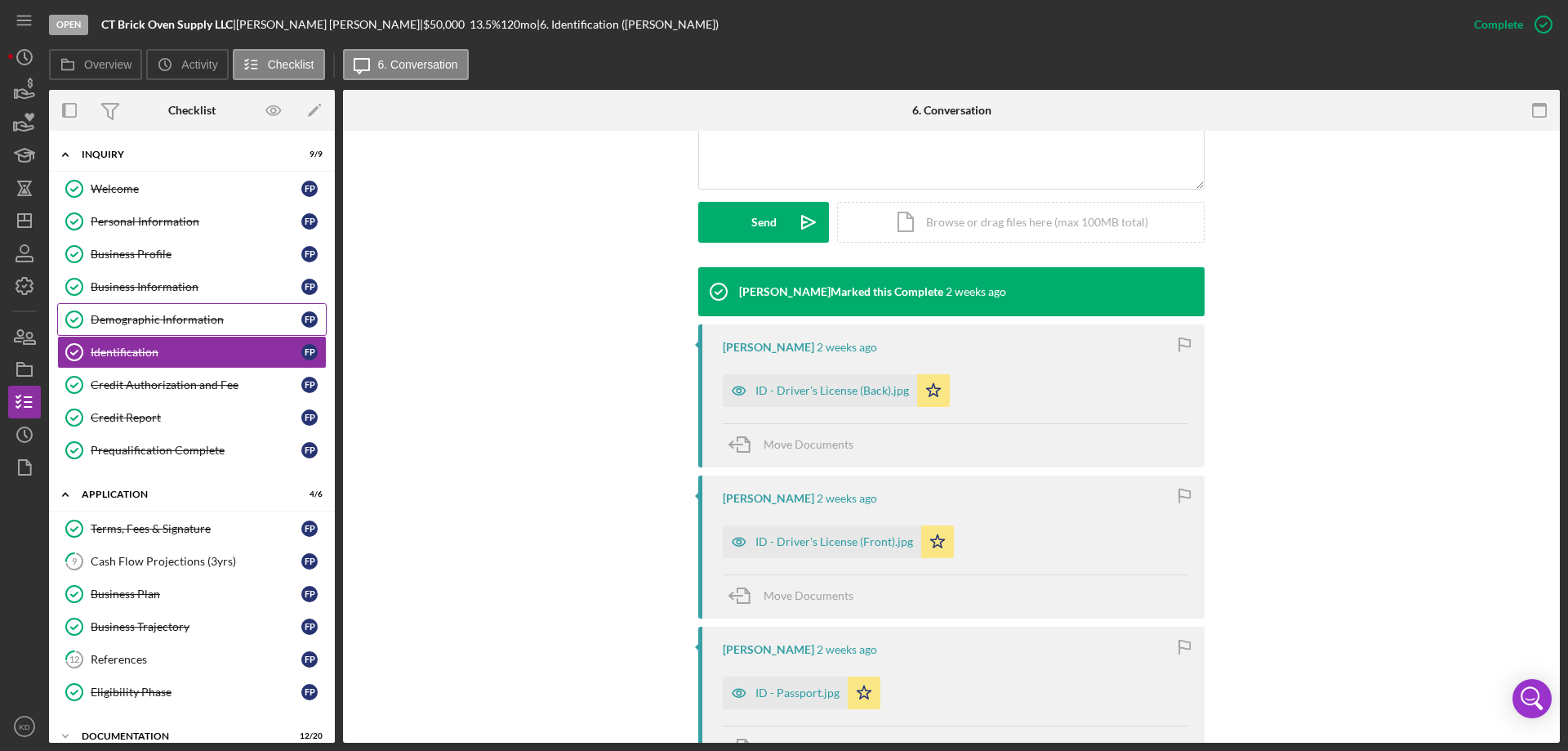
click at [161, 316] on div "Demographic Information" at bounding box center [196, 319] width 211 height 13
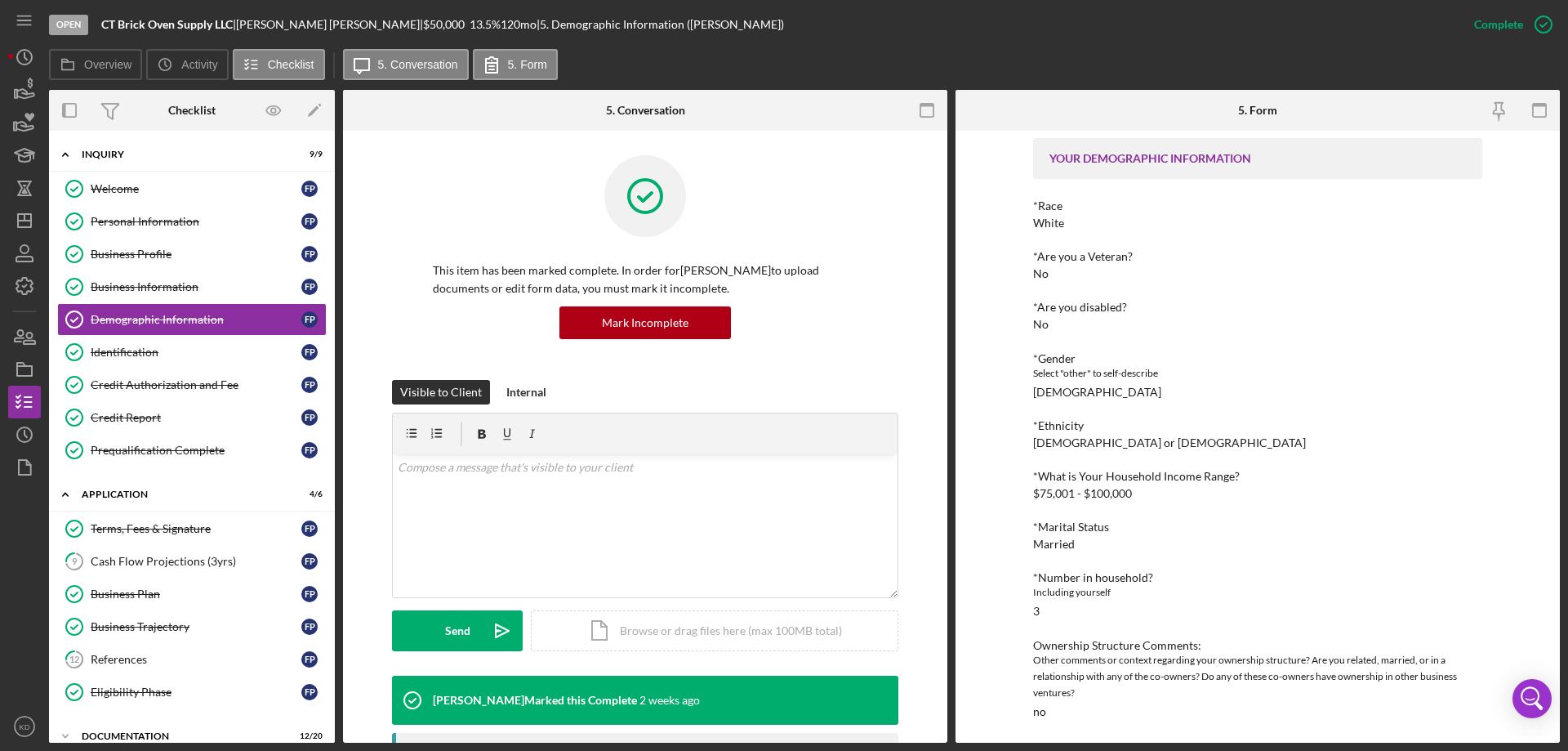
scroll to position [1, 0]
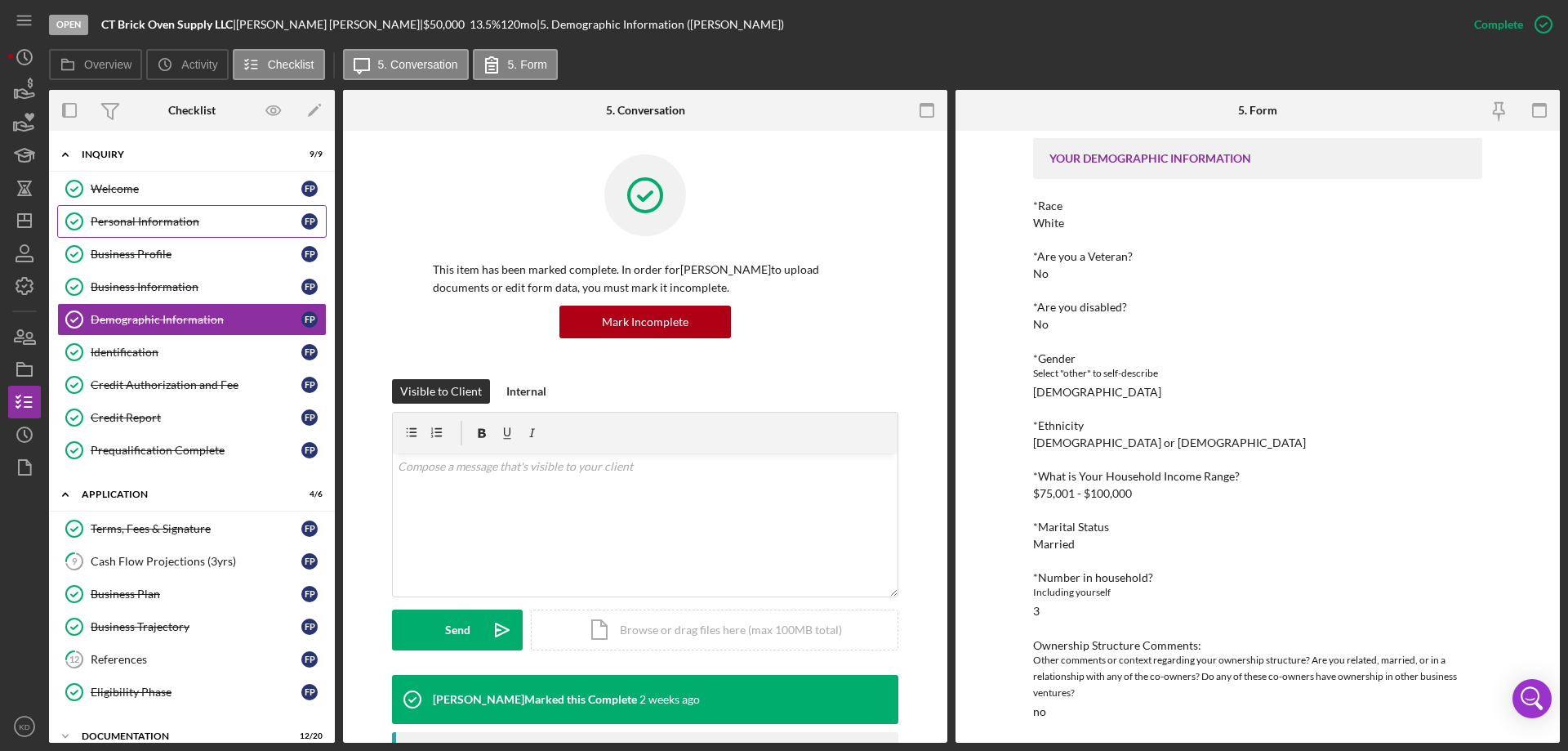
click at [137, 223] on div "Personal Information" at bounding box center [196, 221] width 211 height 13
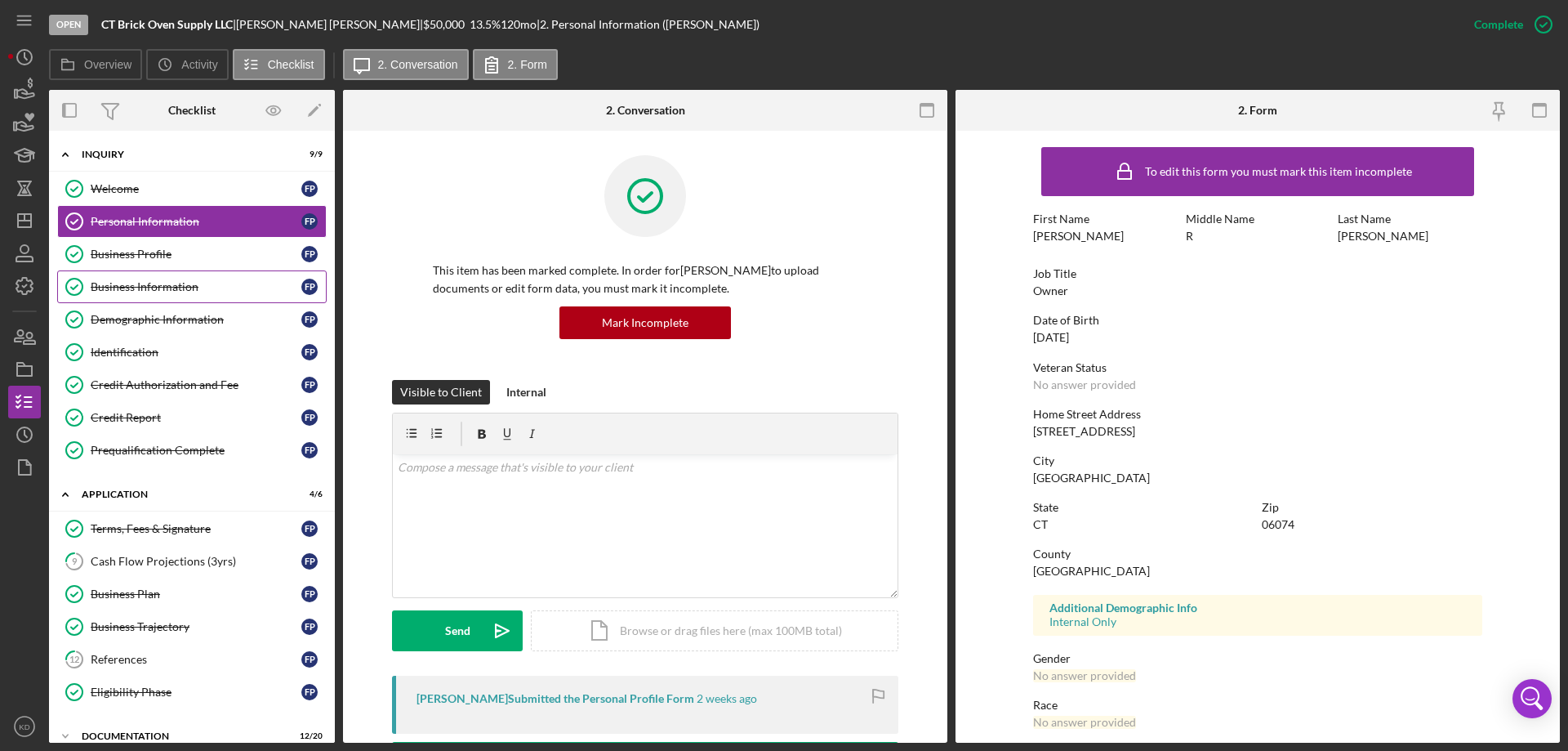
click at [169, 286] on div "Business Information" at bounding box center [196, 287] width 211 height 13
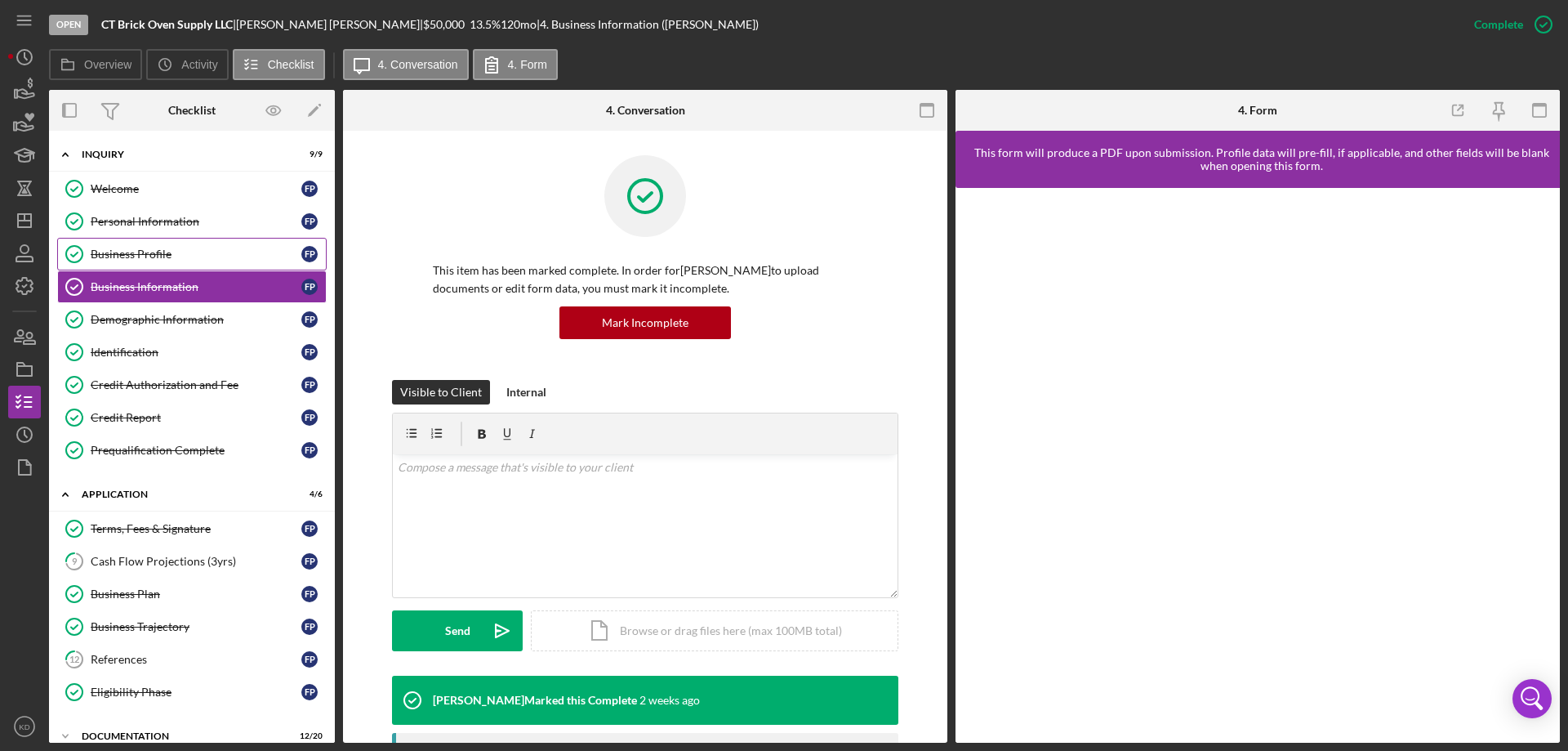
click at [174, 269] on link "Business Profile Business Profile F P" at bounding box center [191, 253] width 269 height 32
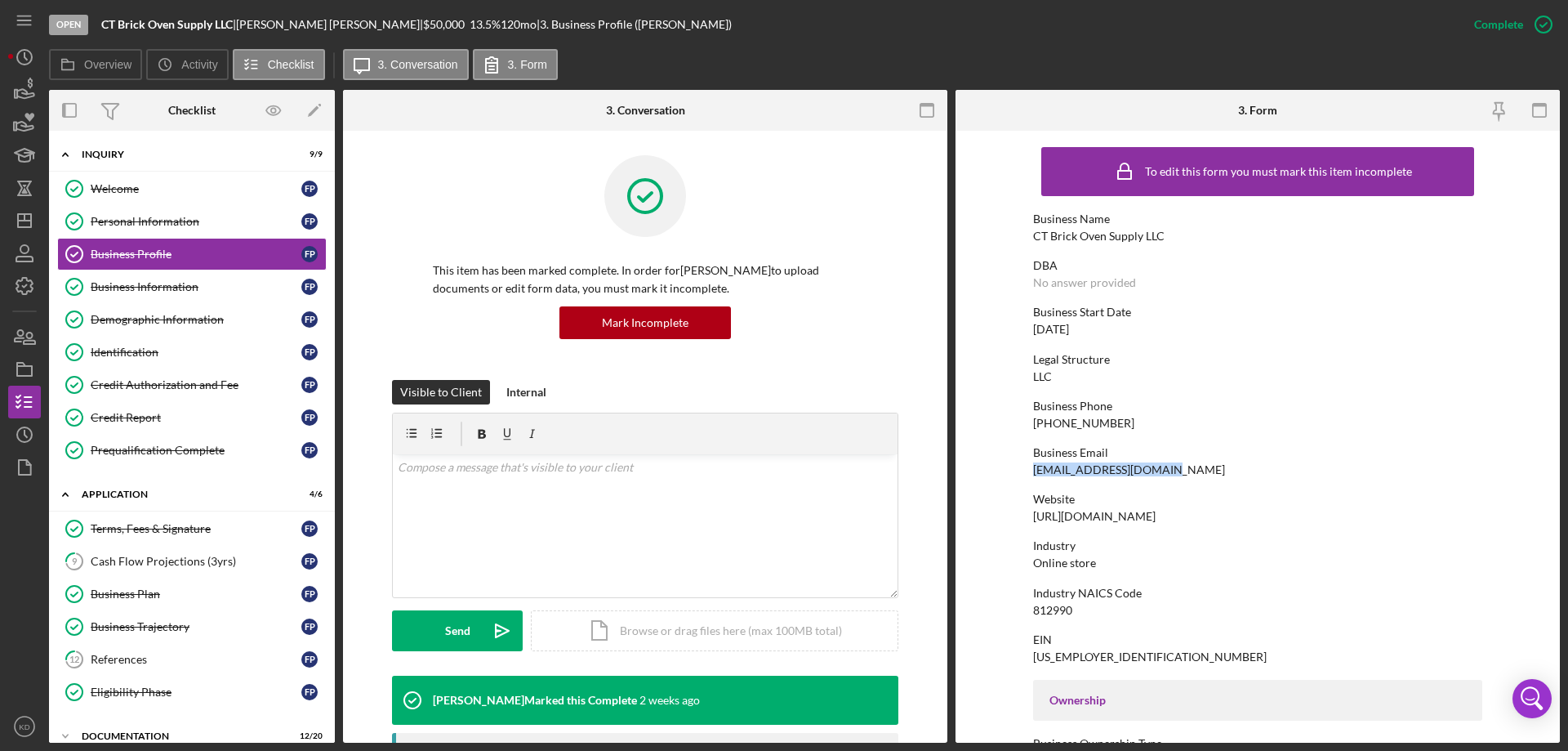
drag, startPoint x: 1178, startPoint y: 474, endPoint x: 1031, endPoint y: 476, distance: 147.0
click at [1033, 476] on div "Business Email [EMAIL_ADDRESS][DOMAIN_NAME]" at bounding box center [1257, 461] width 449 height 31
copy div "[EMAIL_ADDRESS][DOMAIN_NAME]"
click at [1504, 436] on form "To edit this form you must mark this item incomplete Business Name CT Brick Ove…" at bounding box center [1257, 437] width 605 height 612
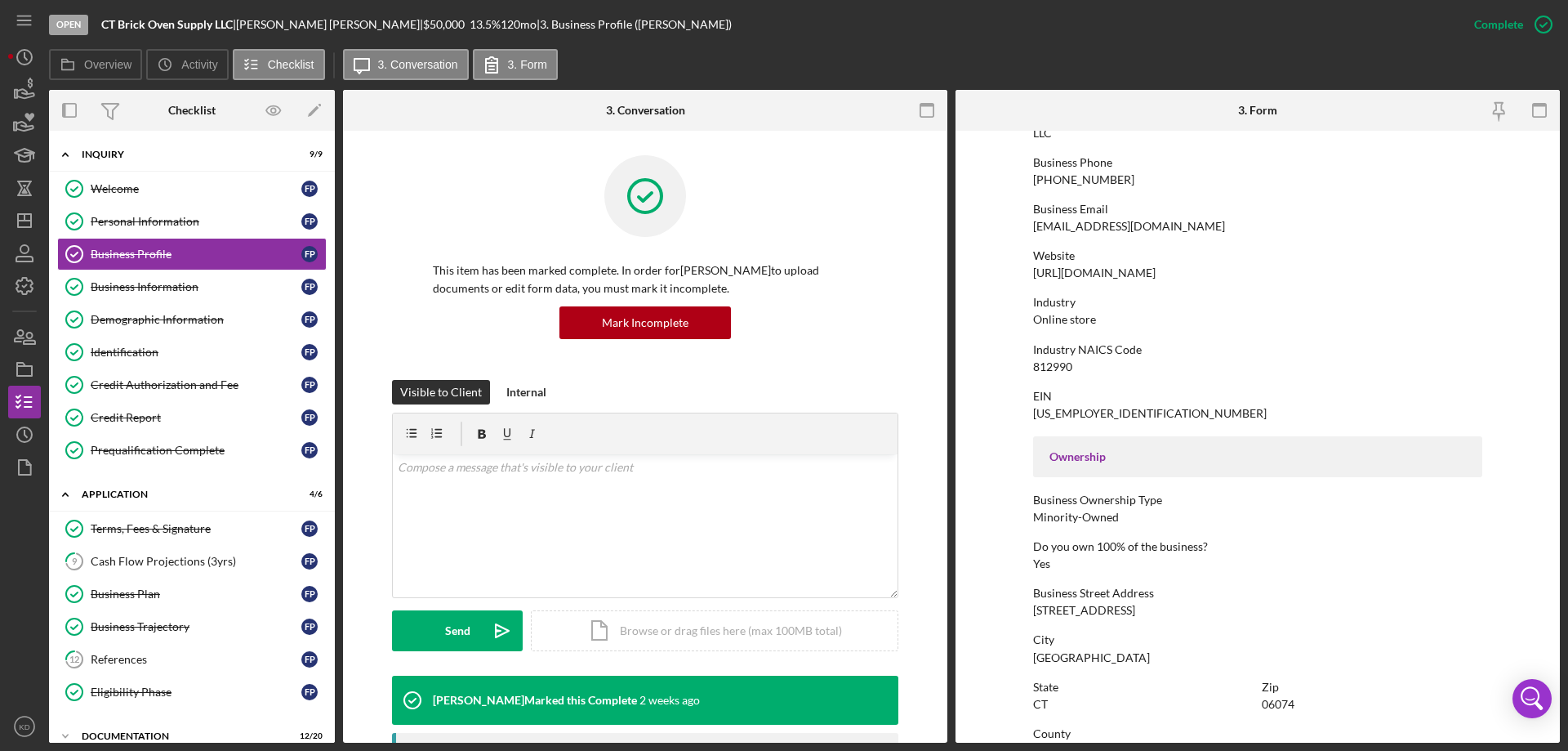
scroll to position [228, 0]
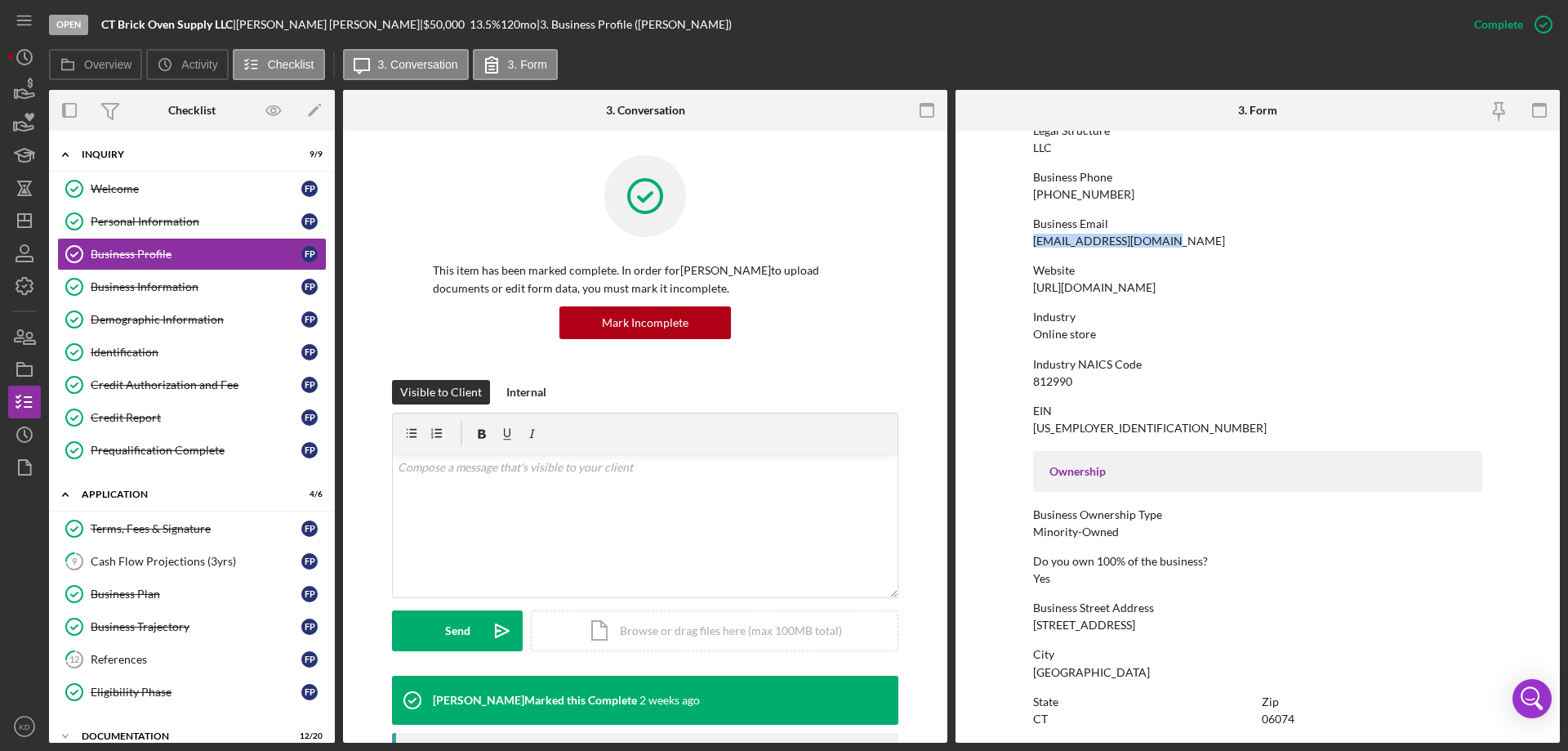
drag, startPoint x: 1180, startPoint y: 239, endPoint x: 1032, endPoint y: 238, distance: 148.0
click at [1033, 238] on div "Business Email [EMAIL_ADDRESS][DOMAIN_NAME]" at bounding box center [1257, 232] width 449 height 31
copy div "[EMAIL_ADDRESS][DOMAIN_NAME]"
click at [146, 315] on div "Demographic Information" at bounding box center [196, 319] width 211 height 13
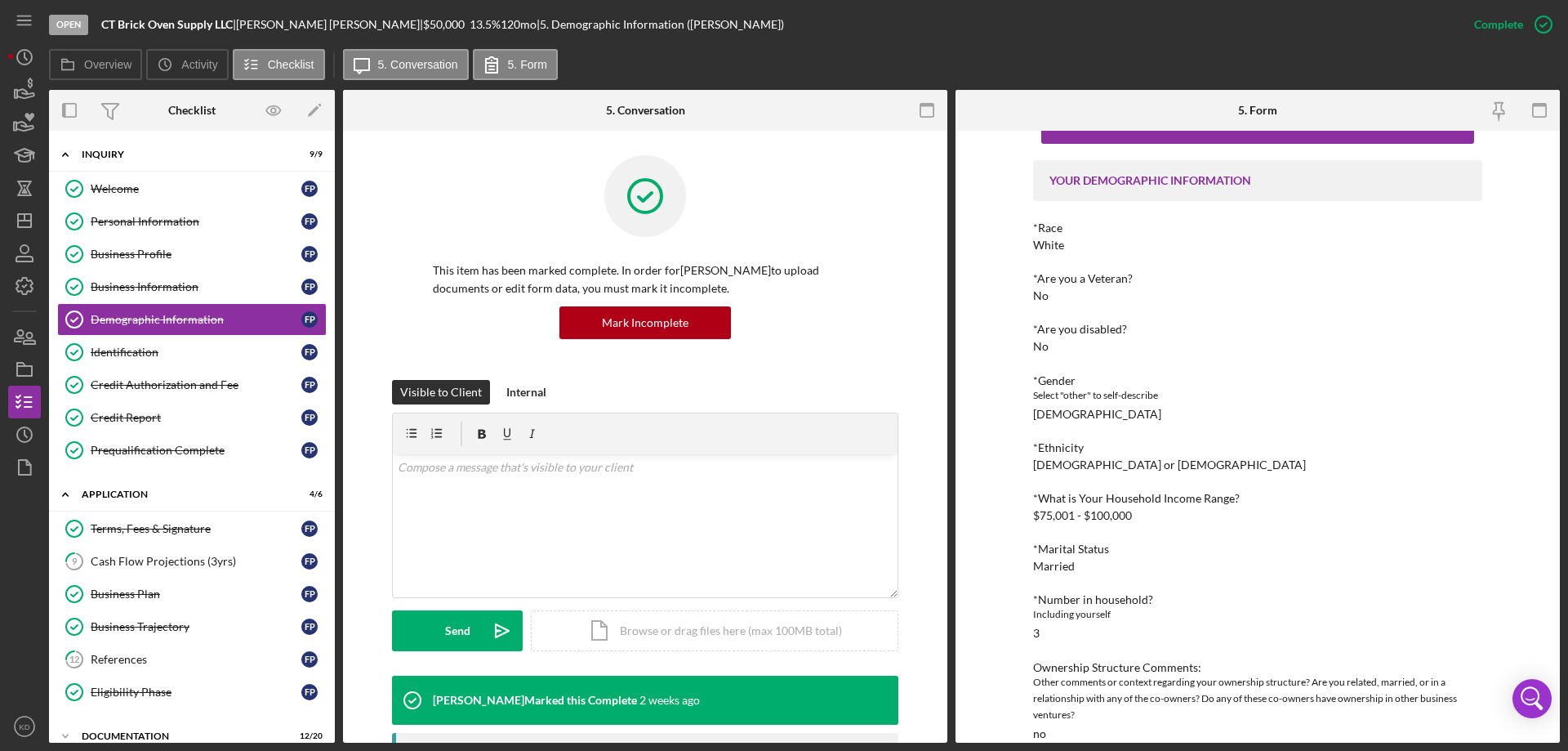
scroll to position [74, 0]
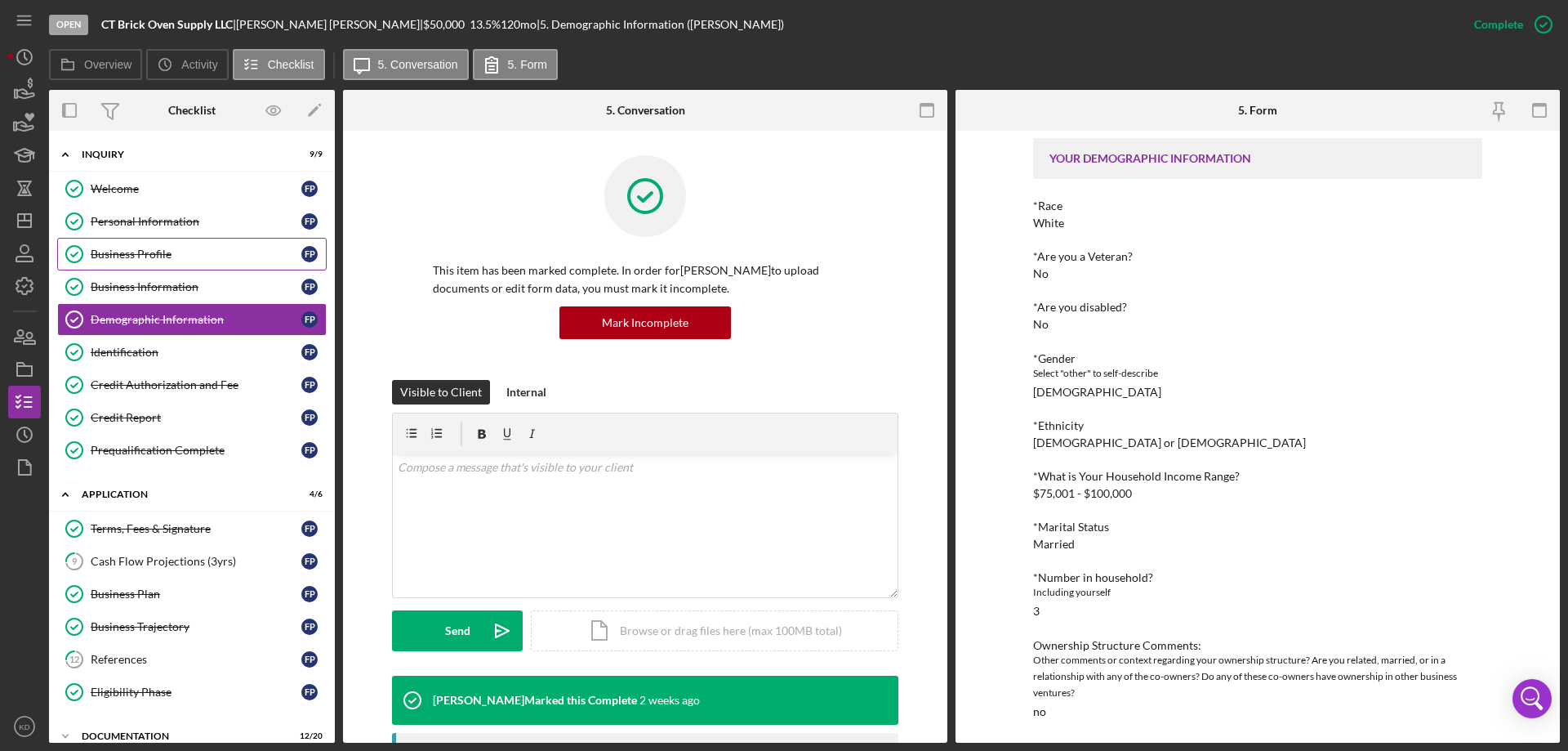
click at [148, 252] on div "Business Profile" at bounding box center [196, 254] width 211 height 13
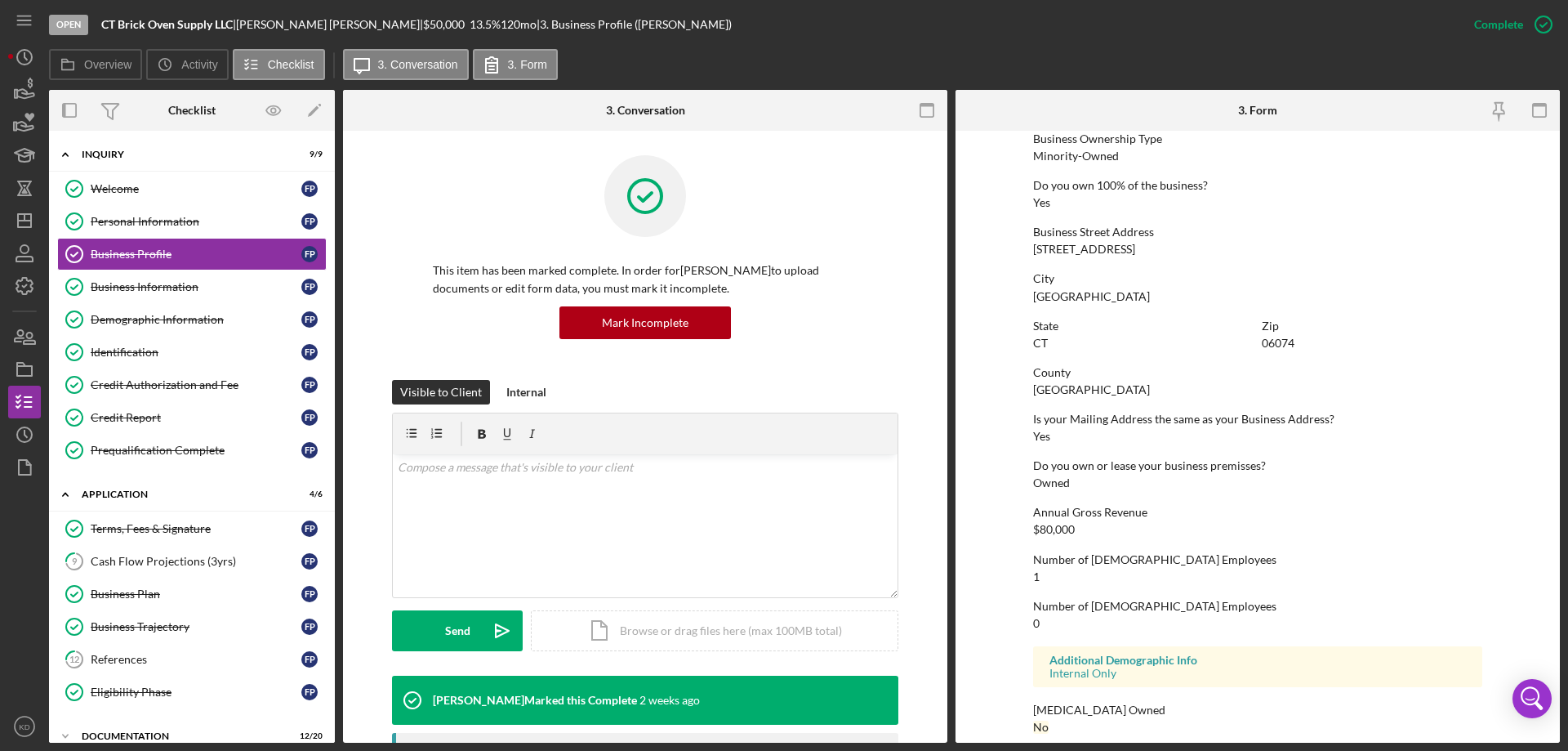
scroll to position [620, 0]
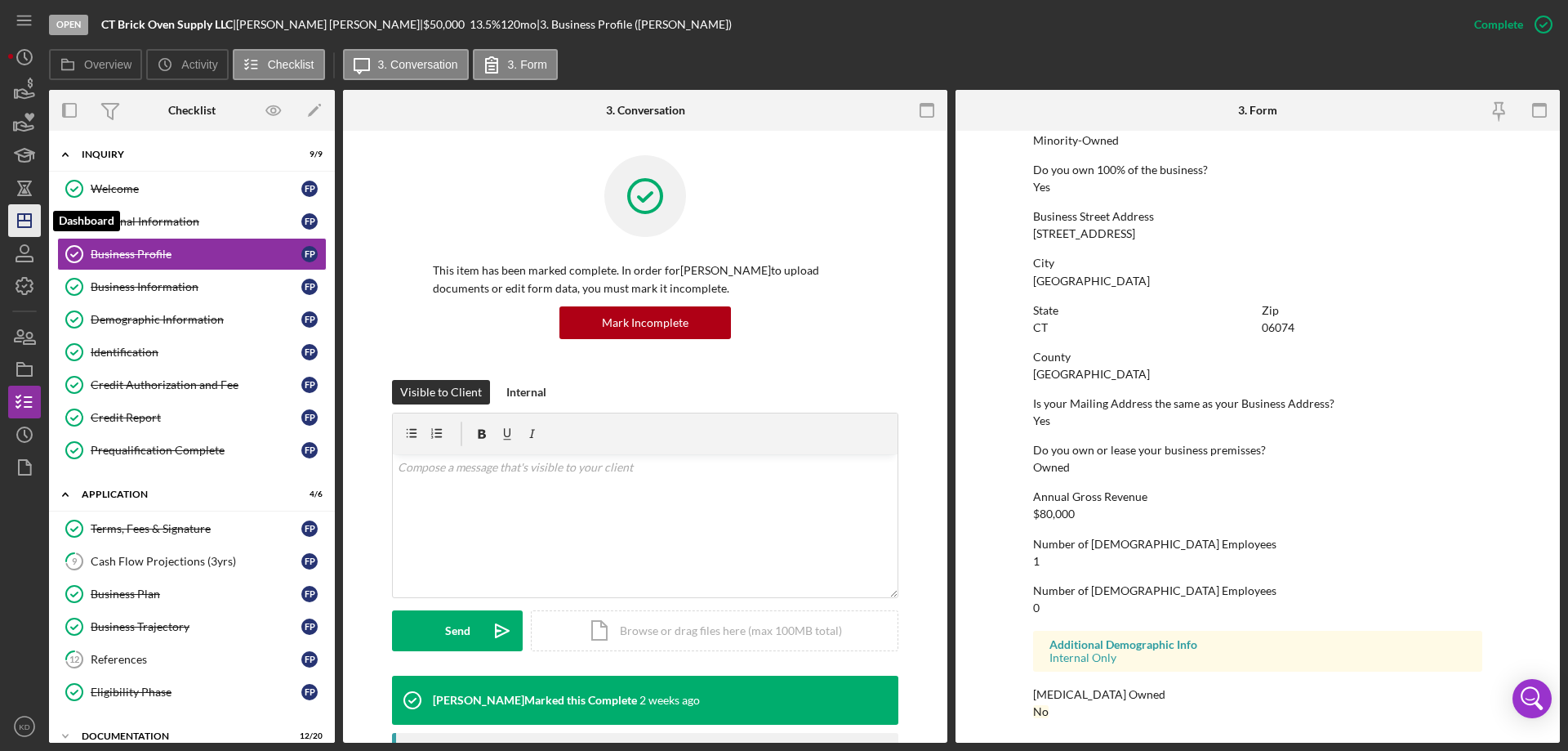
click at [18, 215] on polygon "button" at bounding box center [24, 220] width 13 height 13
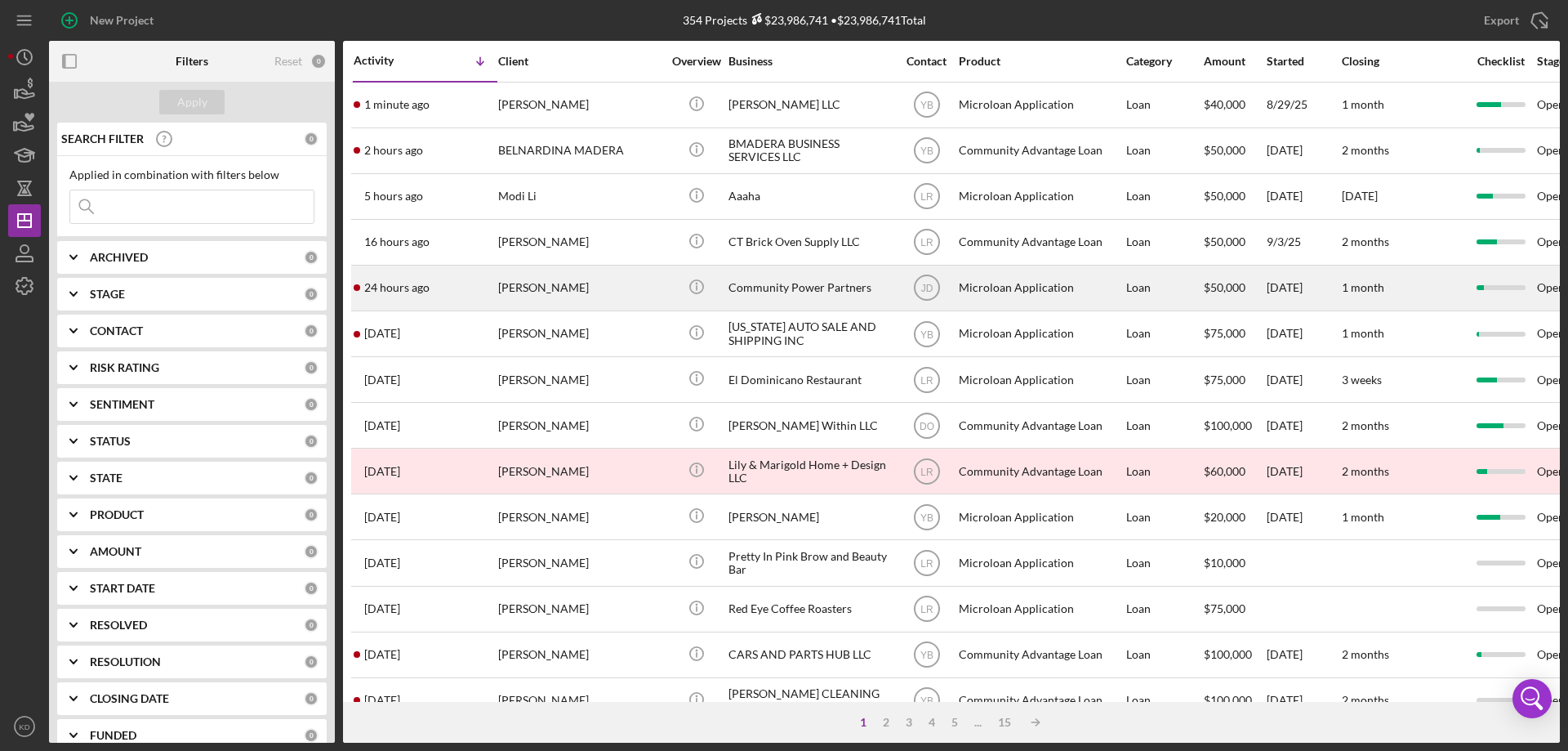
click at [769, 277] on div "Community Power Partners" at bounding box center [810, 288] width 164 height 43
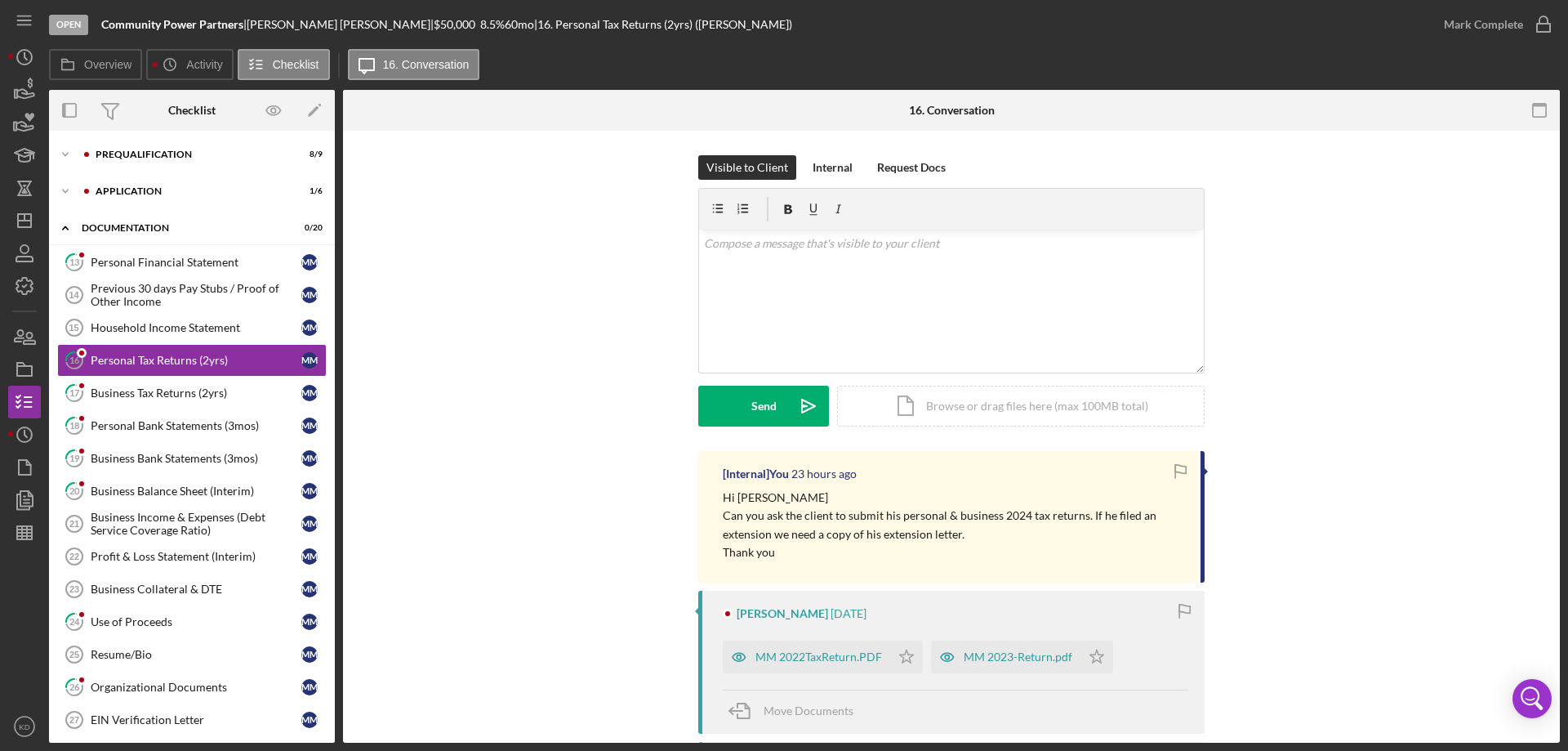
scroll to position [320, 0]
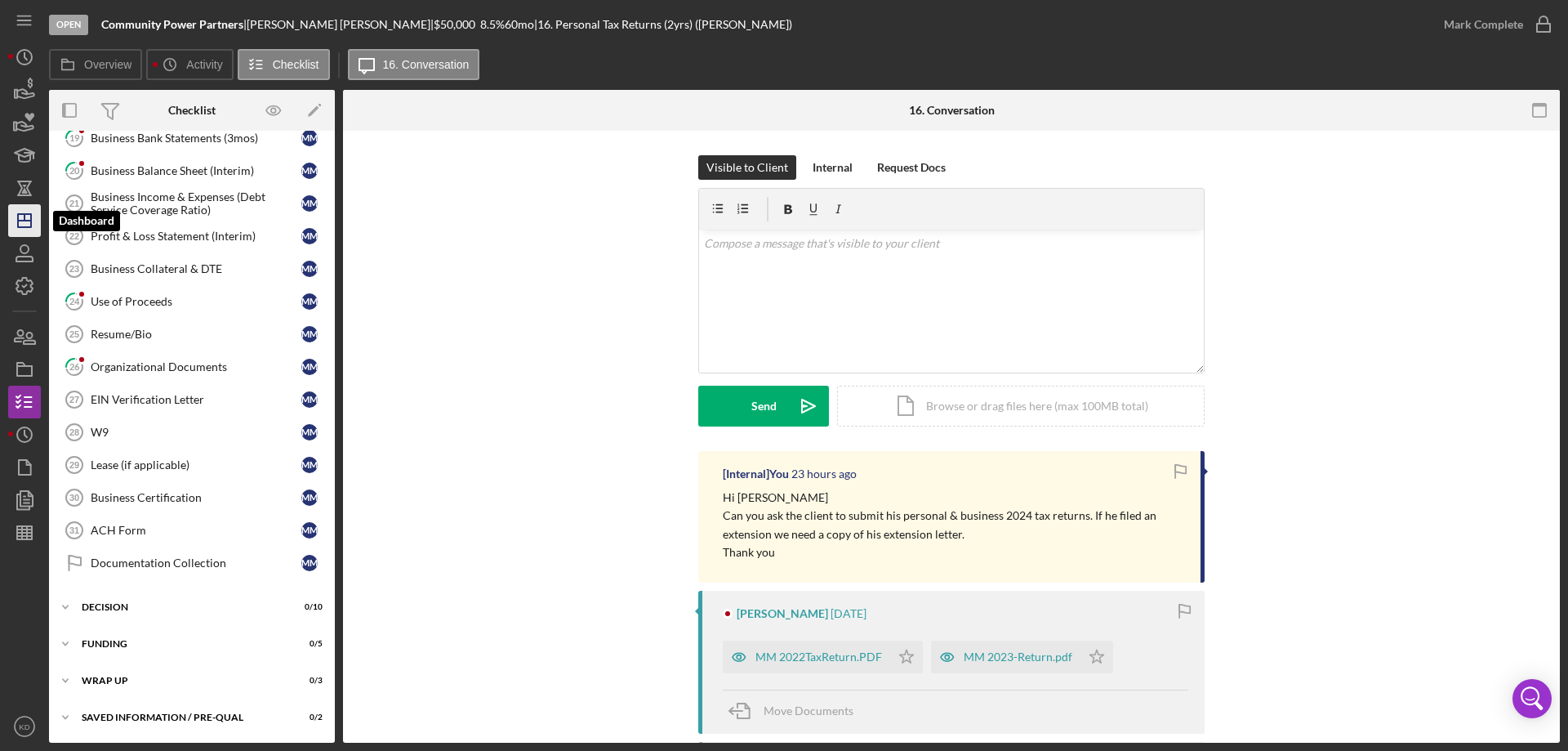
click at [18, 220] on line "button" at bounding box center [24, 220] width 13 height 0
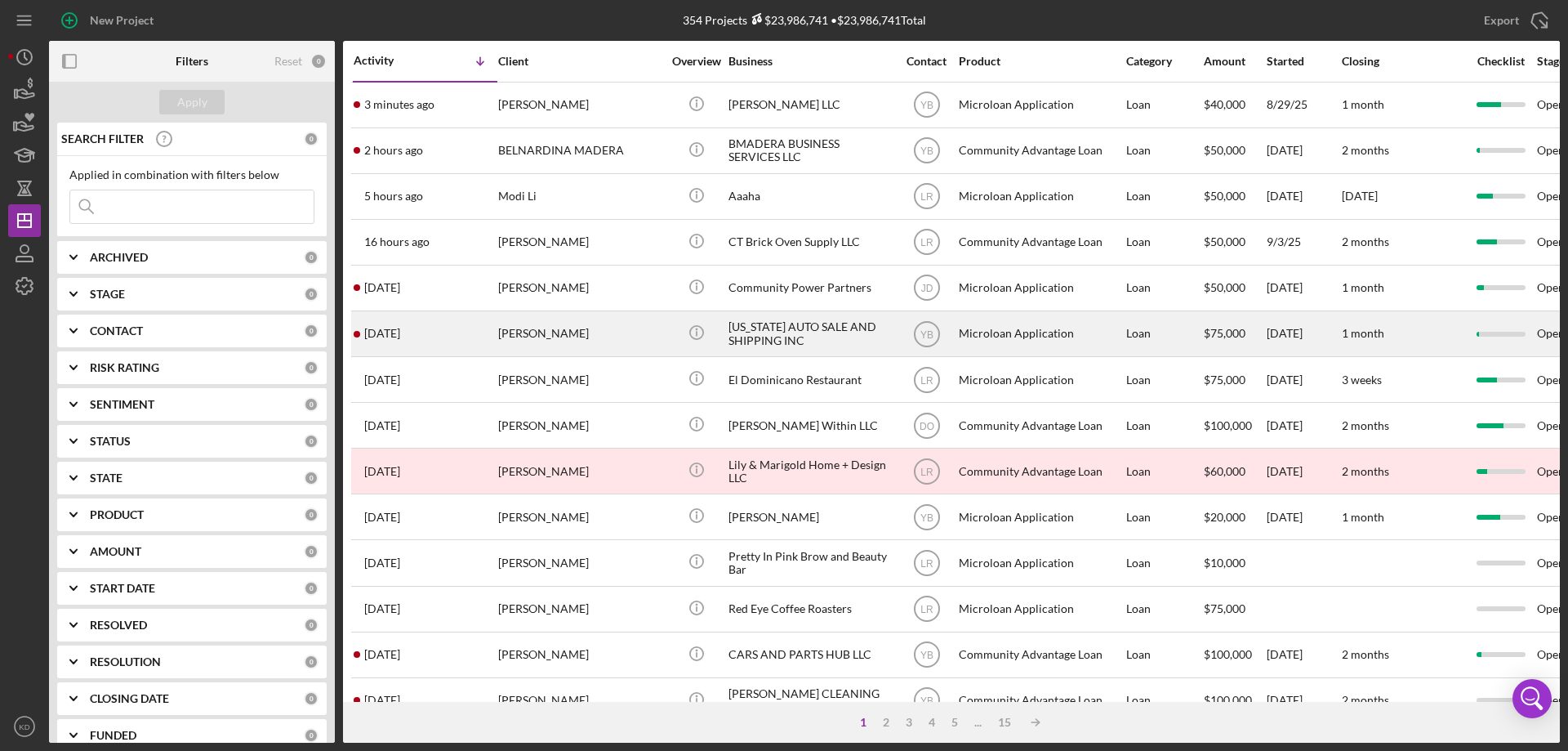
click at [769, 331] on div "[US_STATE] AUTO SALE AND SHIPPING INC" at bounding box center [810, 333] width 164 height 43
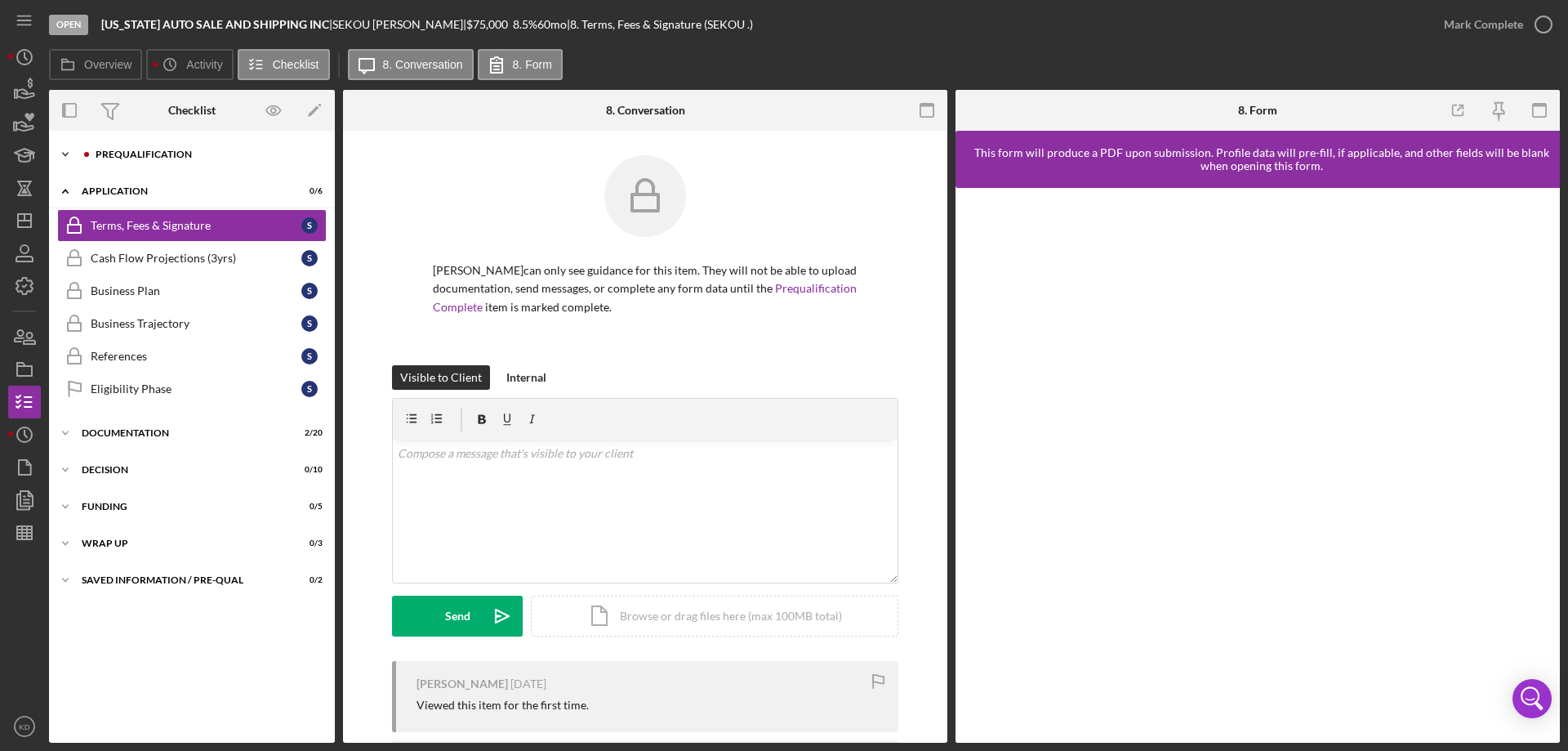
click at [62, 153] on icon "Icon/Expander" at bounding box center [65, 154] width 32 height 32
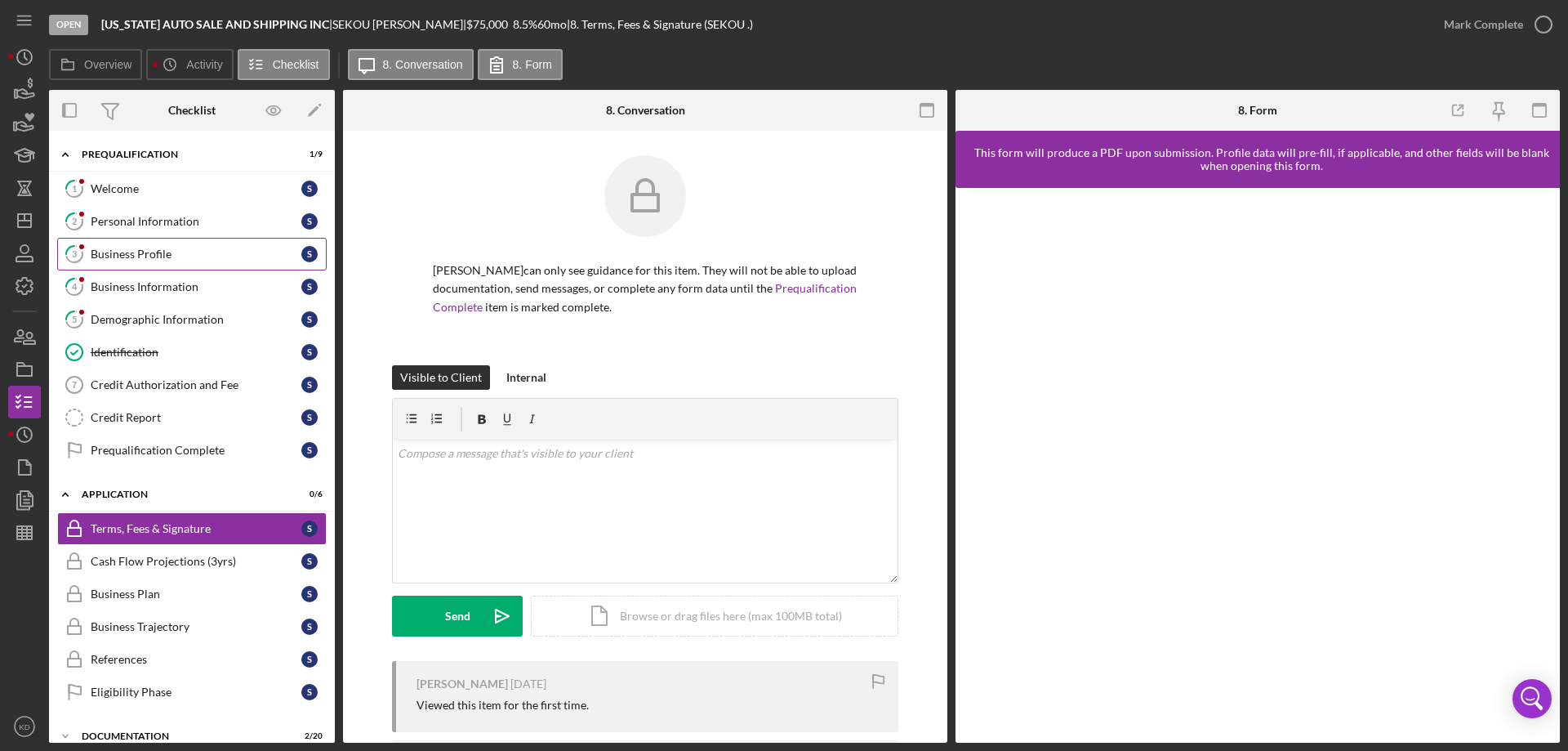
click at [170, 256] on div "Business Profile" at bounding box center [196, 254] width 211 height 13
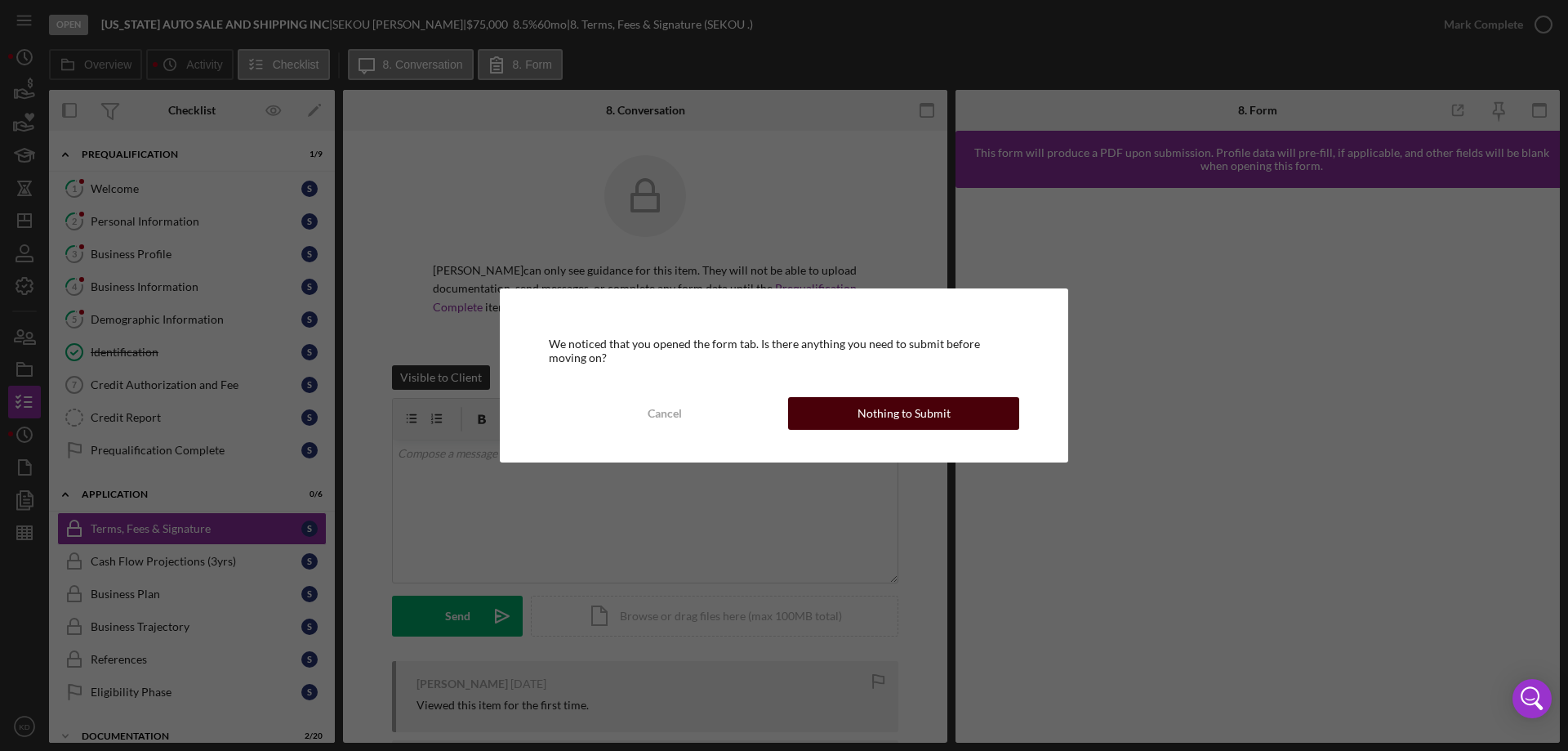
click at [911, 410] on div "Nothing to Submit" at bounding box center [903, 412] width 93 height 32
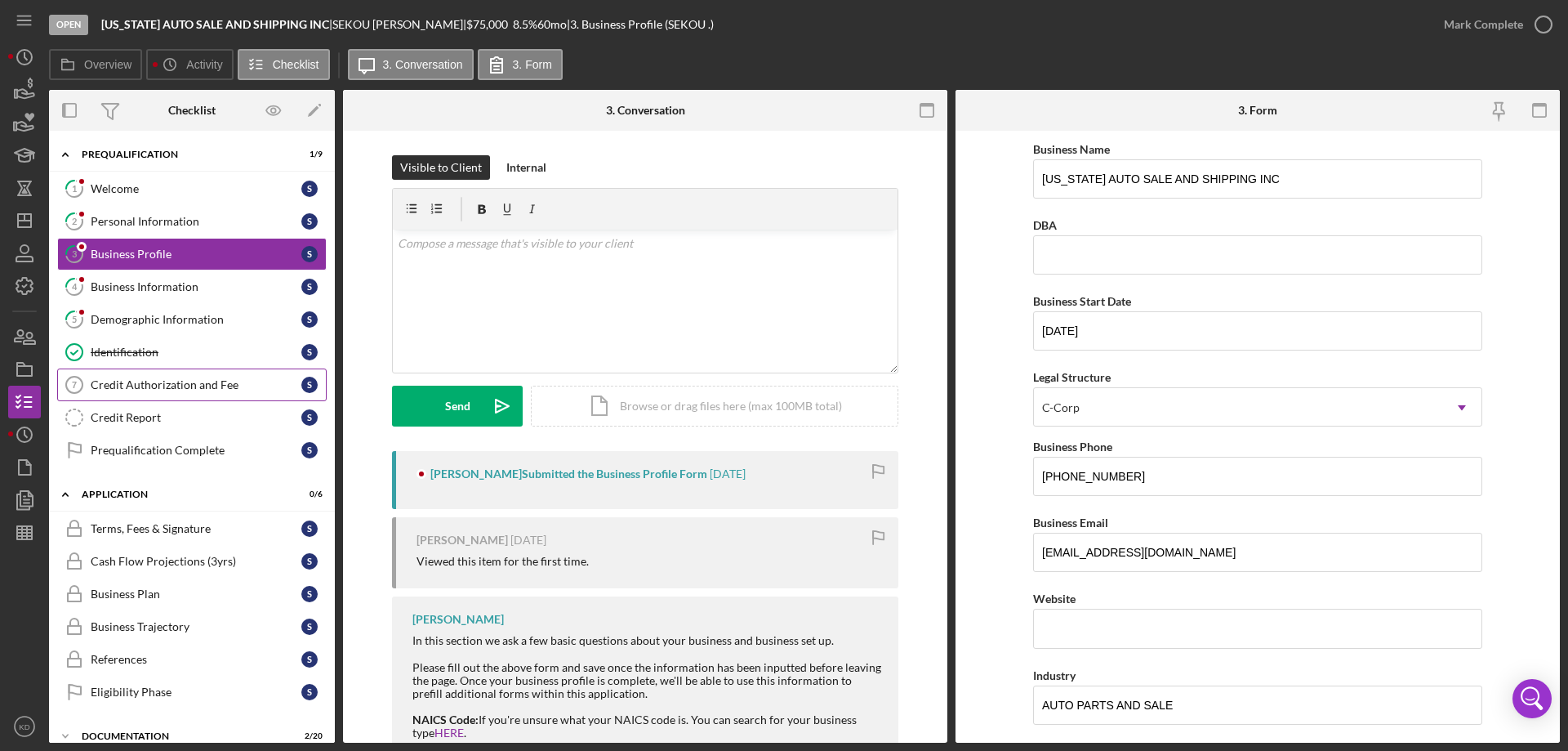
click at [171, 388] on div "Credit Authorization and Fee" at bounding box center [196, 385] width 211 height 13
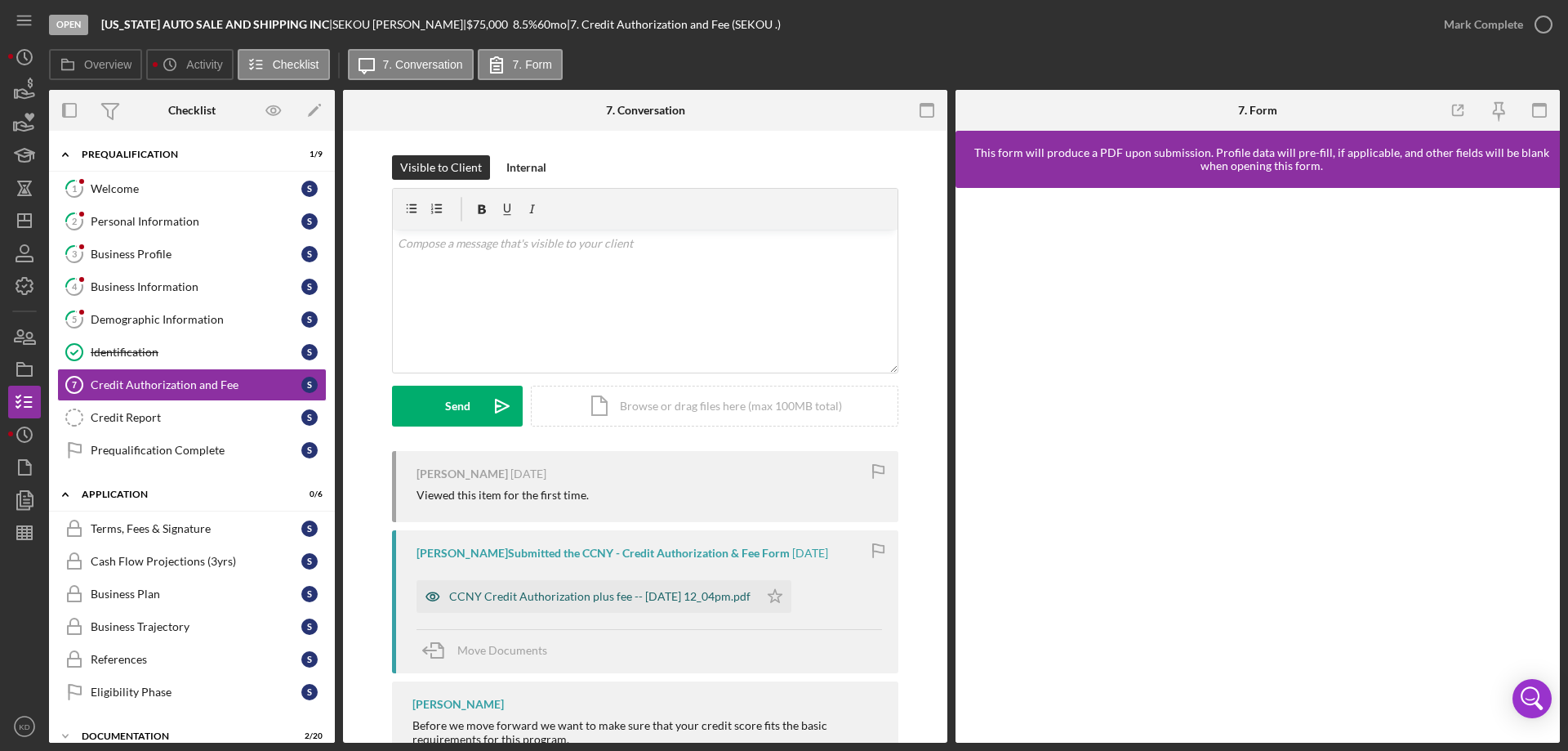
click at [677, 598] on div "CCNY Credit Authorization plus fee -- [DATE] 12_04pm.pdf" at bounding box center [600, 597] width 301 height 13
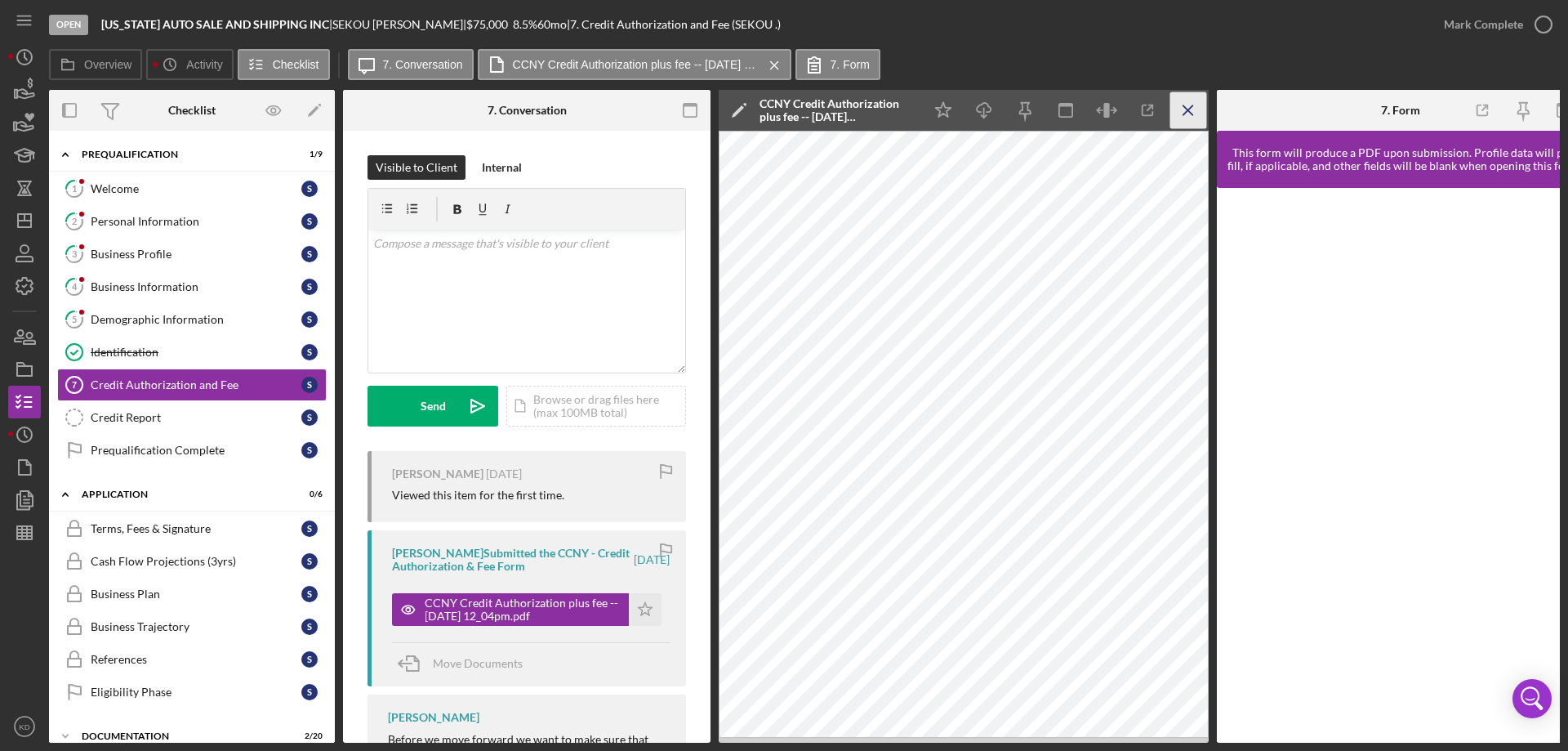
click at [1186, 102] on icon "Icon/Menu Close" at bounding box center [1189, 111] width 37 height 37
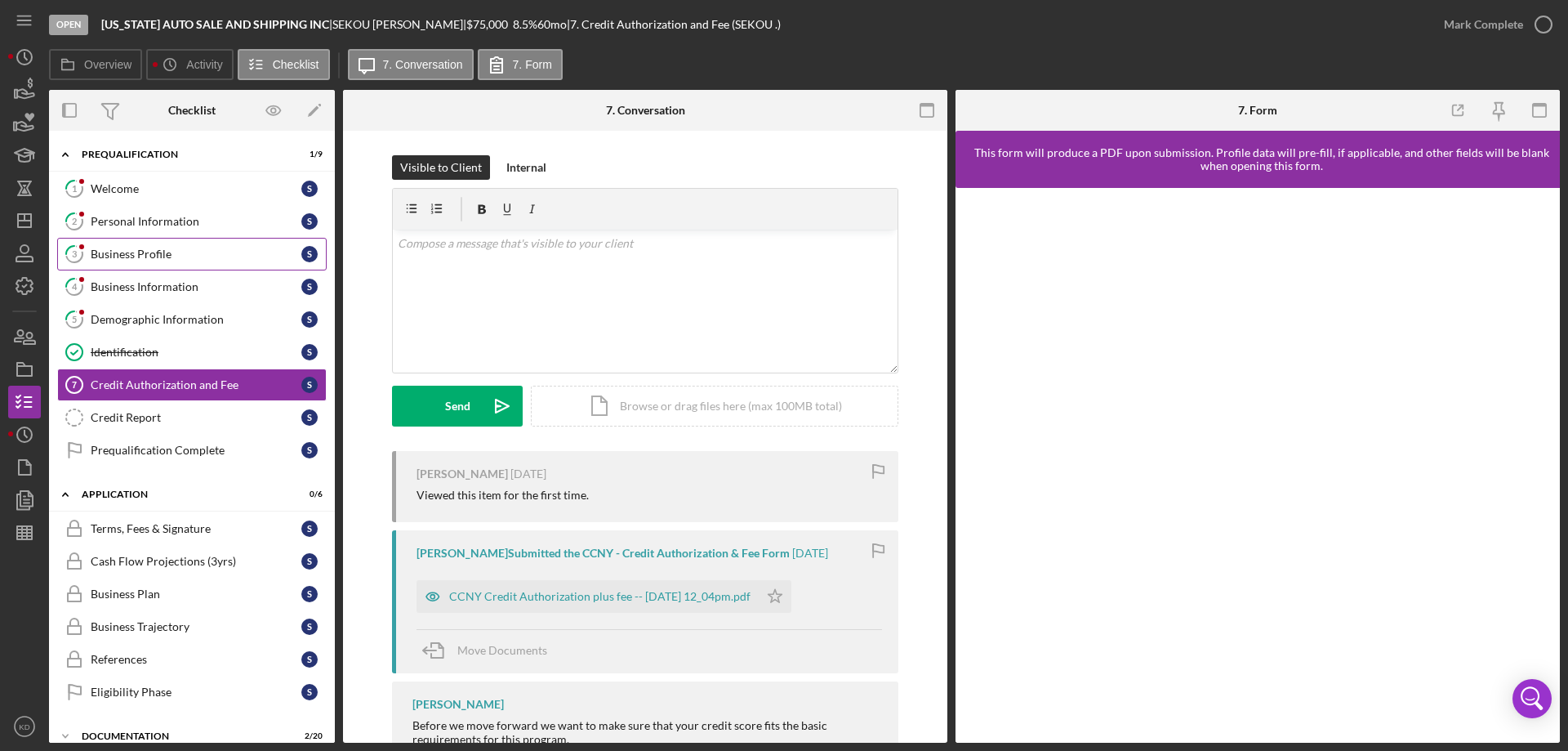
click at [136, 254] on div "Business Profile" at bounding box center [196, 254] width 211 height 13
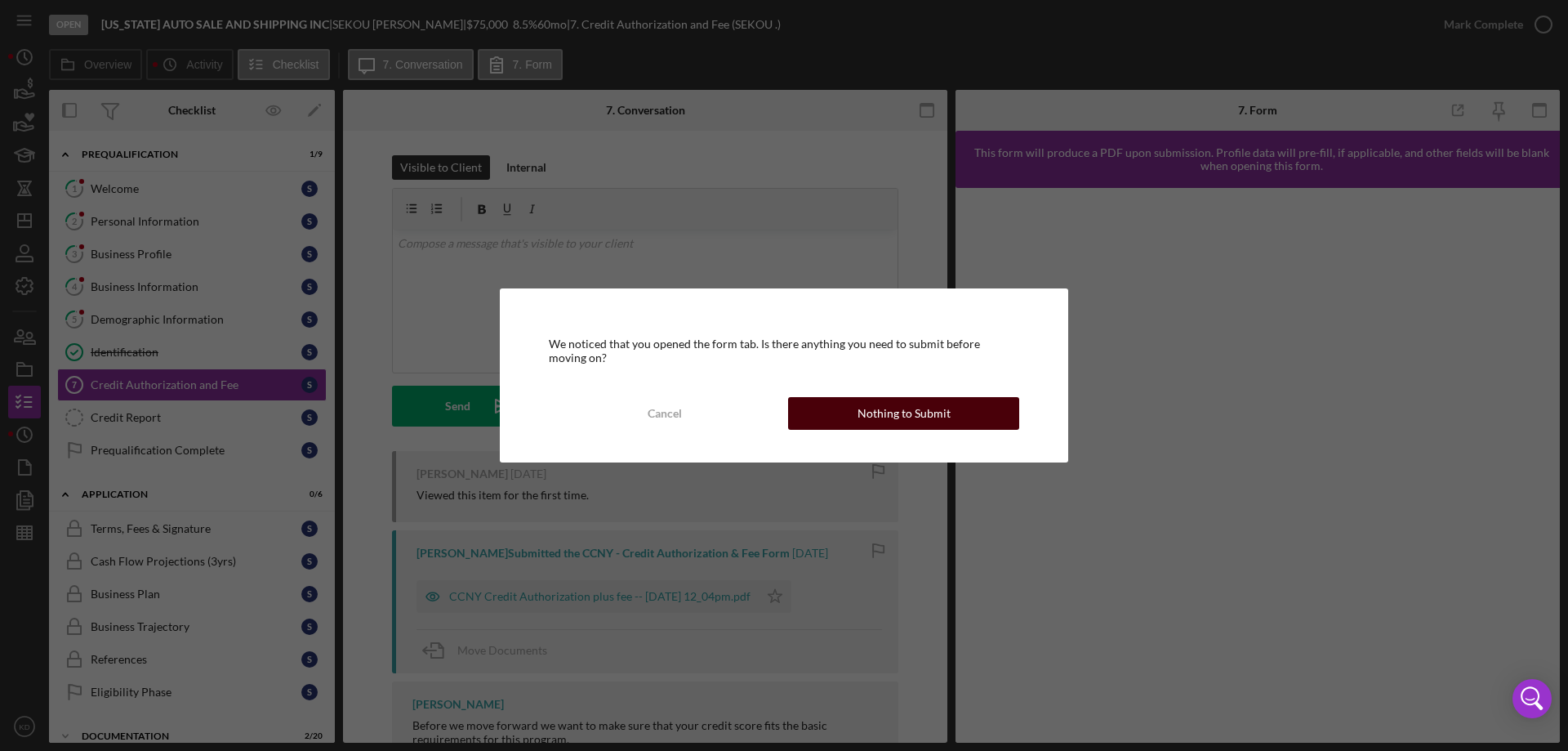
click at [984, 410] on button "Nothing to Submit" at bounding box center [903, 412] width 231 height 32
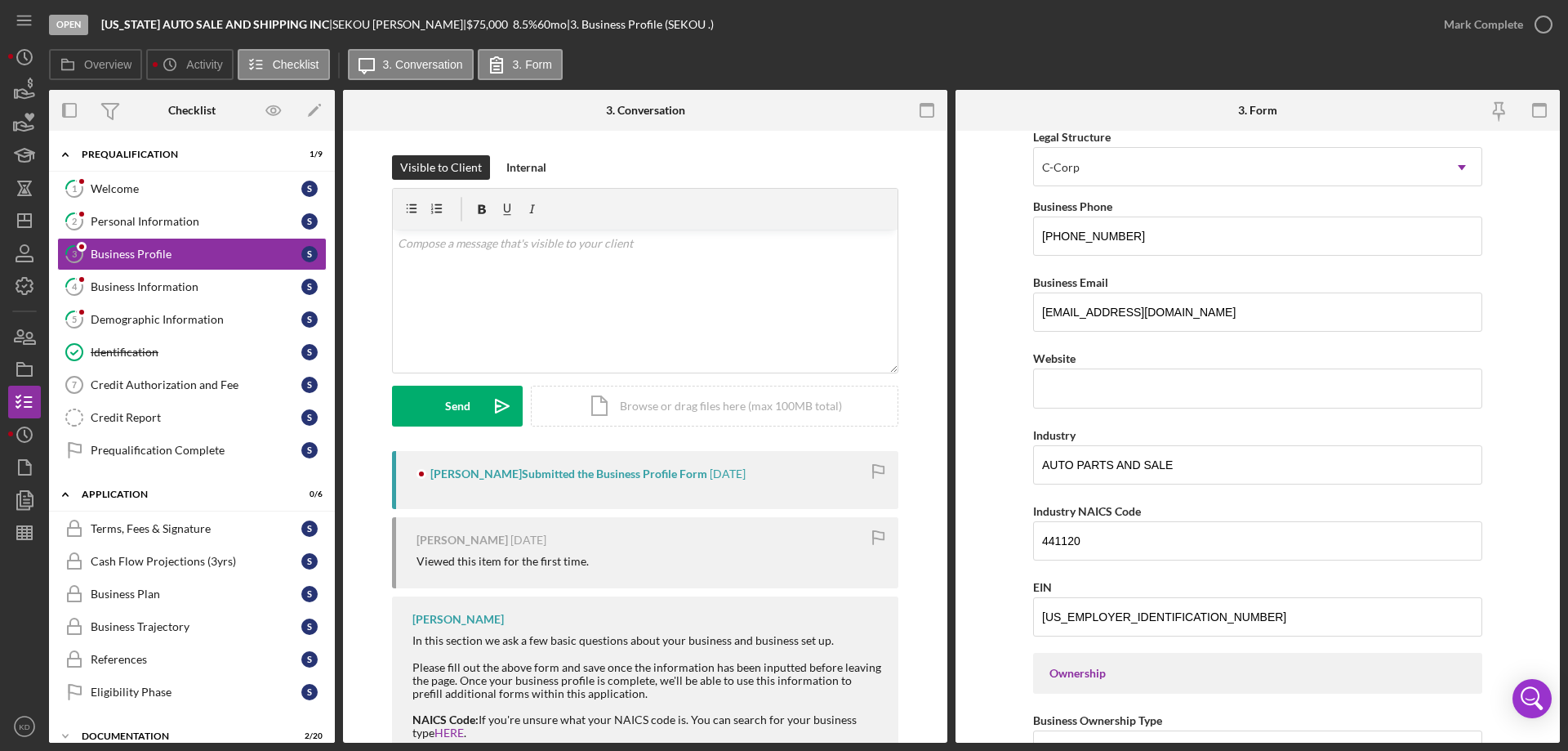
scroll to position [166, 0]
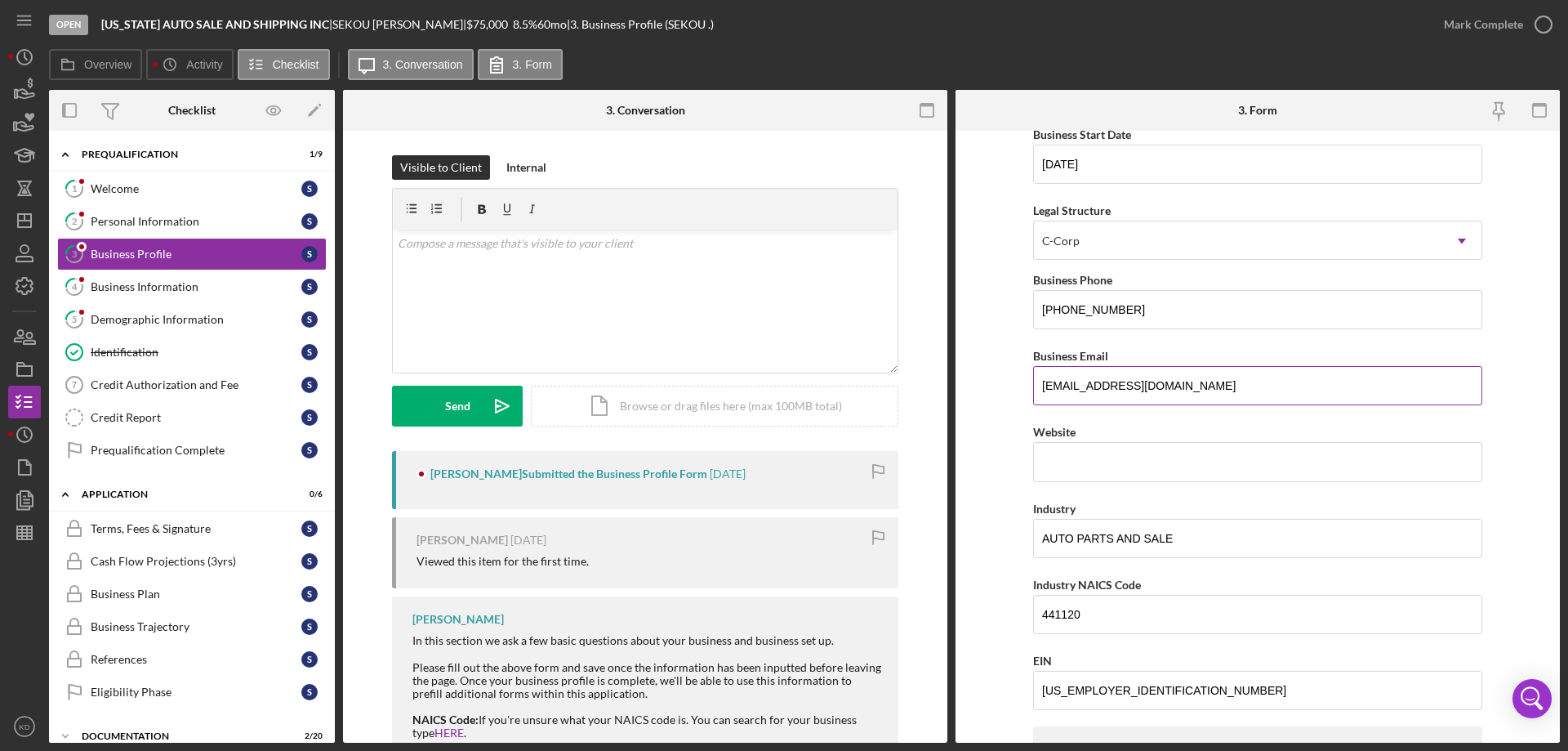
drag, startPoint x: 1214, startPoint y: 388, endPoint x: 1041, endPoint y: 388, distance: 173.0
click at [1019, 388] on form "Business Name [US_STATE] AUTO SALE AND SHIPPING INC DBA Business Start Date [DA…" at bounding box center [1257, 437] width 605 height 612
click at [143, 325] on div "Demographic Information" at bounding box center [196, 319] width 211 height 13
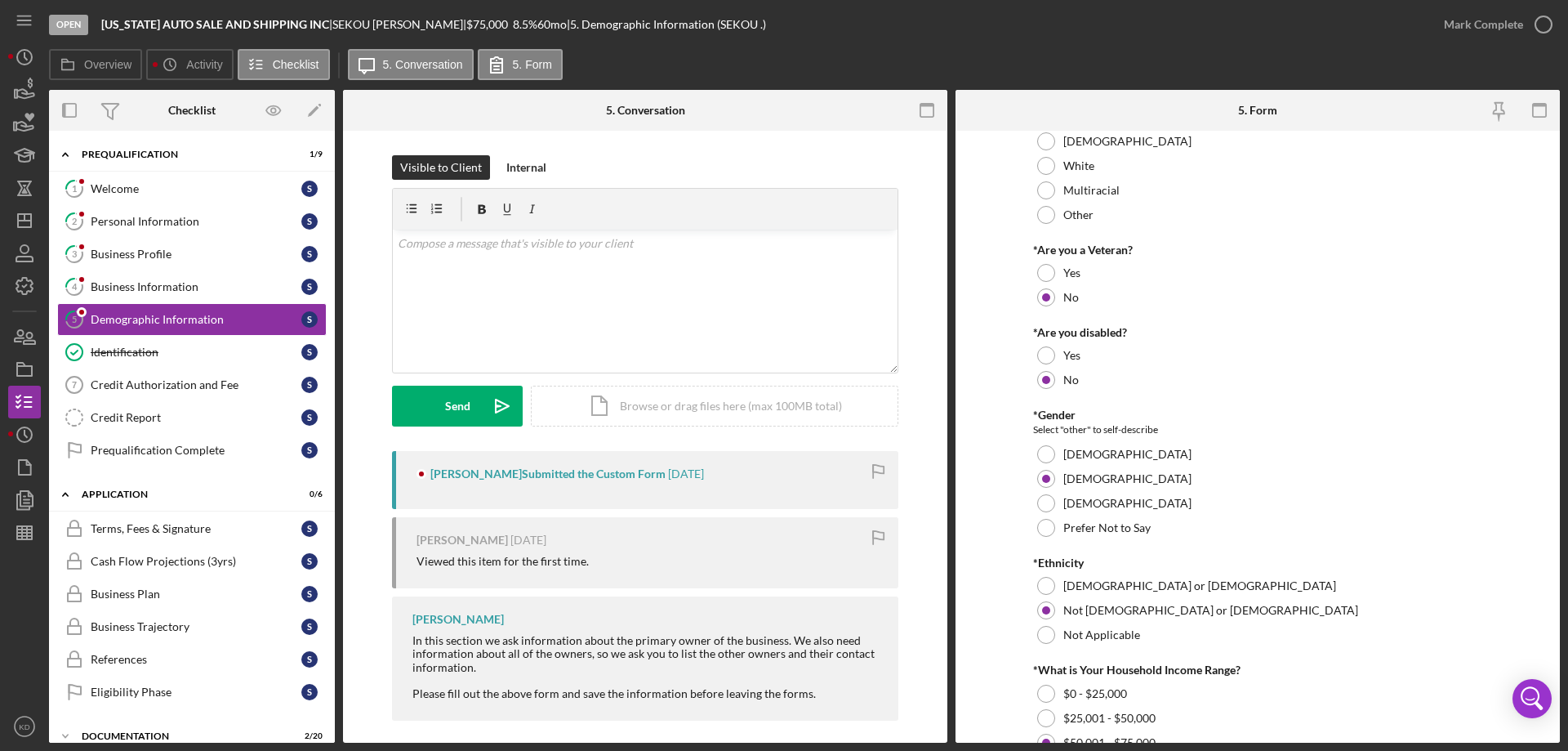
scroll to position [157, 0]
click at [86, 249] on div at bounding box center [81, 246] width 10 height 10
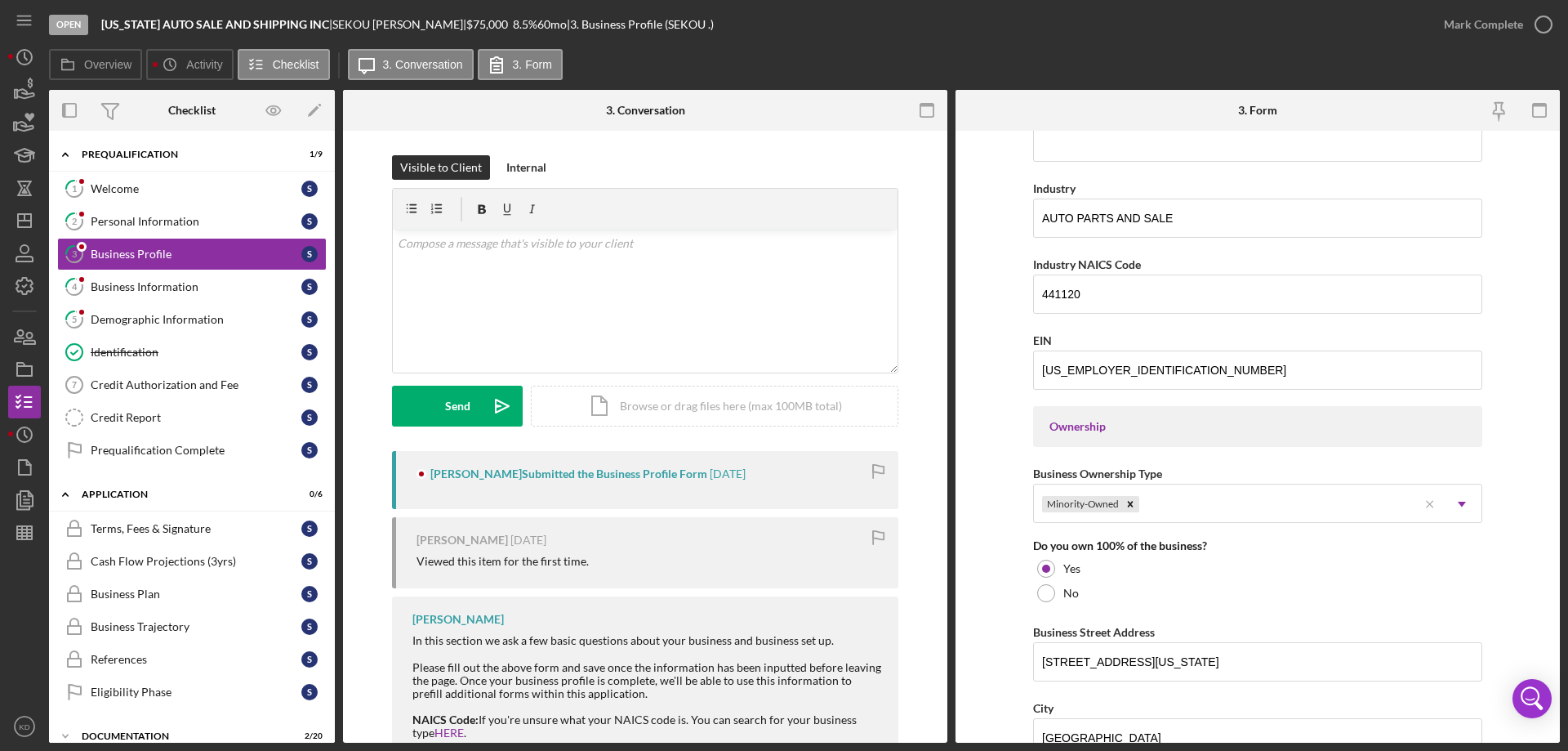
scroll to position [487, 0]
drag, startPoint x: 136, startPoint y: 319, endPoint x: 219, endPoint y: 318, distance: 83.0
click at [136, 319] on div "Demographic Information" at bounding box center [196, 319] width 211 height 13
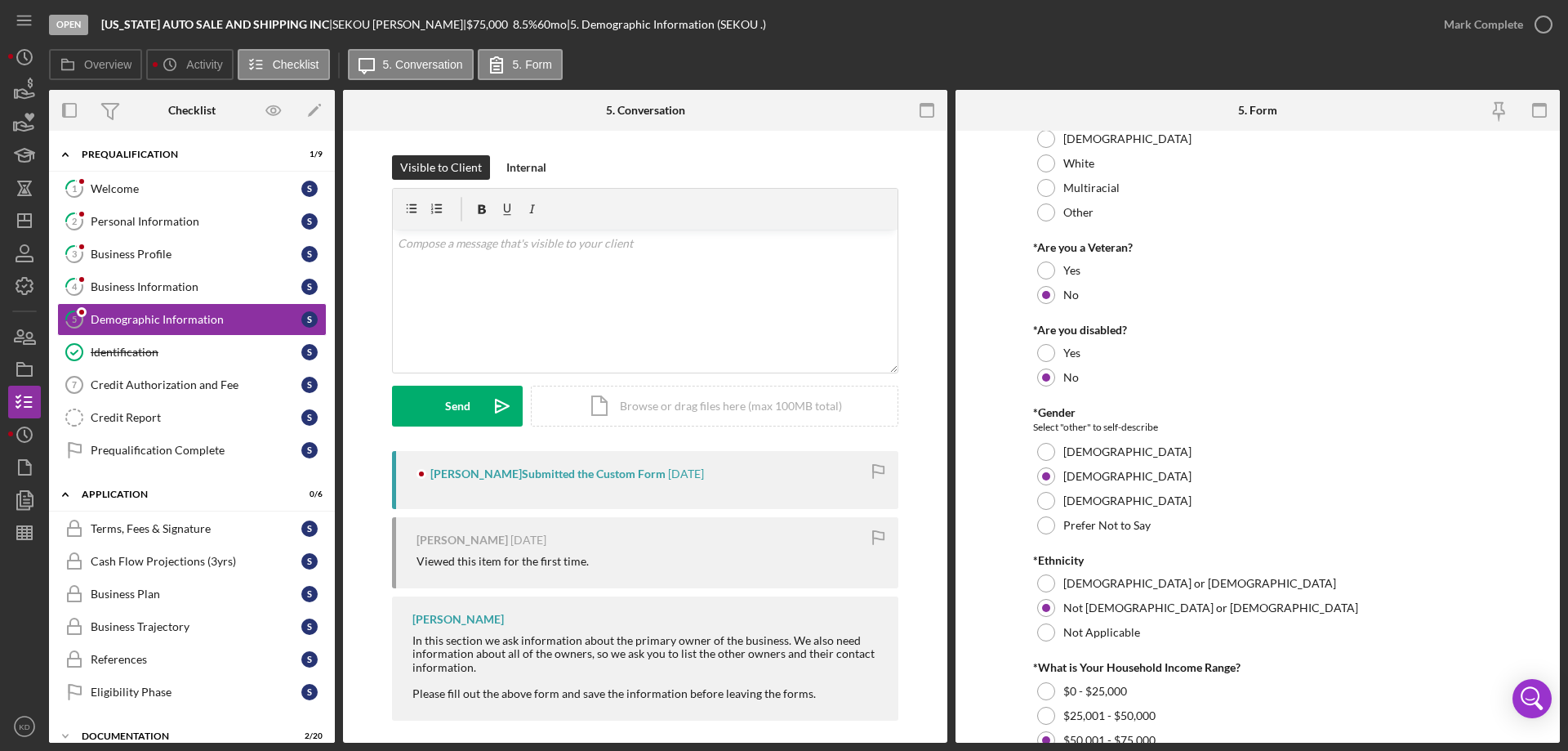
scroll to position [161, 0]
click at [104, 244] on link "3 Business Profile S" at bounding box center [191, 253] width 269 height 32
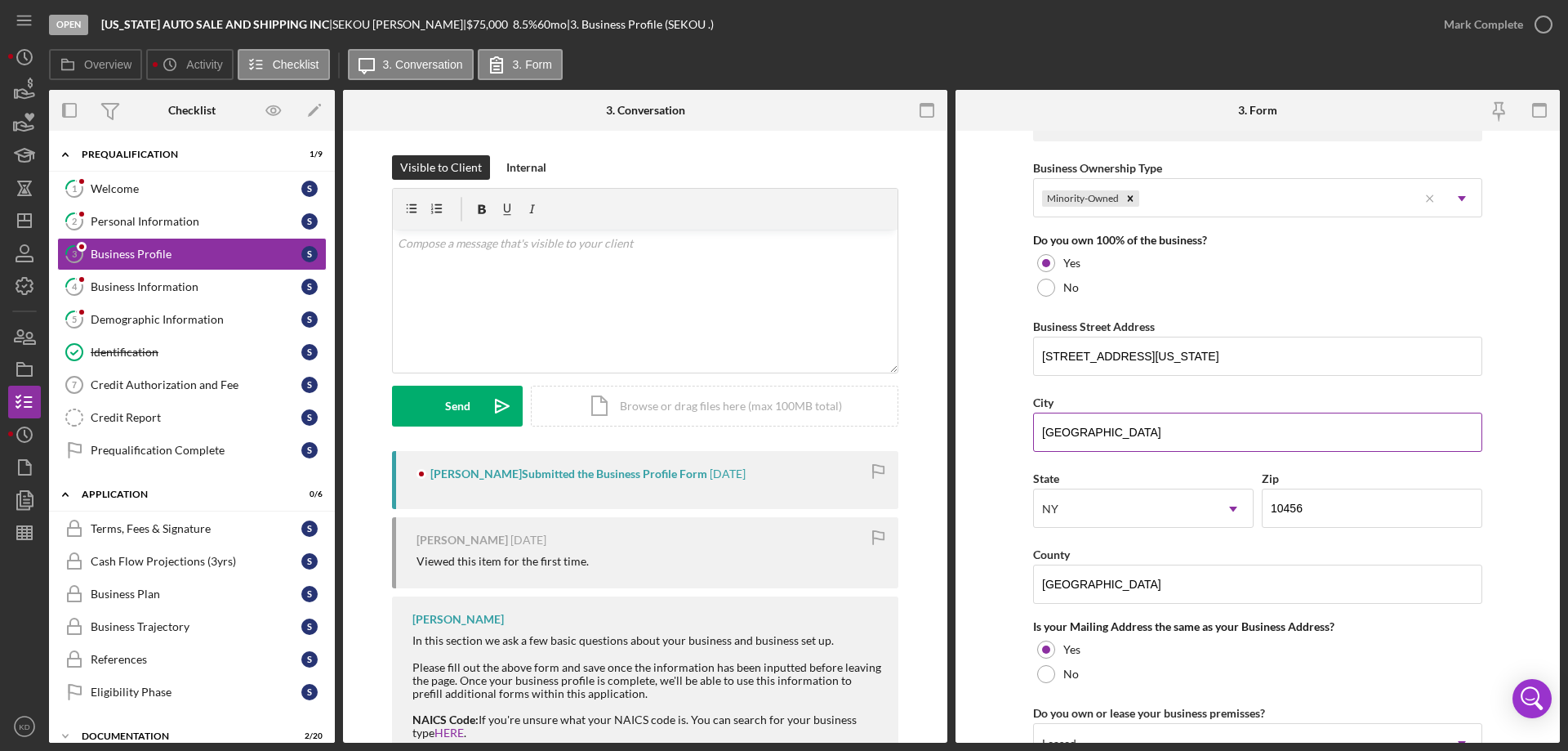
scroll to position [794, 0]
click at [24, 224] on icon "Icon/Dashboard" at bounding box center [24, 220] width 41 height 41
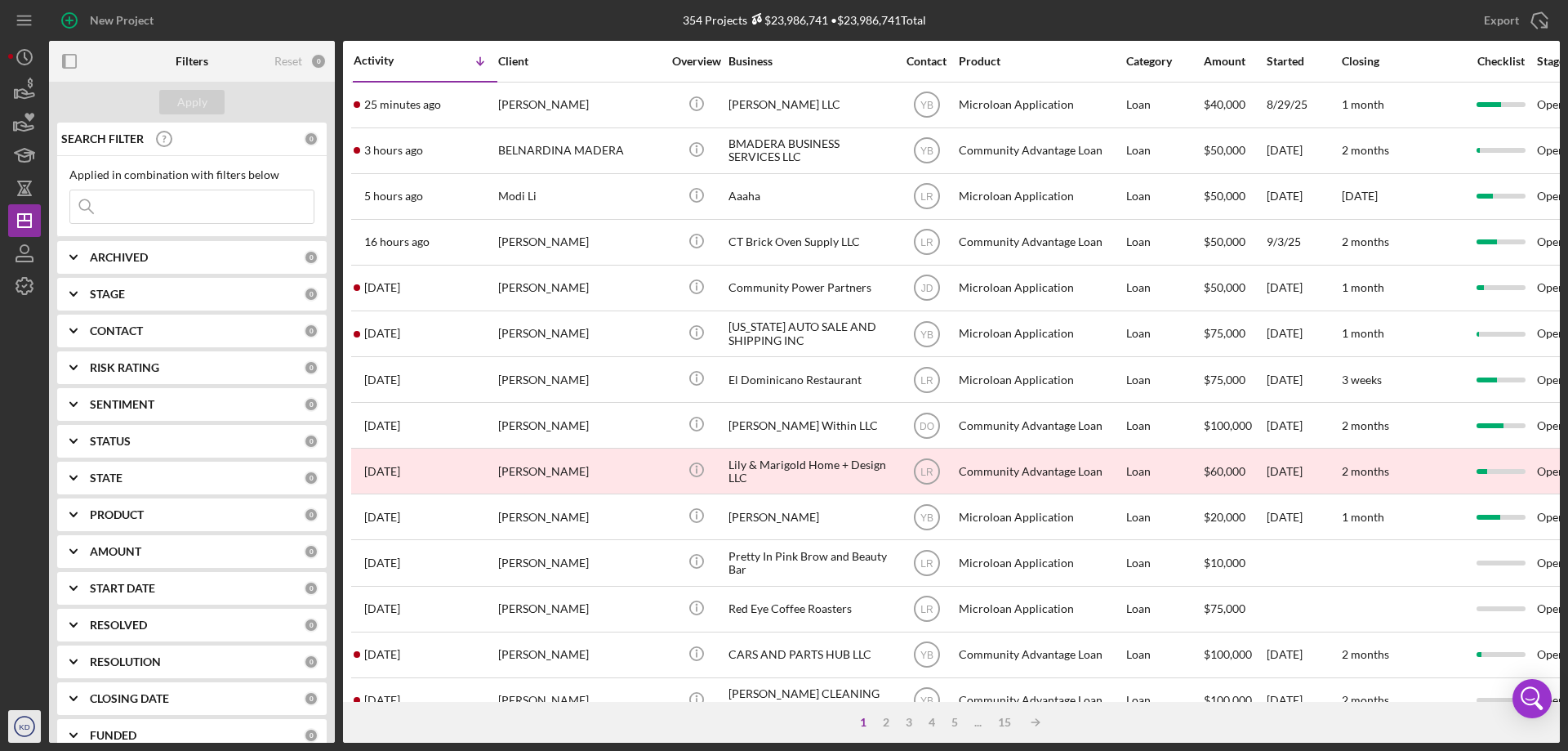
click at [27, 728] on text "KD" at bounding box center [23, 727] width 10 height 9
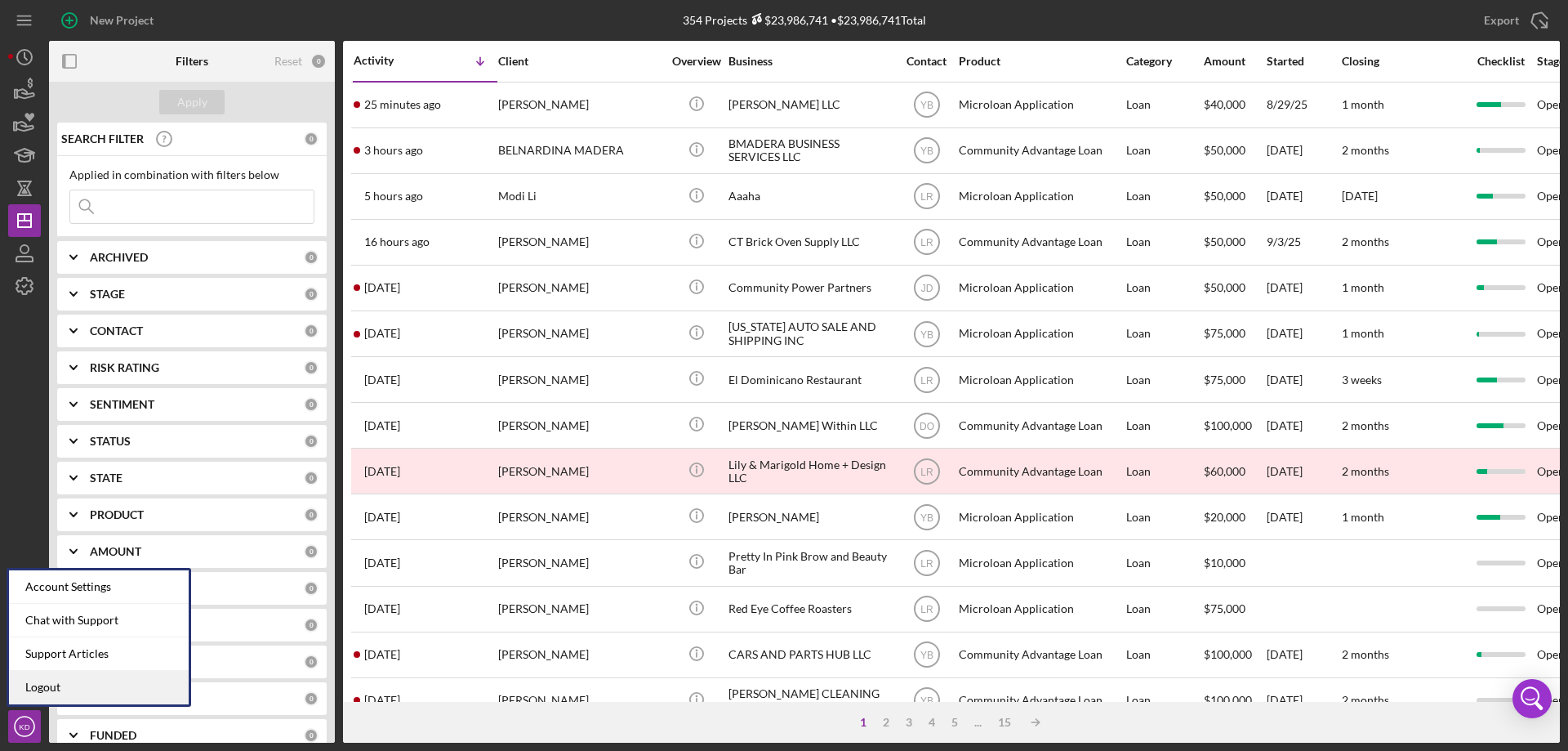
click at [50, 684] on link "Logout" at bounding box center [99, 687] width 179 height 33
